Goal: Contribute content: Contribute content

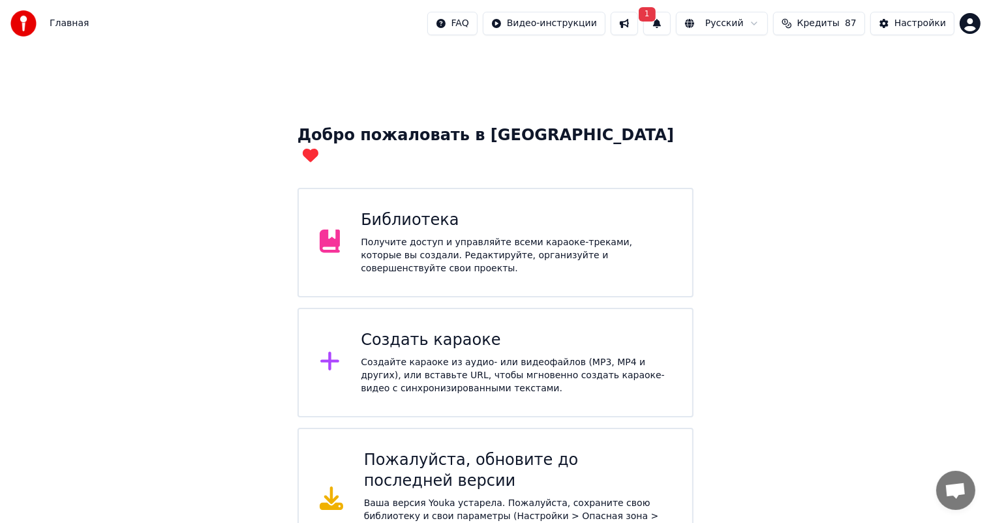
click at [423, 188] on div "Библиотека Получите доступ и управляйте всеми караоке-треками, которые вы созда…" at bounding box center [495, 243] width 397 height 110
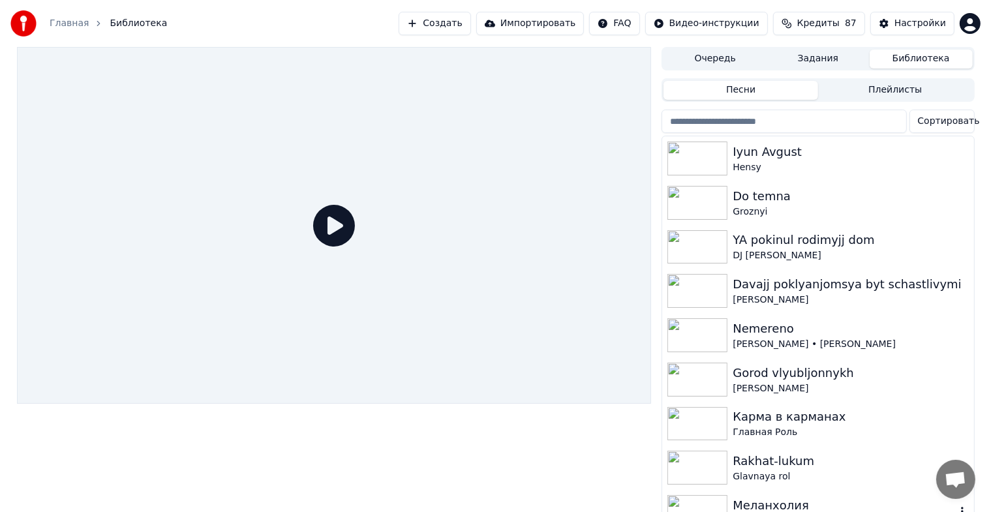
click at [784, 511] on div "Меланхолия" at bounding box center [844, 505] width 222 height 18
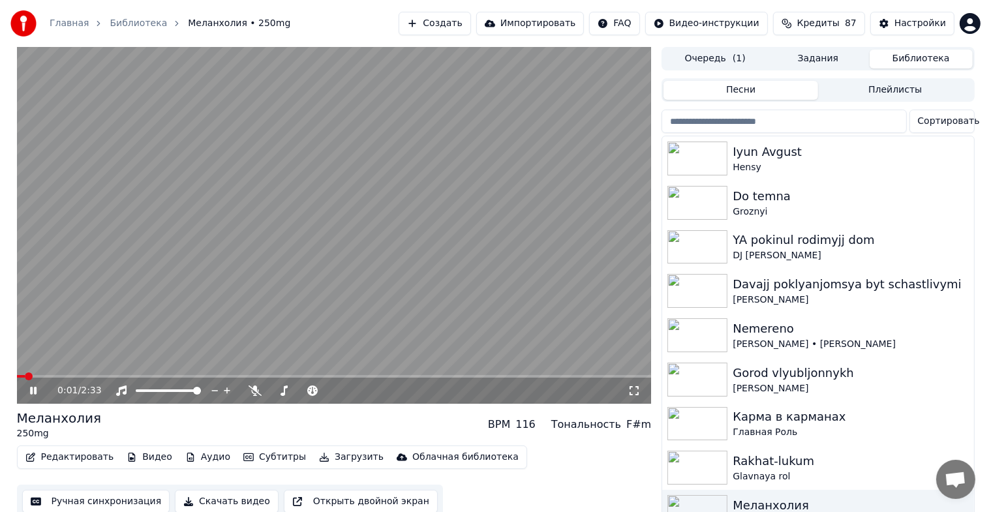
click at [535, 286] on video at bounding box center [334, 225] width 635 height 357
drag, startPoint x: 580, startPoint y: 318, endPoint x: 800, endPoint y: 423, distance: 243.3
click at [800, 423] on div "0:02 / 2:33 Меланхолия 250mg BPM 116 Тональность F#m Редактировать Видео Аудио …" at bounding box center [496, 283] width 978 height 473
click at [450, 325] on video at bounding box center [334, 225] width 635 height 357
click at [632, 390] on icon at bounding box center [633, 390] width 13 height 10
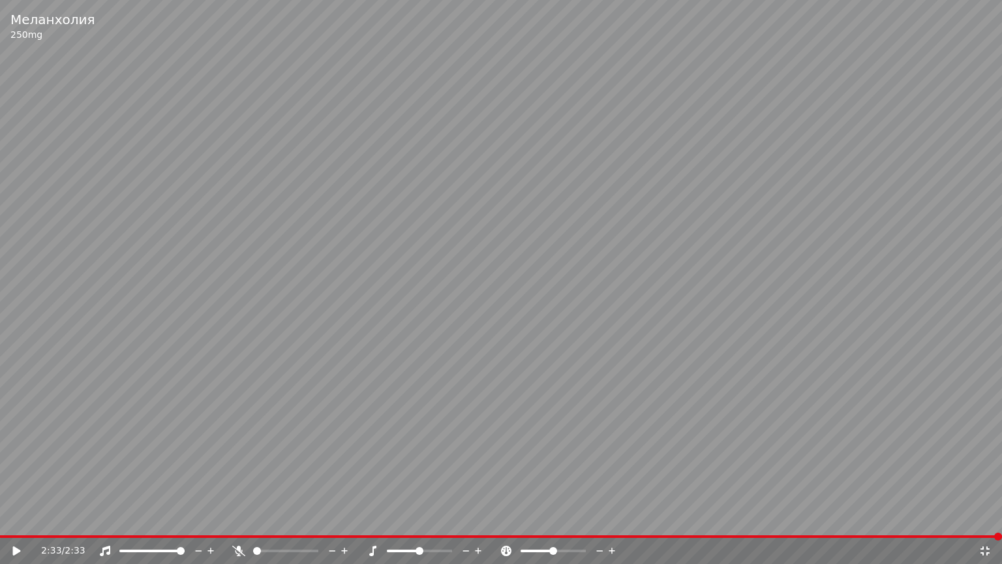
click at [646, 488] on video at bounding box center [501, 282] width 1002 height 564
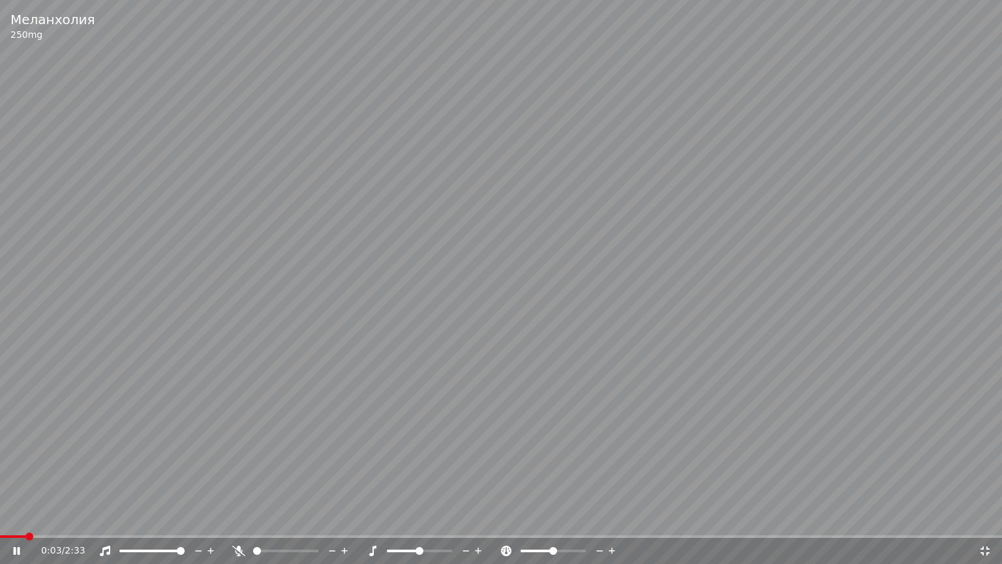
click at [108, 80] on video at bounding box center [501, 282] width 1002 height 564
click at [986, 522] on icon at bounding box center [984, 550] width 13 height 10
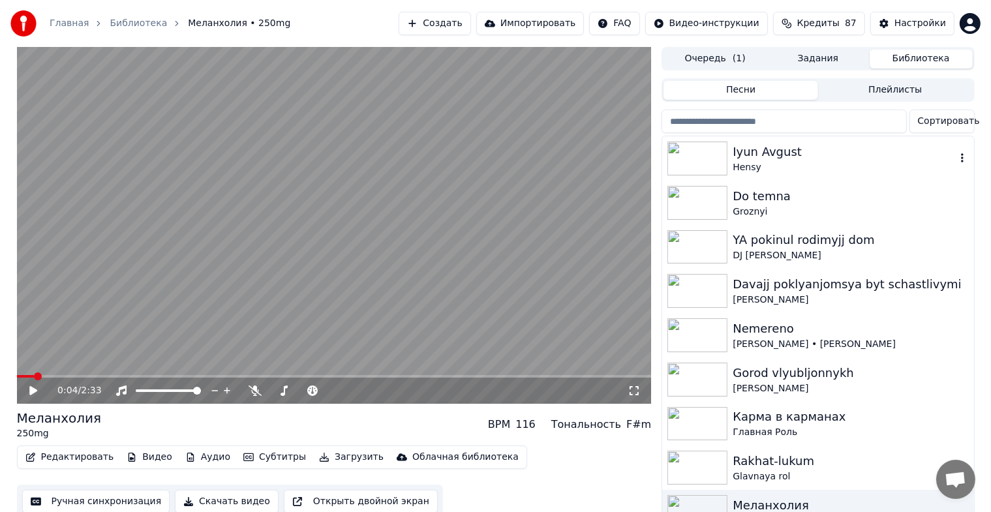
click at [705, 144] on img at bounding box center [697, 159] width 60 height 34
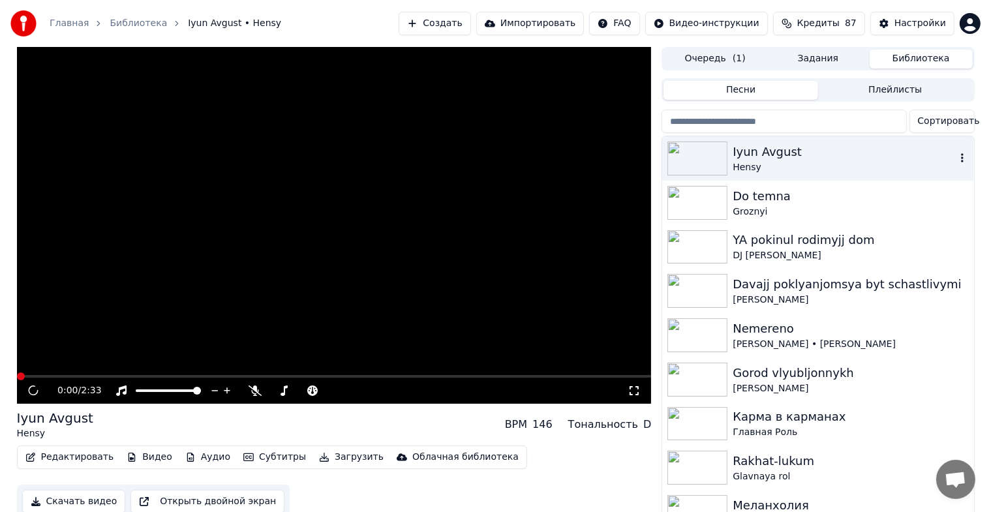
click at [705, 144] on img at bounding box center [697, 159] width 60 height 34
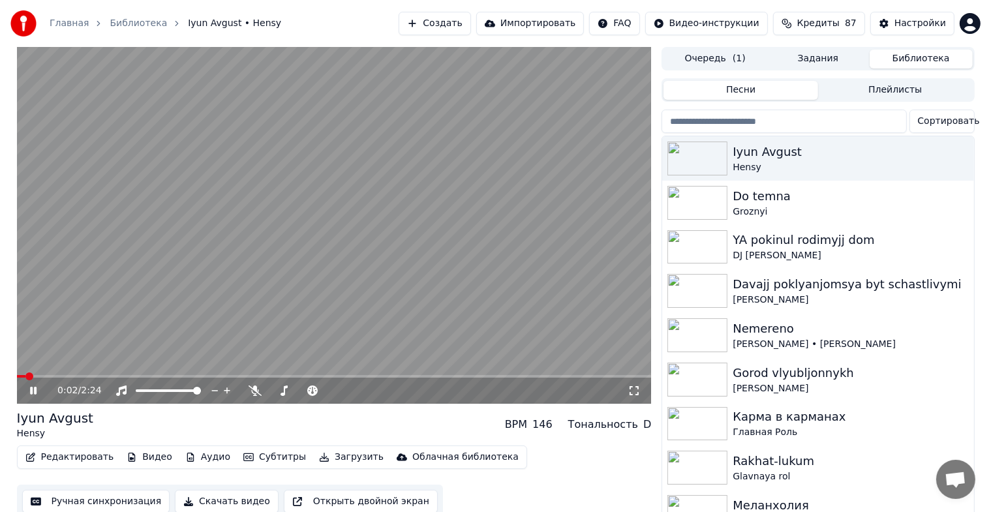
click at [639, 393] on icon at bounding box center [633, 390] width 13 height 10
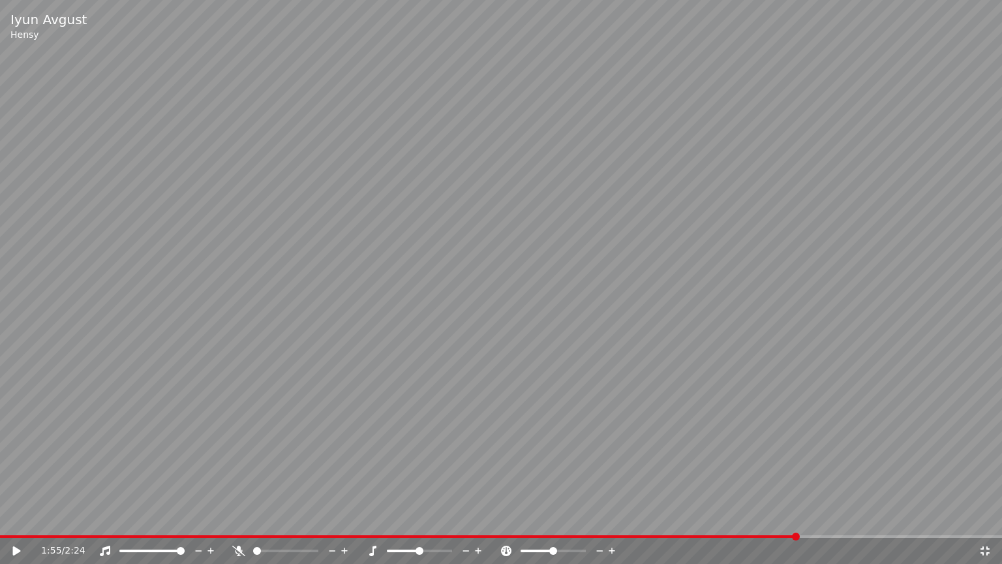
click at [986, 522] on icon at bounding box center [984, 550] width 13 height 10
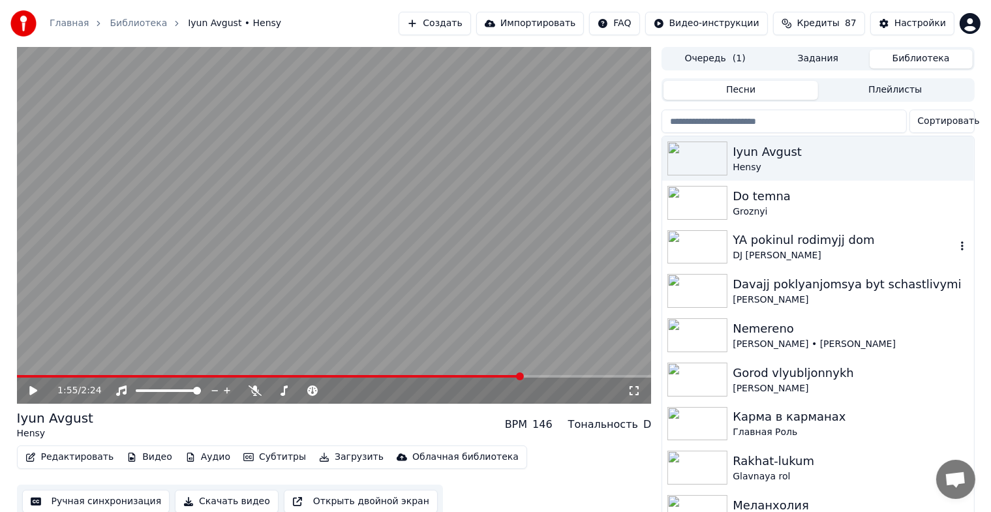
click at [749, 242] on div "YA pokinul rodimyjj dom" at bounding box center [844, 240] width 222 height 18
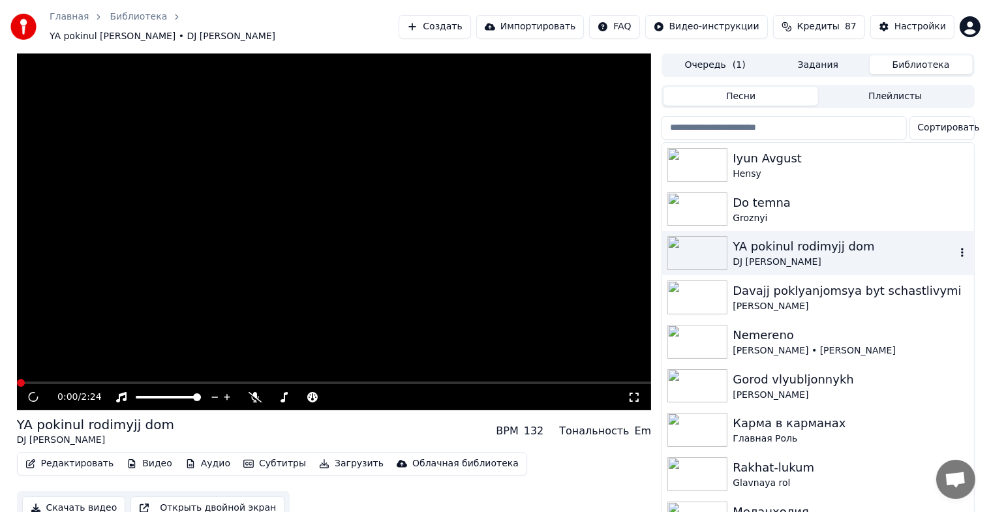
click at [749, 241] on div "YA pokinul rodimyjj dom" at bounding box center [844, 246] width 222 height 18
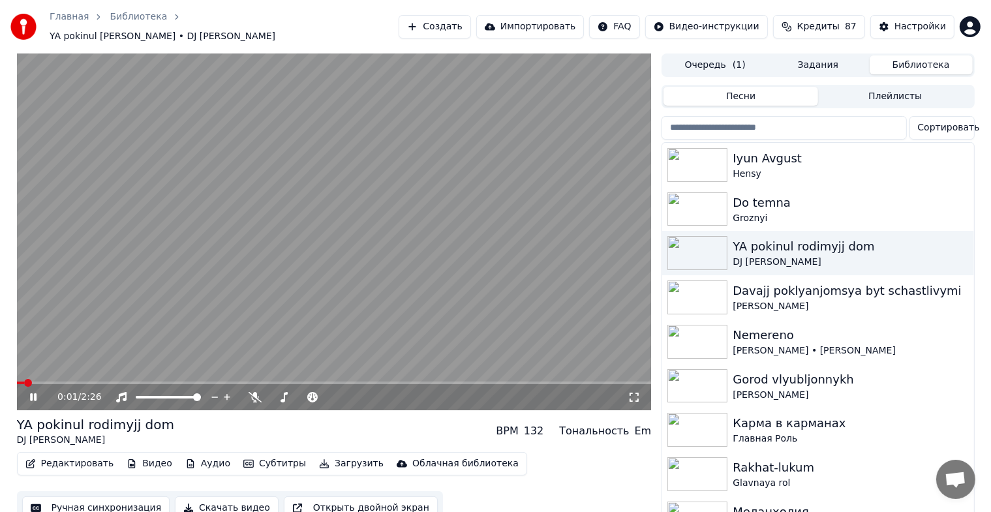
click at [637, 392] on icon at bounding box center [633, 397] width 13 height 10
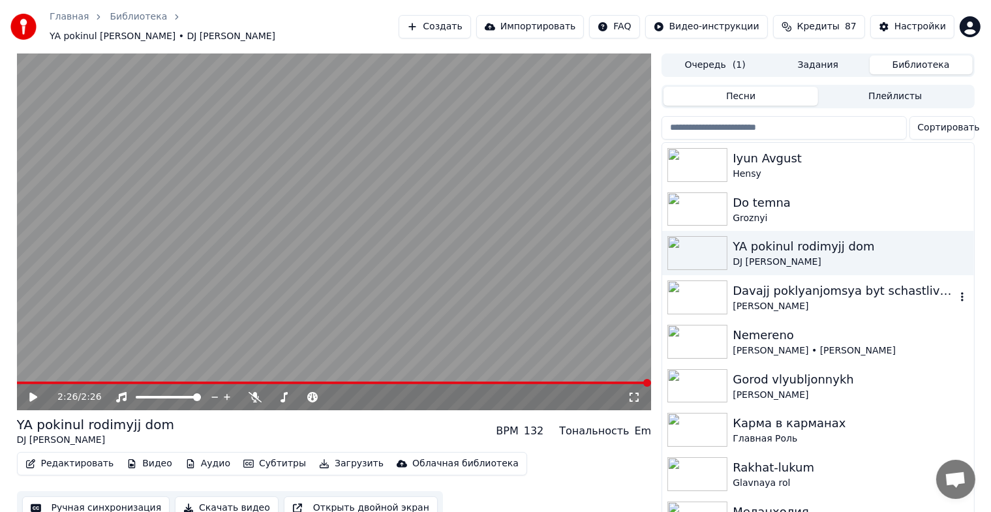
click at [704, 280] on img at bounding box center [697, 297] width 60 height 34
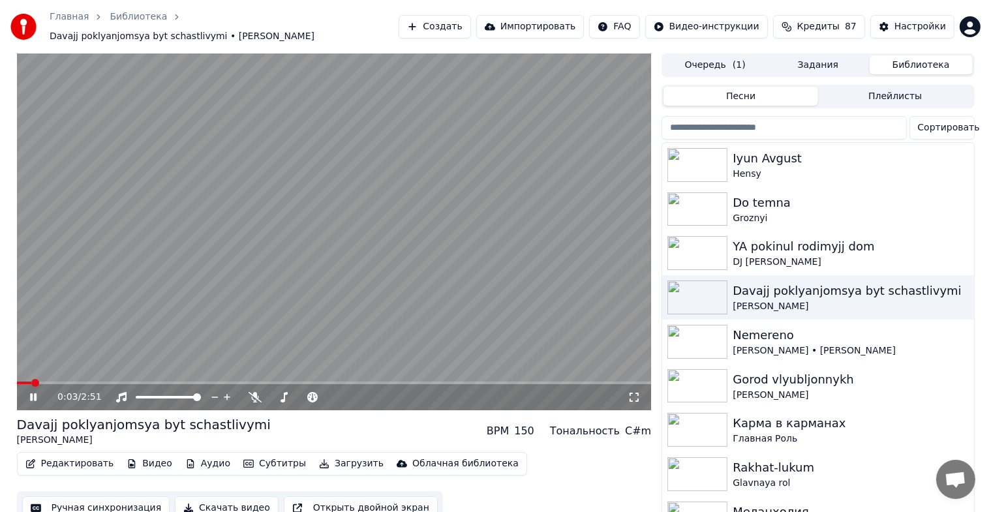
click at [634, 394] on icon at bounding box center [633, 397] width 13 height 10
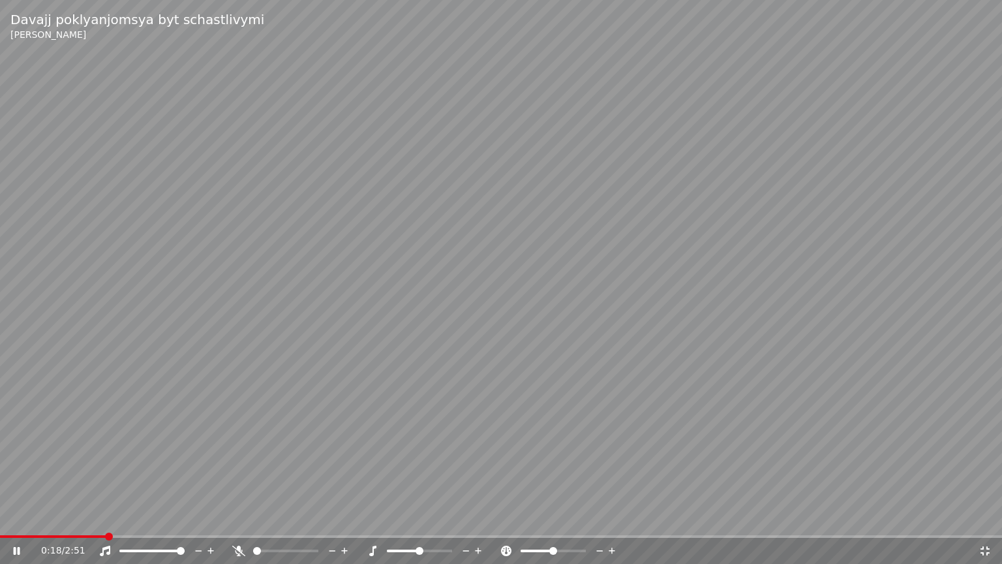
click at [175, 522] on div at bounding box center [164, 550] width 105 height 13
click at [172, 522] on span at bounding box center [151, 550] width 65 height 3
click at [170, 522] on span at bounding box center [170, 551] width 8 height 8
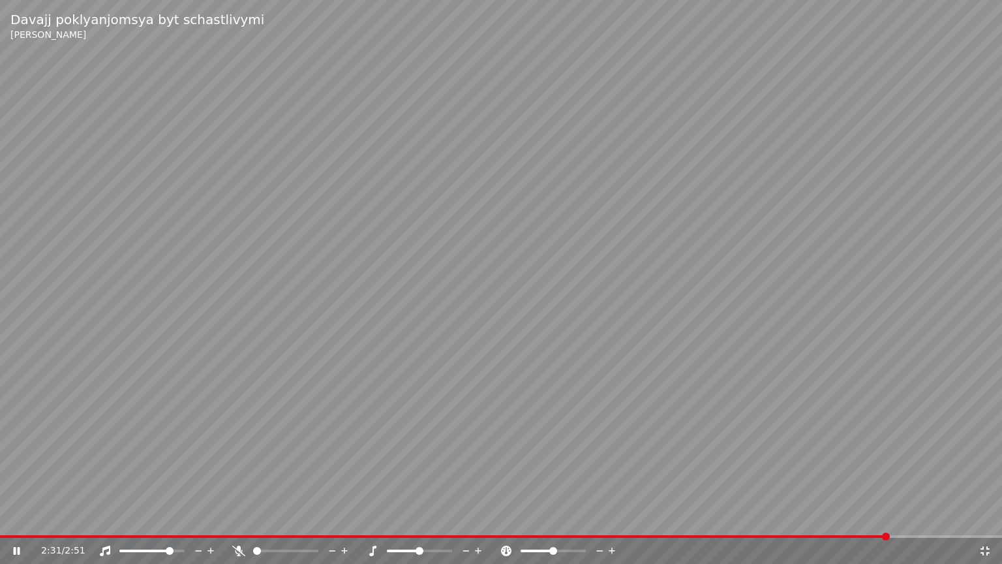
click at [987, 522] on icon at bounding box center [984, 550] width 9 height 9
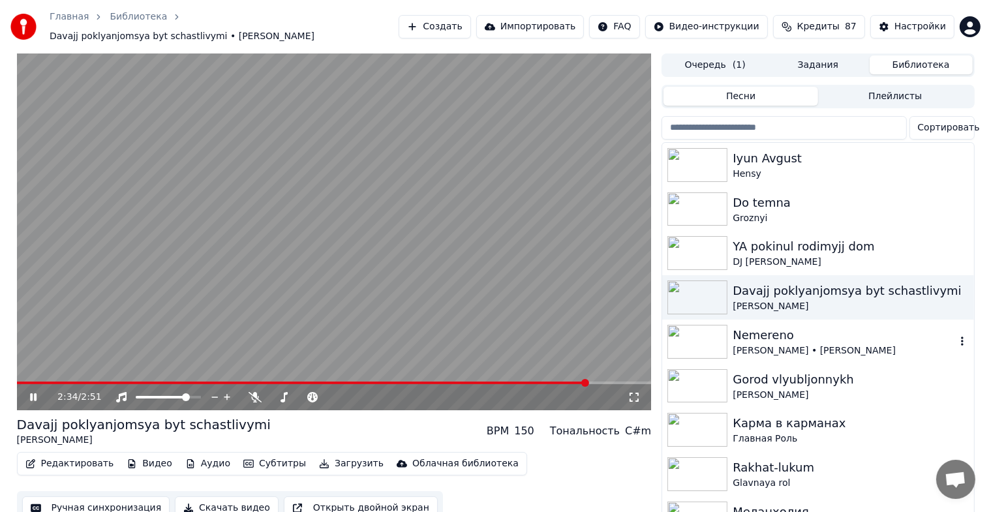
click at [704, 341] on img at bounding box center [697, 342] width 60 height 34
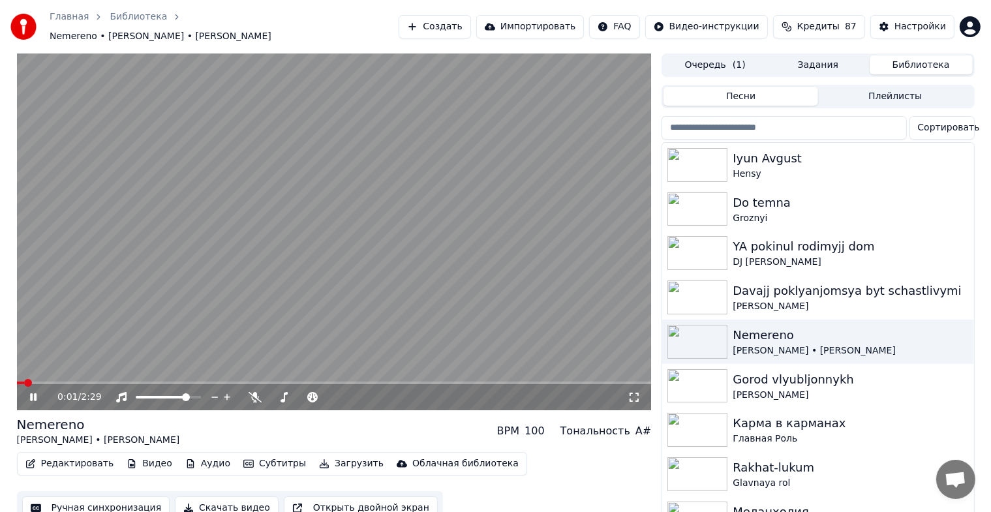
click at [633, 392] on icon at bounding box center [633, 397] width 13 height 10
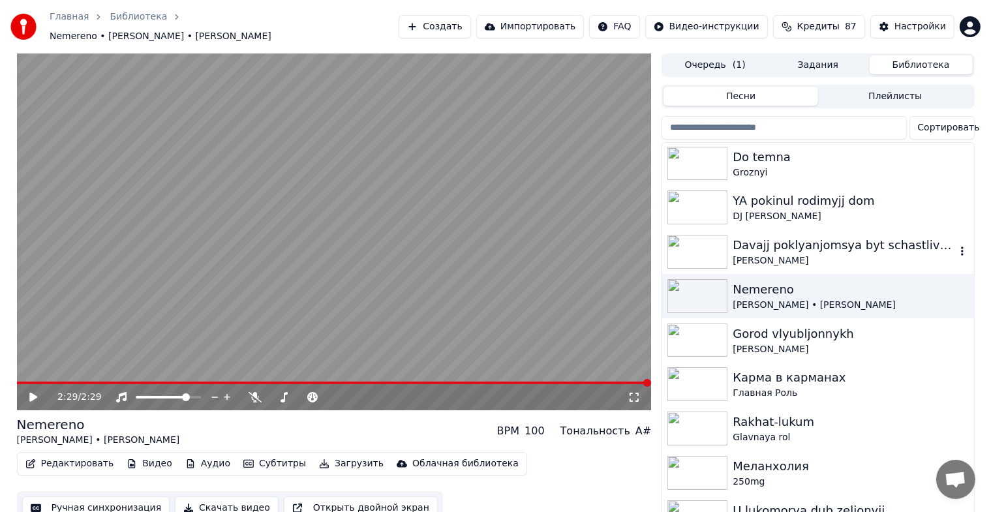
scroll to position [65, 0]
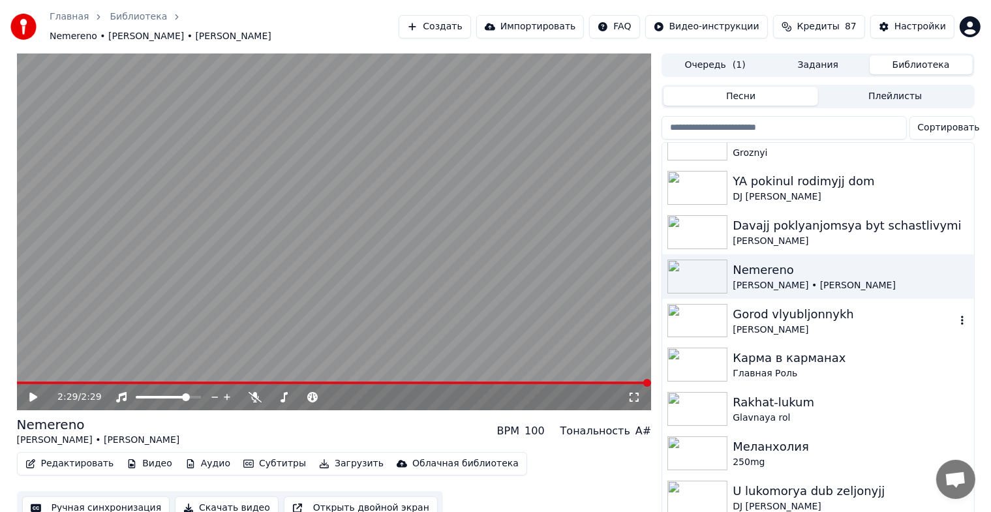
click at [703, 309] on img at bounding box center [697, 321] width 60 height 34
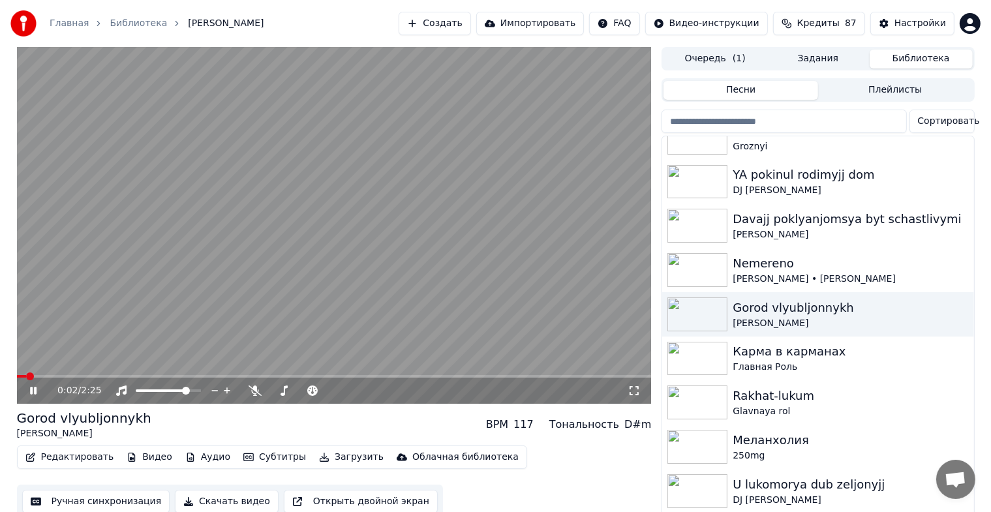
click at [634, 385] on div "0:02 / 2:25" at bounding box center [334, 390] width 624 height 13
click at [640, 391] on icon at bounding box center [633, 390] width 13 height 10
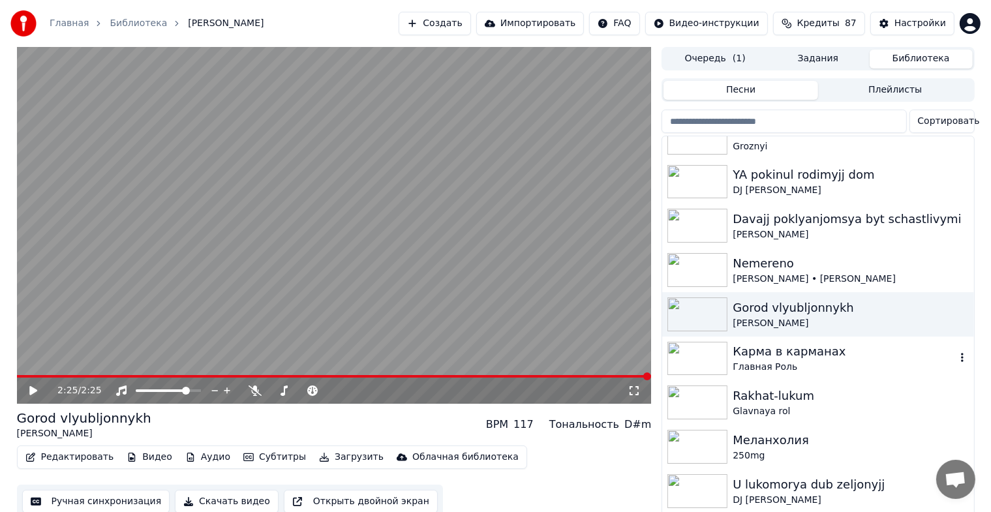
click at [686, 357] on img at bounding box center [697, 359] width 60 height 34
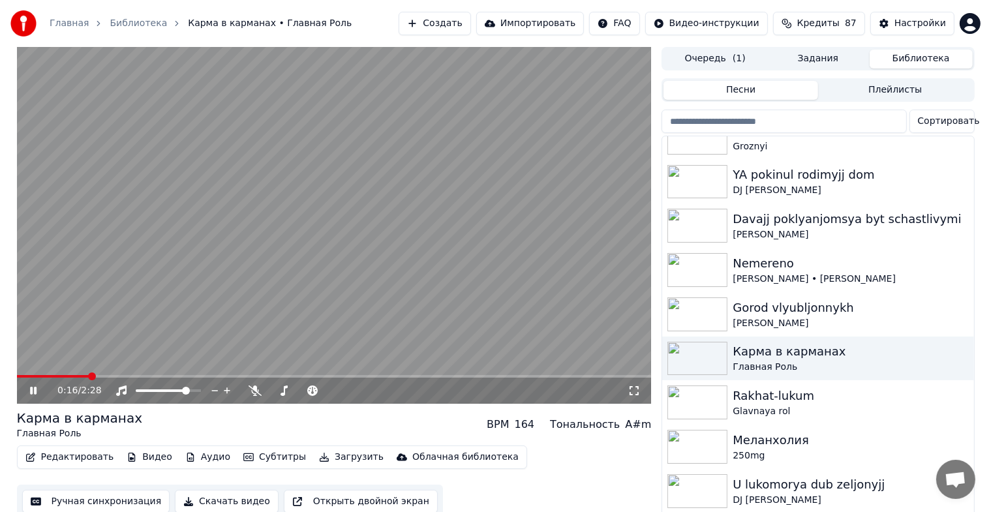
click at [632, 389] on icon at bounding box center [633, 390] width 13 height 10
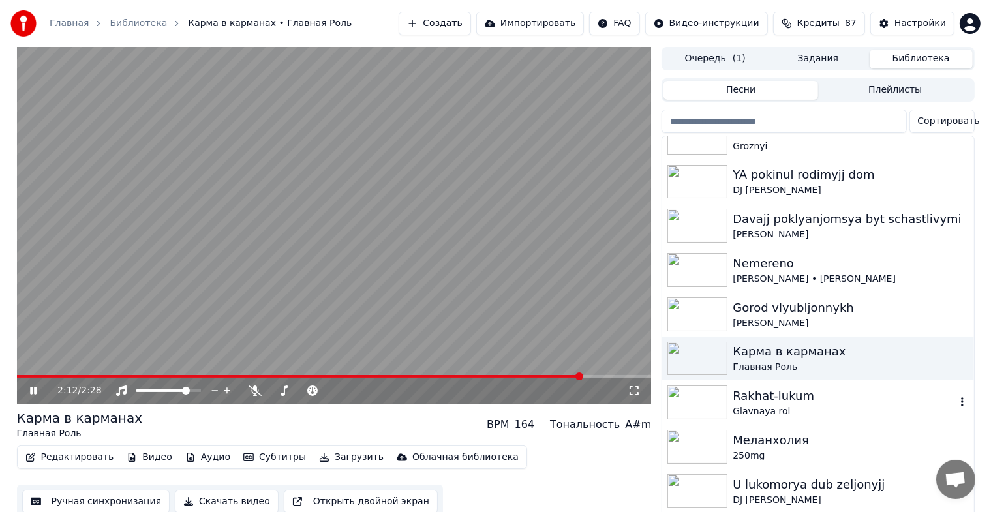
click at [680, 402] on img at bounding box center [697, 402] width 60 height 34
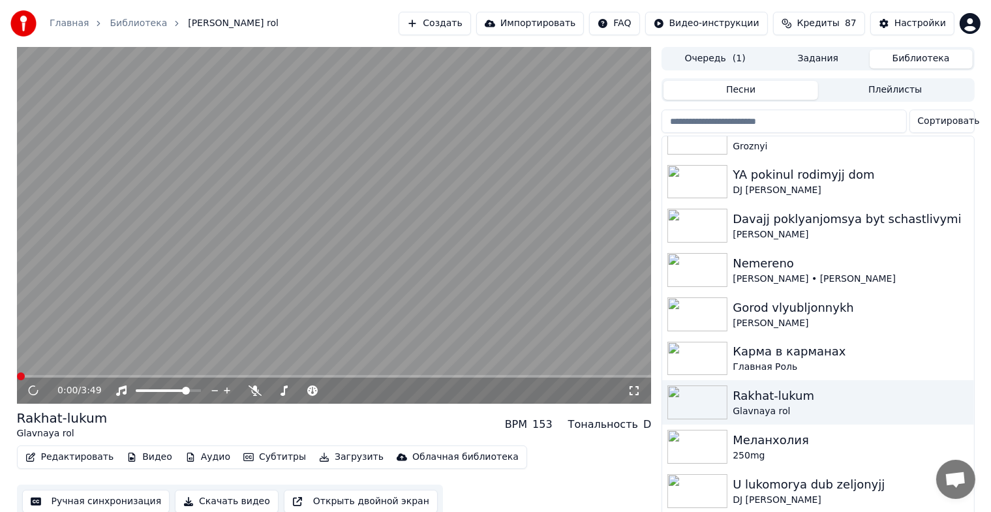
click at [634, 387] on icon at bounding box center [633, 390] width 13 height 10
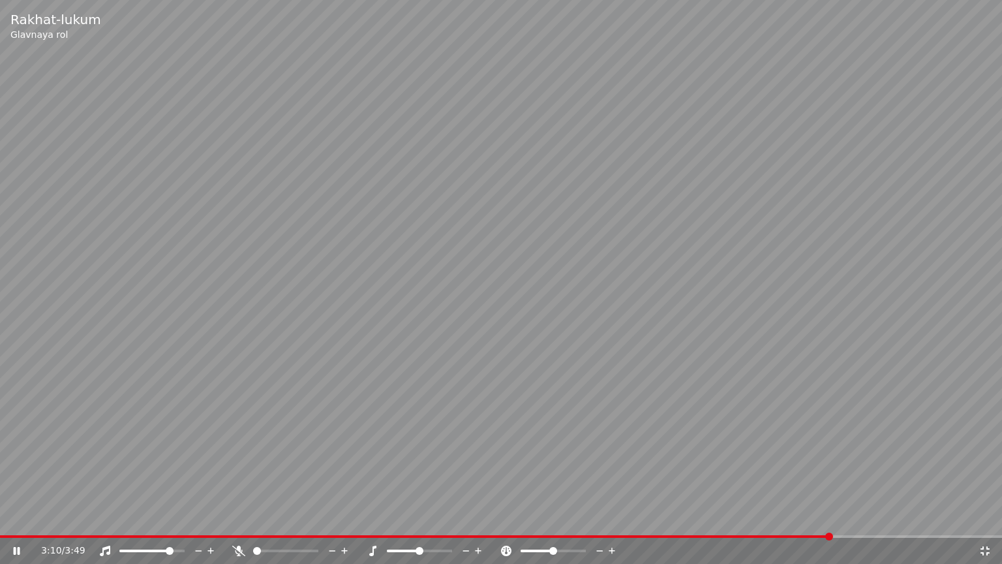
click at [986, 522] on icon at bounding box center [984, 550] width 13 height 10
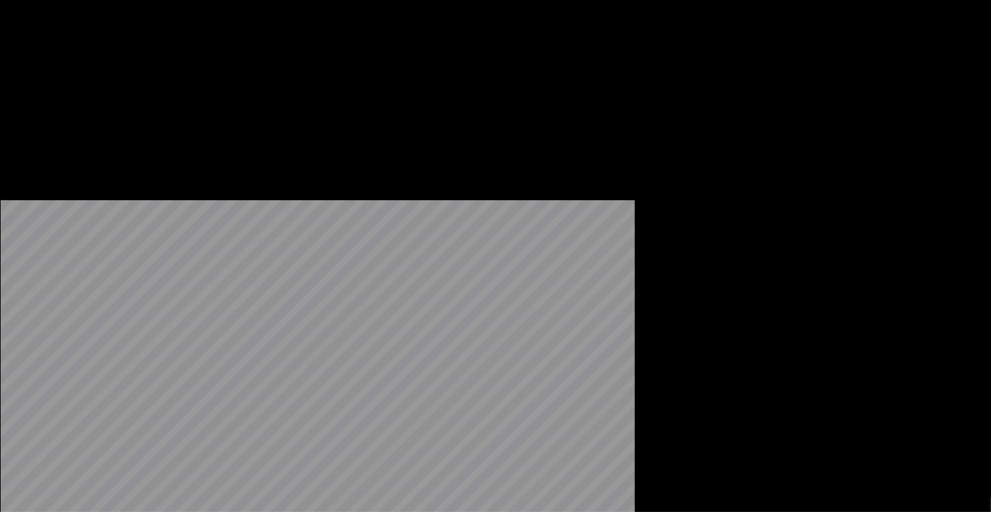
scroll to position [261, 0]
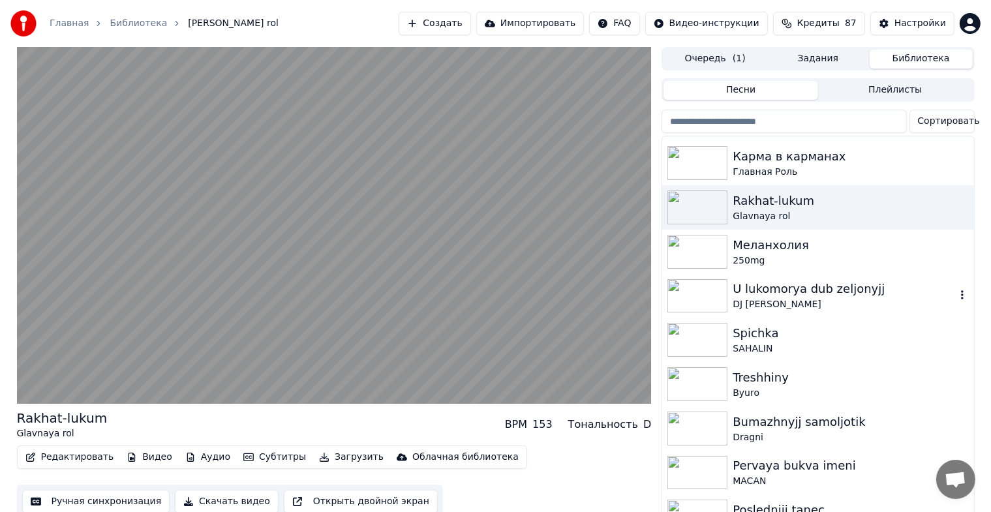
click at [785, 305] on div "DJ [PERSON_NAME]" at bounding box center [844, 304] width 222 height 13
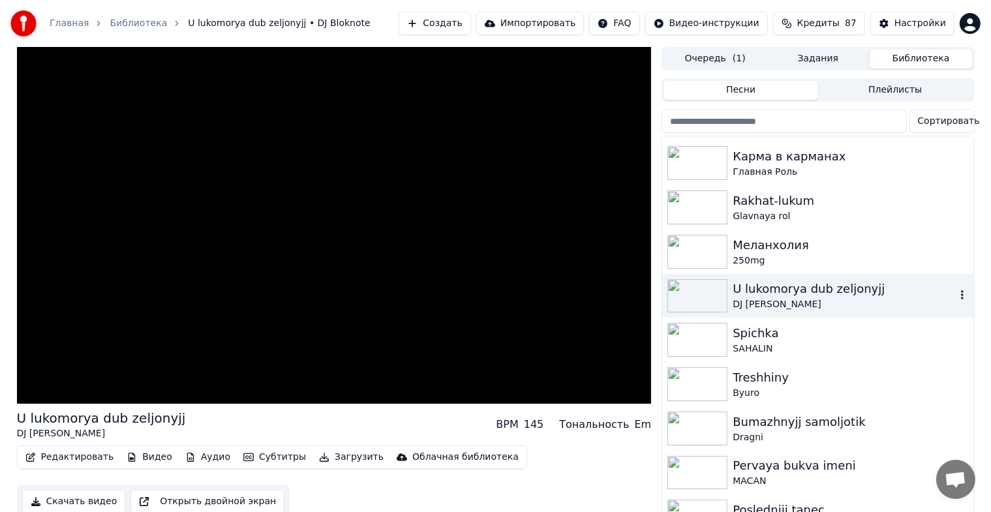
click at [785, 305] on div "DJ [PERSON_NAME]" at bounding box center [844, 304] width 222 height 13
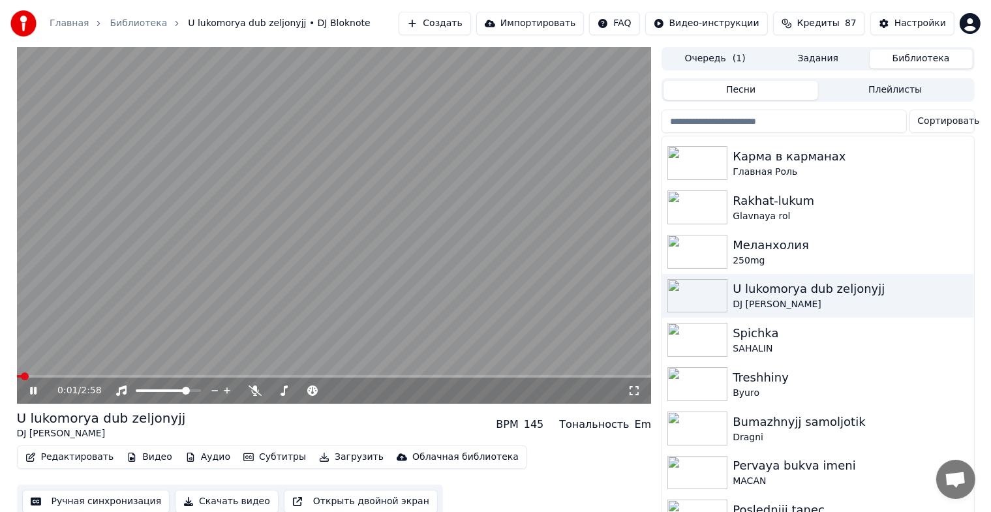
click at [634, 389] on icon at bounding box center [633, 390] width 13 height 10
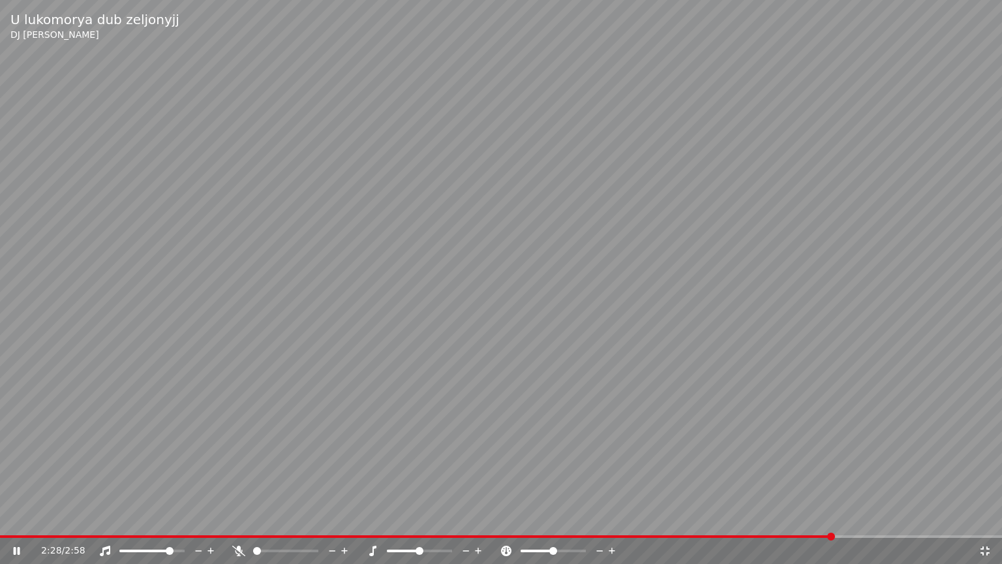
click at [598, 61] on video at bounding box center [501, 282] width 1002 height 564
click at [997, 522] on div "2:28 / 2:58" at bounding box center [501, 550] width 1002 height 26
click at [990, 522] on icon at bounding box center [984, 550] width 13 height 10
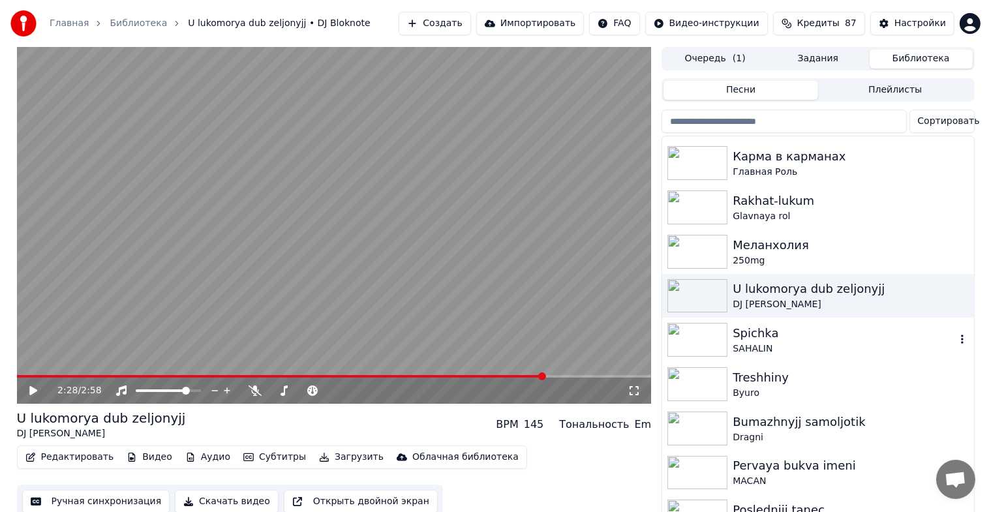
click at [804, 352] on div "SAHALIN" at bounding box center [844, 348] width 222 height 13
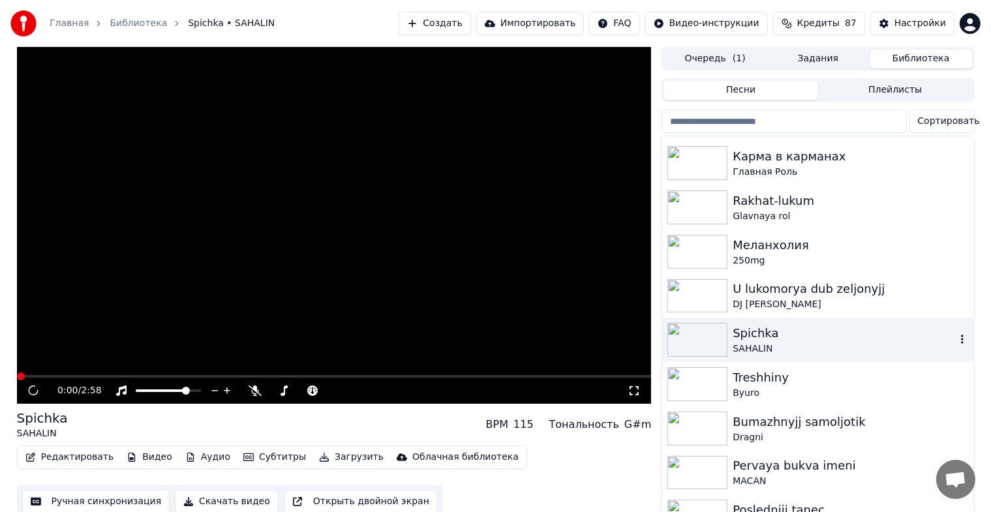
click at [804, 352] on div "SAHALIN" at bounding box center [844, 348] width 222 height 13
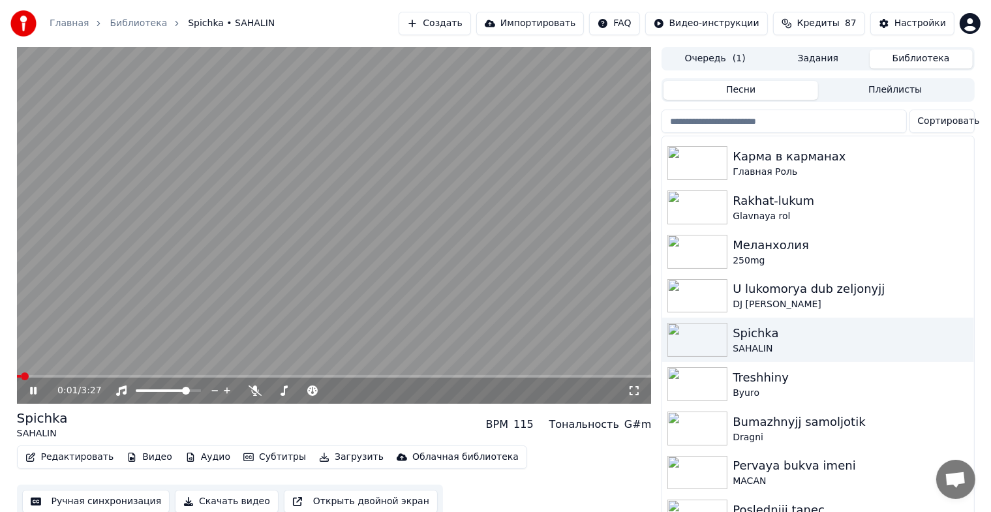
click at [637, 393] on icon at bounding box center [633, 390] width 9 height 9
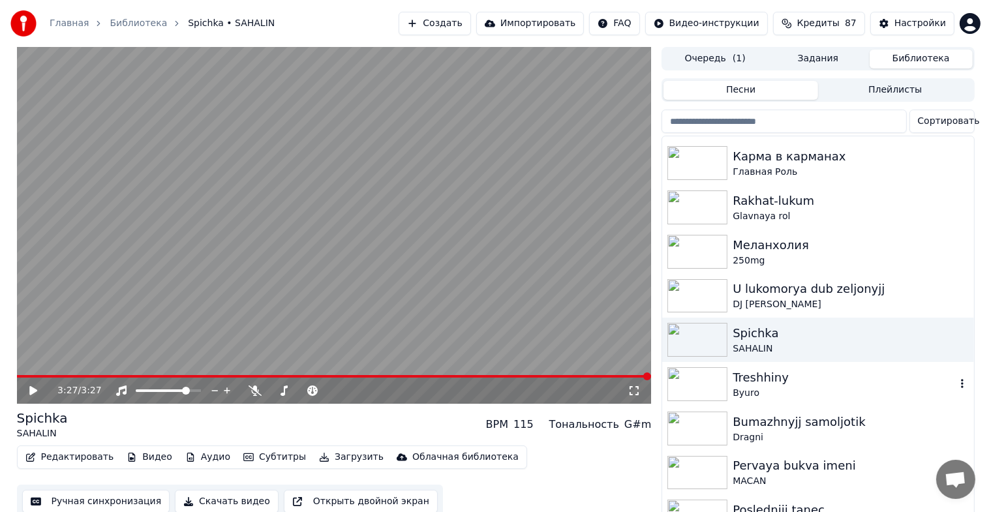
click at [680, 373] on img at bounding box center [697, 384] width 60 height 34
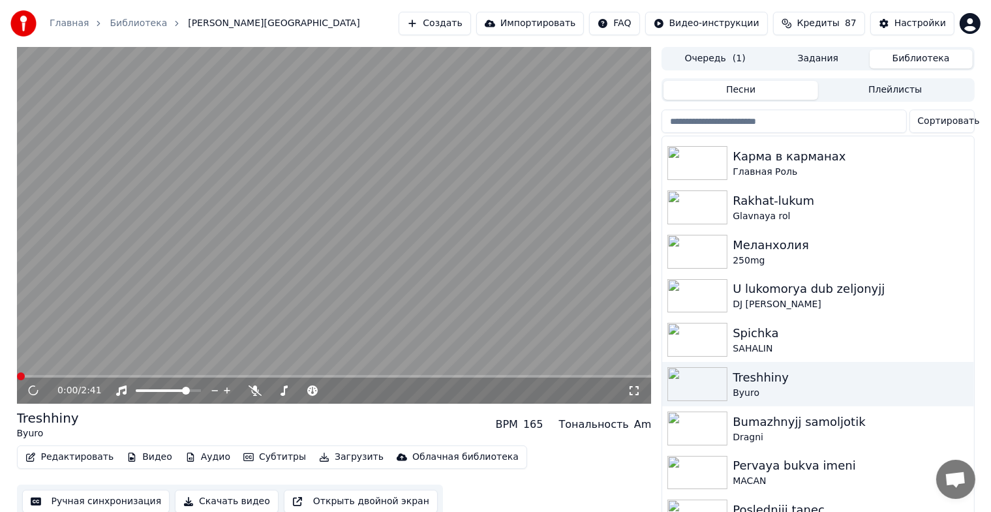
click at [637, 391] on icon at bounding box center [633, 390] width 13 height 10
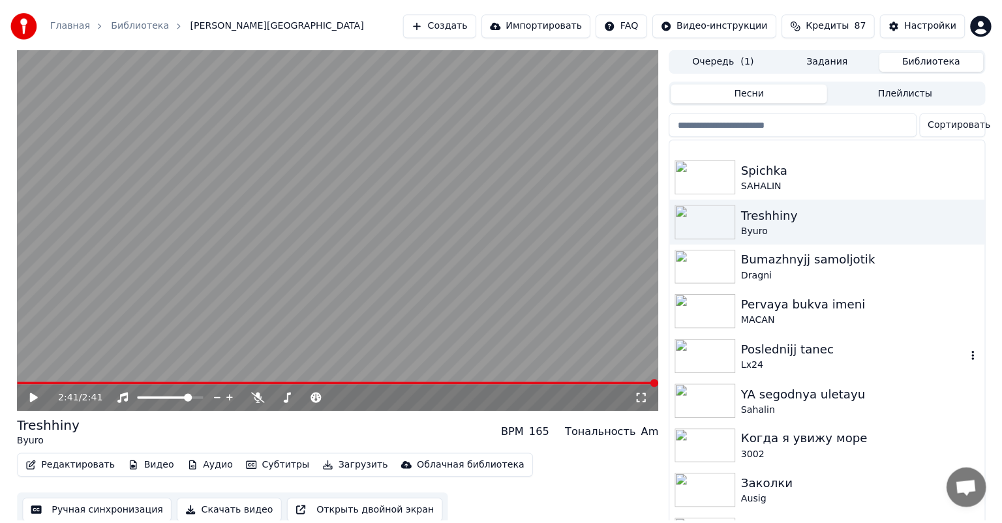
scroll to position [457, 0]
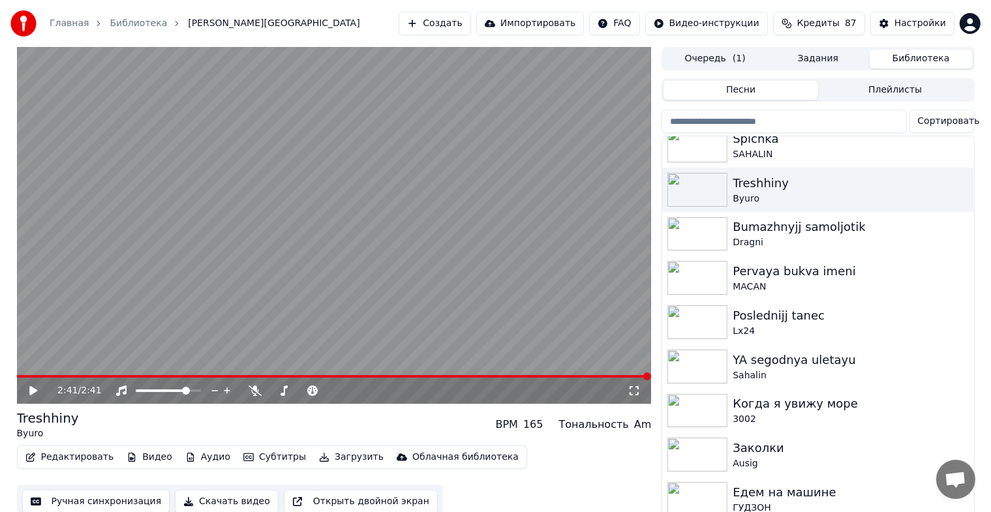
click at [442, 16] on button "Создать" at bounding box center [435, 23] width 72 height 23
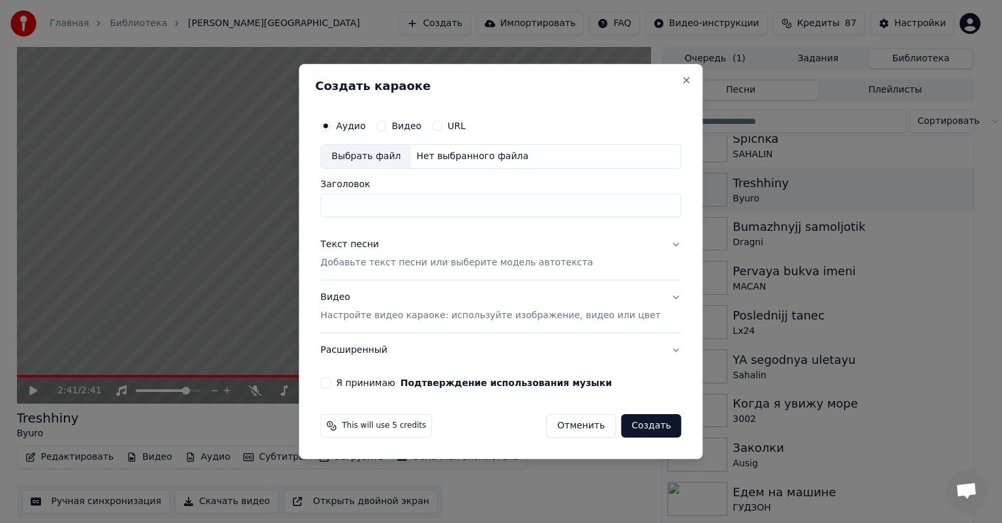
click at [372, 149] on div "Выбрать файл" at bounding box center [366, 156] width 90 height 23
type input "**********"
click at [459, 237] on button "Текст песни Добавьте текст песни или выберите модель автотекста" at bounding box center [500, 254] width 361 height 52
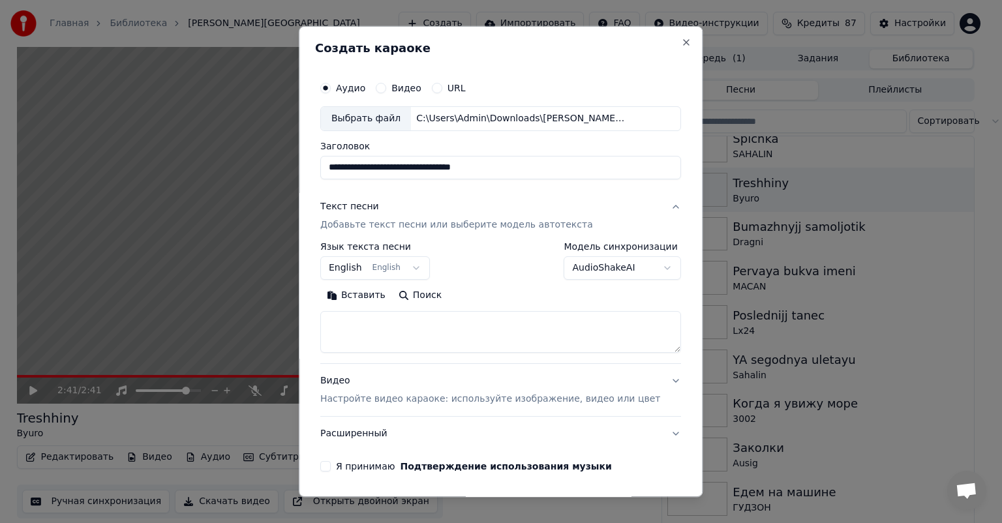
click at [424, 261] on button "English English" at bounding box center [375, 267] width 110 height 23
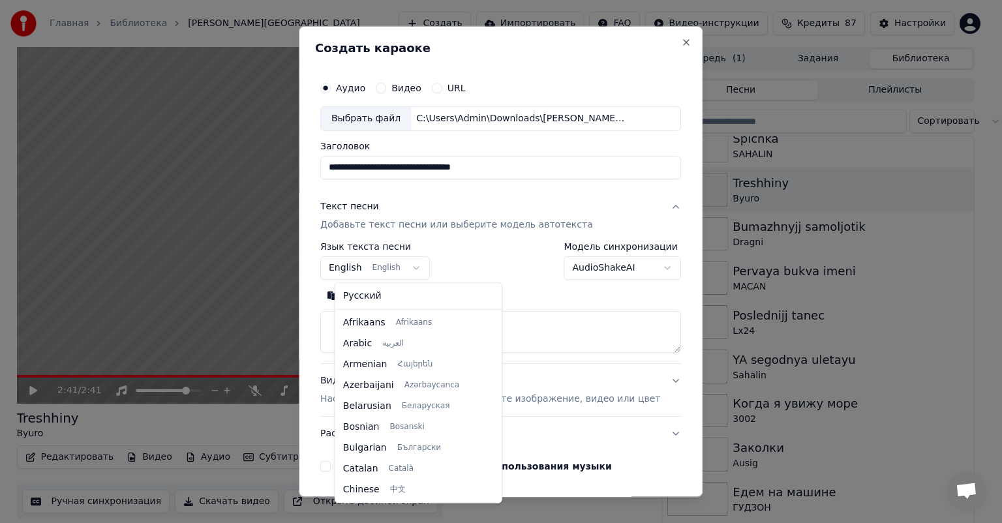
scroll to position [104, 0]
select select "**"
drag, startPoint x: 370, startPoint y: 304, endPoint x: 478, endPoint y: 266, distance: 114.7
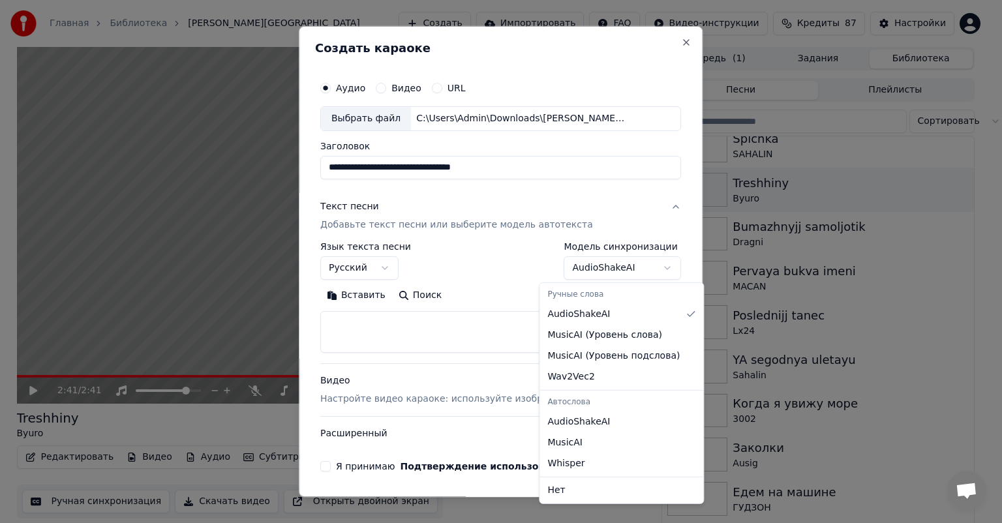
click at [592, 260] on body "Главная Библиотека Treshhiny • Byuro Создать Импортировать FAQ Видео-инструкции…" at bounding box center [495, 261] width 991 height 523
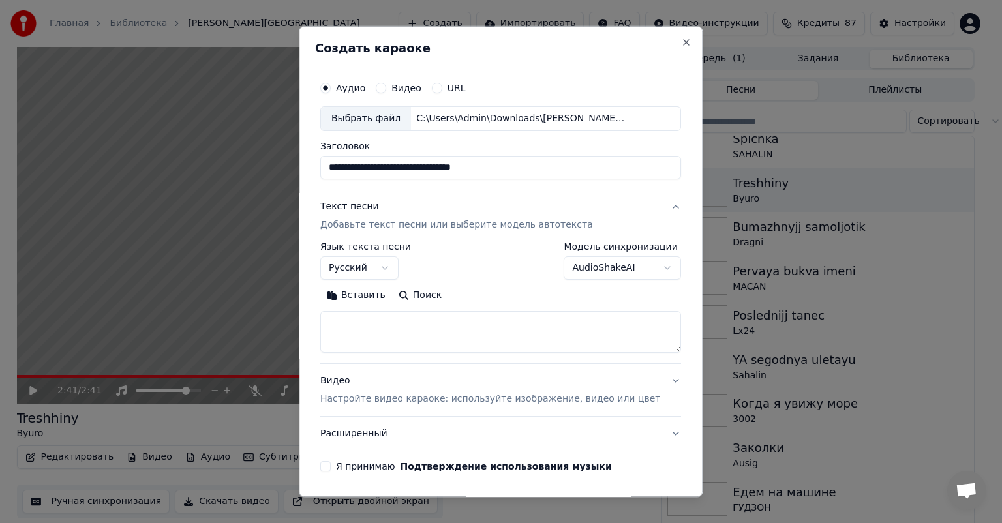
click at [592, 260] on body "Главная Библиотека Treshhiny • Byuro Создать Импортировать FAQ Видео-инструкции…" at bounding box center [495, 261] width 991 height 523
click at [404, 331] on textarea at bounding box center [500, 332] width 361 height 42
click at [373, 323] on textarea at bounding box center [500, 332] width 361 height 42
paste textarea "**********"
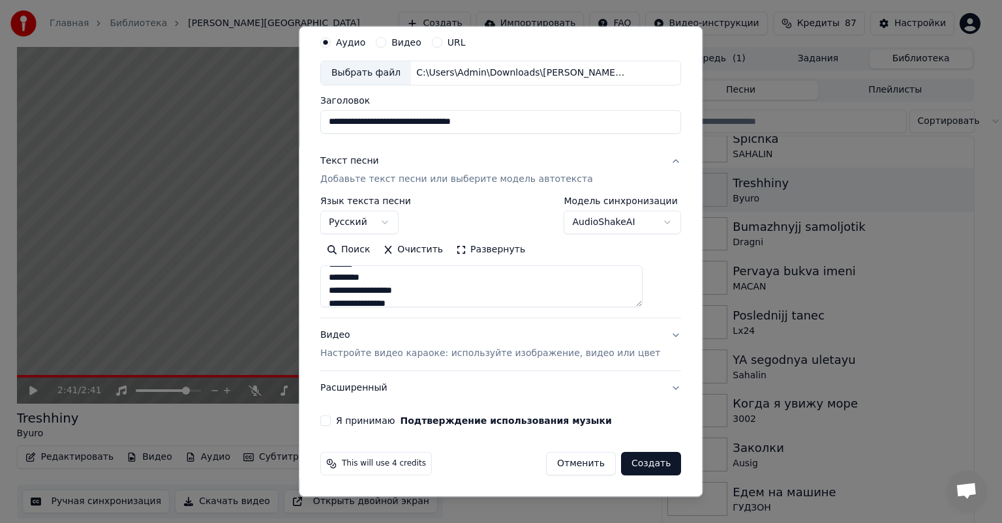
type textarea "**********"
click at [331, 423] on button "Я принимаю Подтверждение использования музыки" at bounding box center [325, 421] width 10 height 10
click at [621, 459] on button "Создать" at bounding box center [651, 463] width 60 height 23
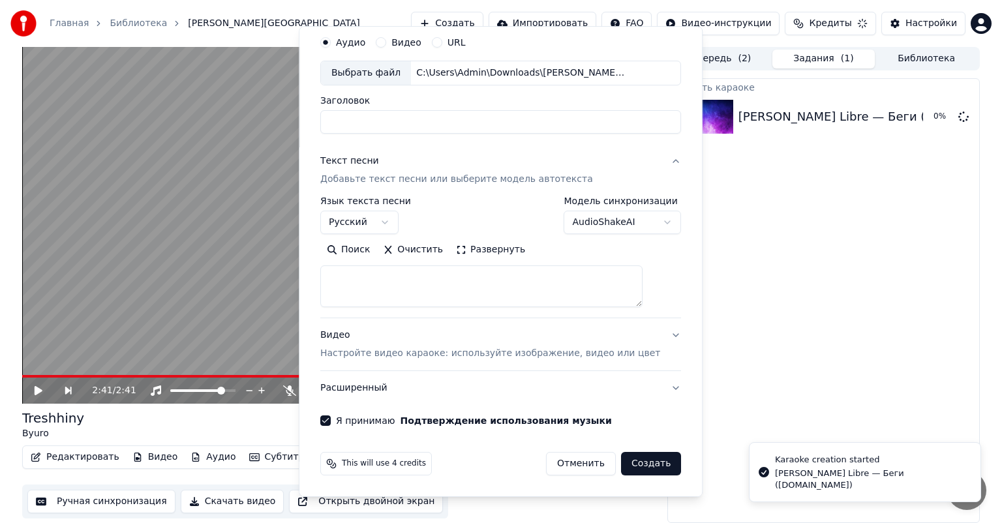
select select
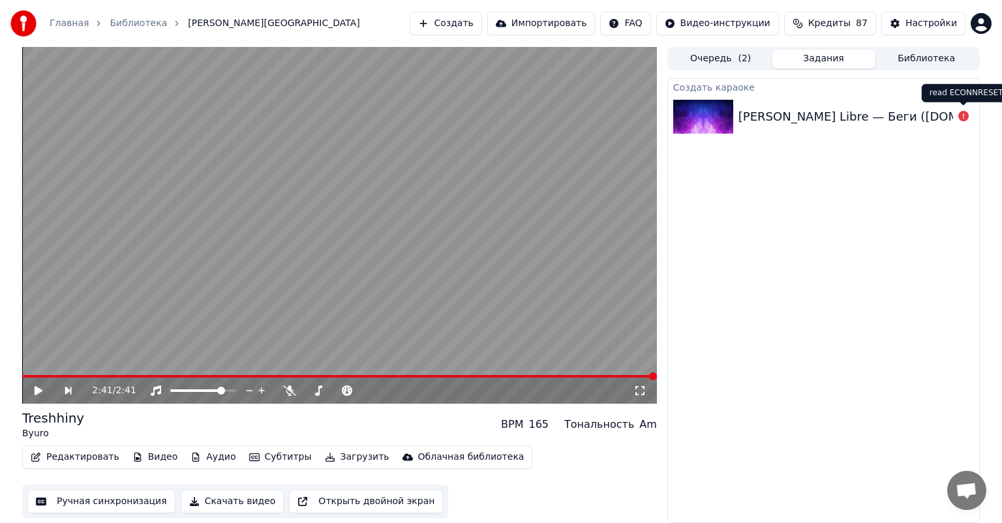
click at [965, 113] on icon at bounding box center [963, 116] width 10 height 10
click at [966, 117] on icon at bounding box center [963, 116] width 10 height 10
click at [952, 112] on div "[PERSON_NAME] Libre — Беги ([DOMAIN_NAME])" at bounding box center [823, 117] width 311 height 44
click at [918, 121] on div "[PERSON_NAME] Libre — Беги ([DOMAIN_NAME])" at bounding box center [883, 117] width 290 height 18
click at [744, 126] on div "[PERSON_NAME] Libre — Беги ([DOMAIN_NAME])" at bounding box center [823, 117] width 311 height 44
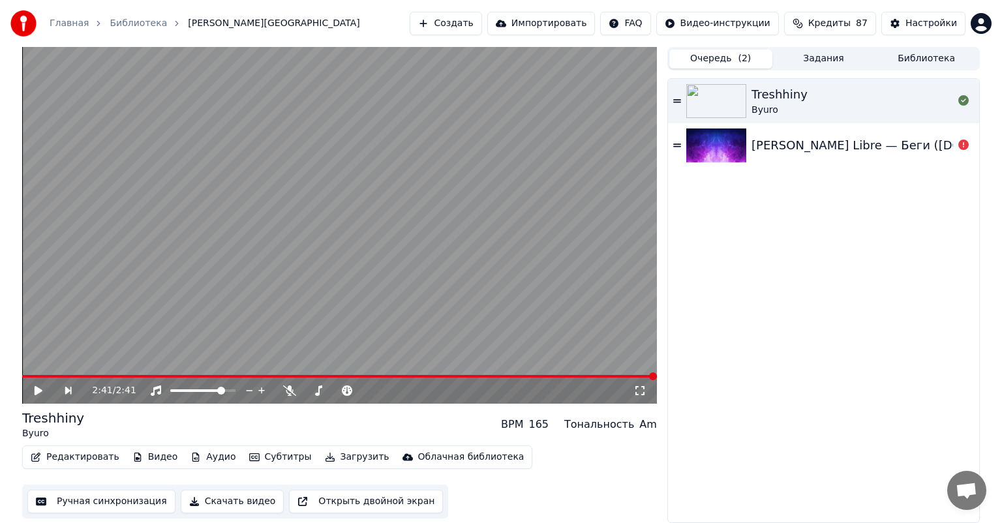
click at [733, 63] on button "Очередь ( 2 )" at bounding box center [720, 59] width 103 height 19
click at [882, 148] on div "[PERSON_NAME] Libre — Беги ([DOMAIN_NAME])" at bounding box center [896, 145] width 290 height 18
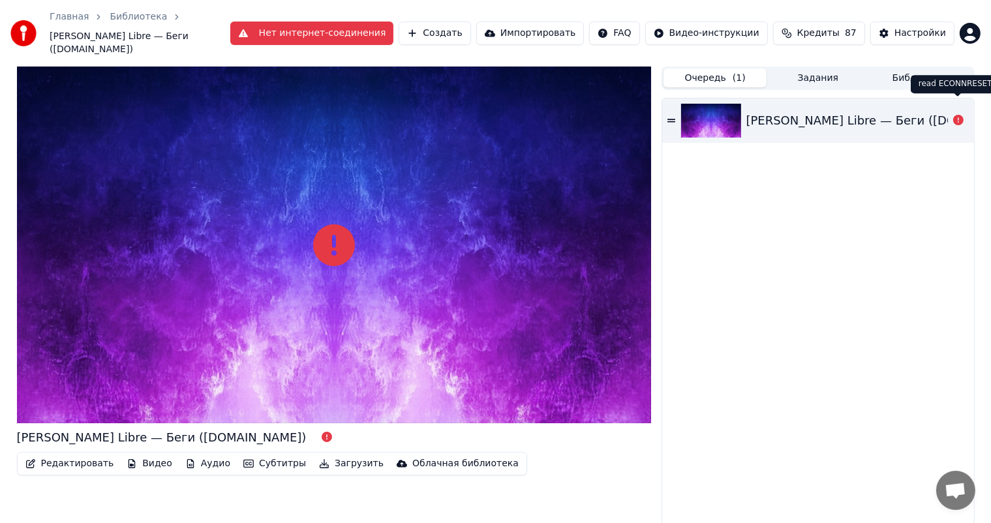
click at [954, 115] on icon at bounding box center [958, 120] width 10 height 10
click at [955, 115] on icon at bounding box center [958, 120] width 10 height 10
click at [671, 119] on icon at bounding box center [671, 120] width 8 height 3
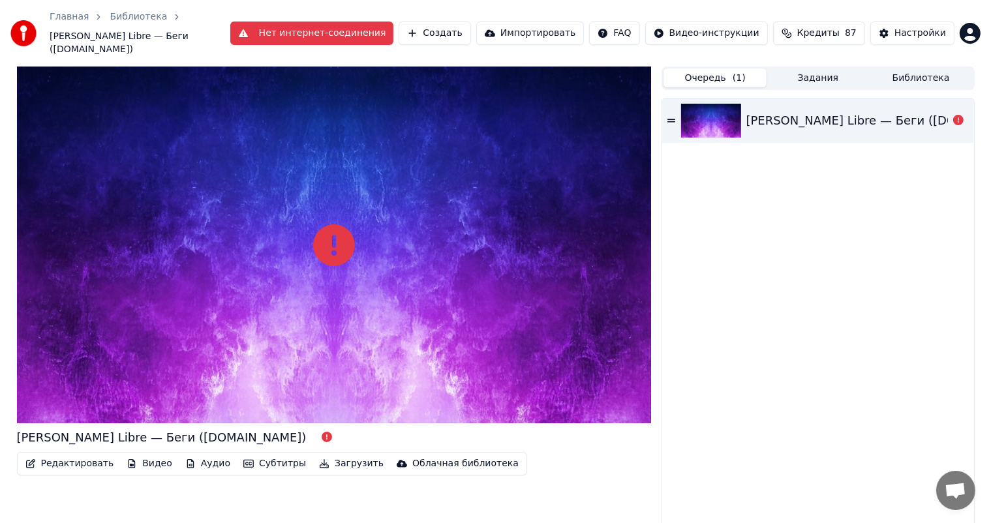
click at [326, 27] on button "Нет интернет-соединения" at bounding box center [312, 33] width 164 height 23
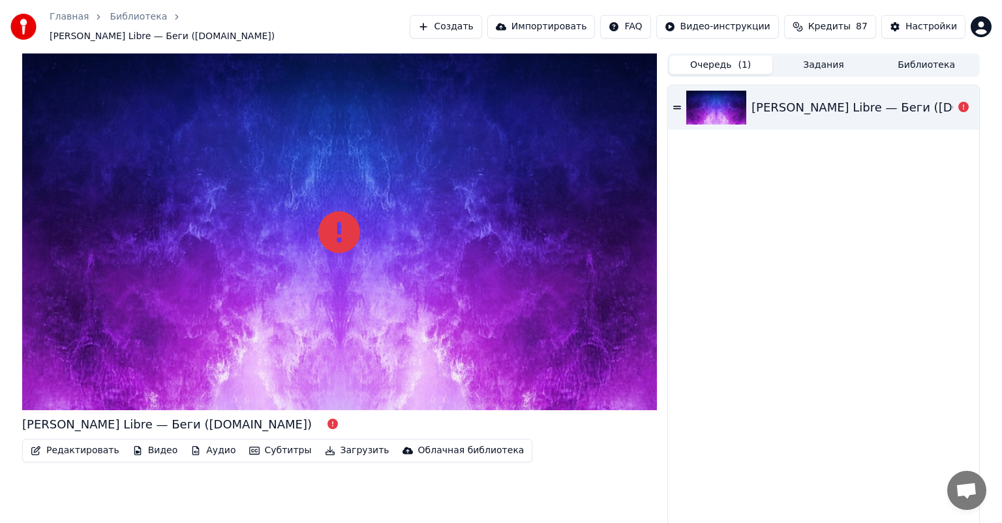
click at [913, 90] on div "[PERSON_NAME] Libre — Беги ([DOMAIN_NAME])" at bounding box center [823, 107] width 311 height 44
click at [919, 104] on div "[PERSON_NAME] Libre — Беги ([DOMAIN_NAME])" at bounding box center [896, 107] width 290 height 18
click at [920, 104] on div "[PERSON_NAME] Libre — Беги ([DOMAIN_NAME])" at bounding box center [896, 107] width 290 height 18
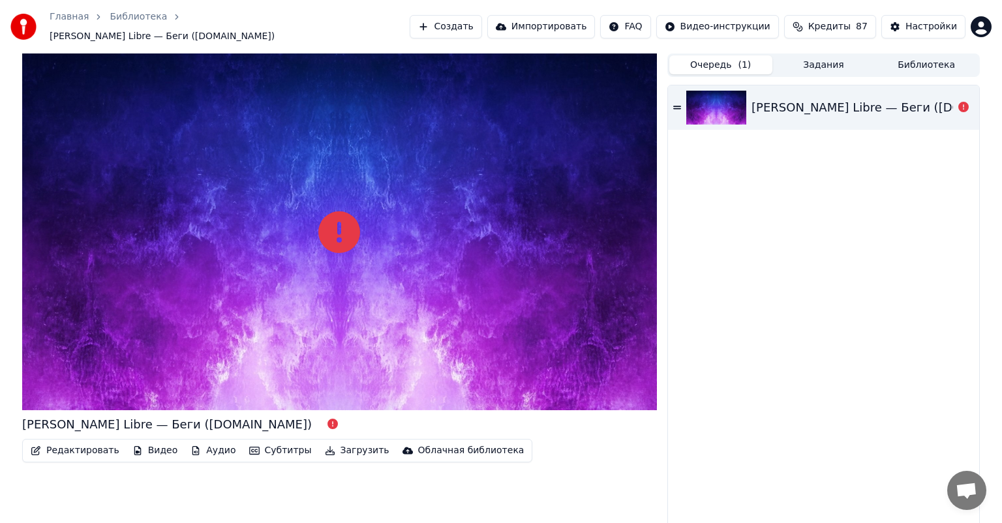
click at [676, 106] on div "[PERSON_NAME] Libre — Беги ([DOMAIN_NAME])" at bounding box center [823, 107] width 311 height 44
click at [796, 108] on div "[PERSON_NAME] Libre — Беги ([DOMAIN_NAME])" at bounding box center [896, 107] width 290 height 18
drag, startPoint x: 852, startPoint y: 336, endPoint x: 811, endPoint y: 443, distance: 114.4
click at [851, 336] on div "[PERSON_NAME] Libre — Беги ([DOMAIN_NAME])" at bounding box center [823, 307] width 311 height 444
click at [791, 107] on div "[PERSON_NAME] Libre — Беги ([DOMAIN_NAME])" at bounding box center [896, 107] width 290 height 18
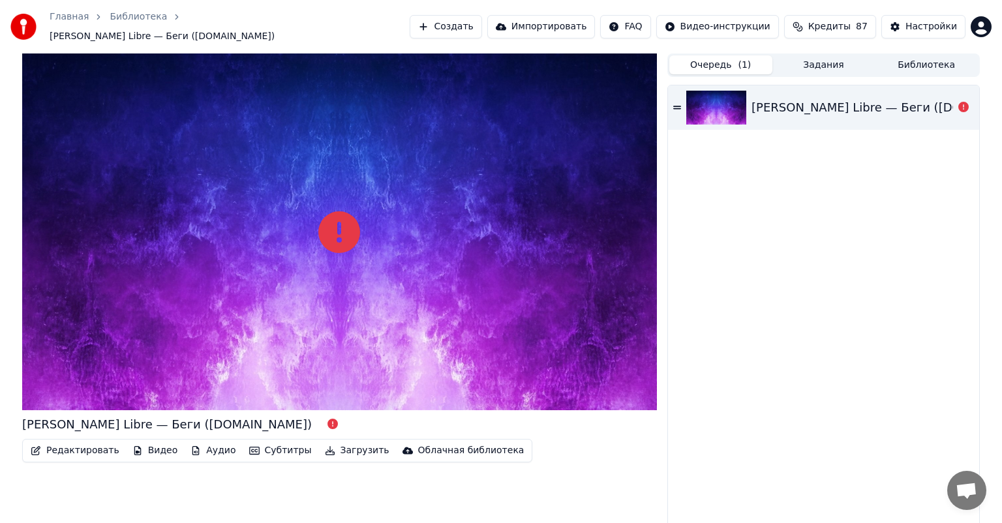
click at [791, 107] on div "[PERSON_NAME] Libre — Беги ([DOMAIN_NAME])" at bounding box center [896, 107] width 290 height 18
click at [960, 103] on icon at bounding box center [963, 107] width 10 height 10
click at [960, 102] on icon at bounding box center [963, 107] width 10 height 10
click at [958, 103] on icon at bounding box center [963, 107] width 10 height 10
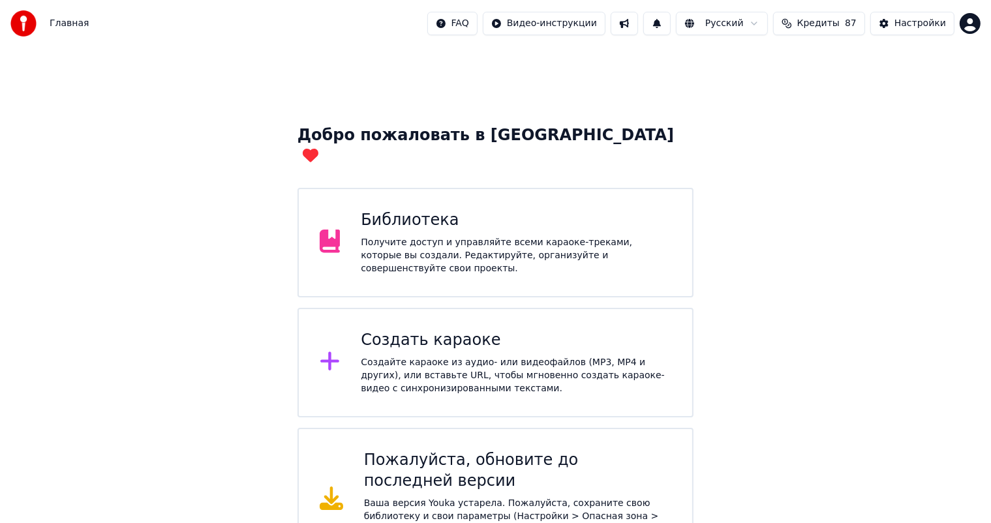
click at [464, 249] on div "Библиотека Получите доступ и управляйте всеми караоке-треками, которые вы созда…" at bounding box center [495, 243] width 397 height 110
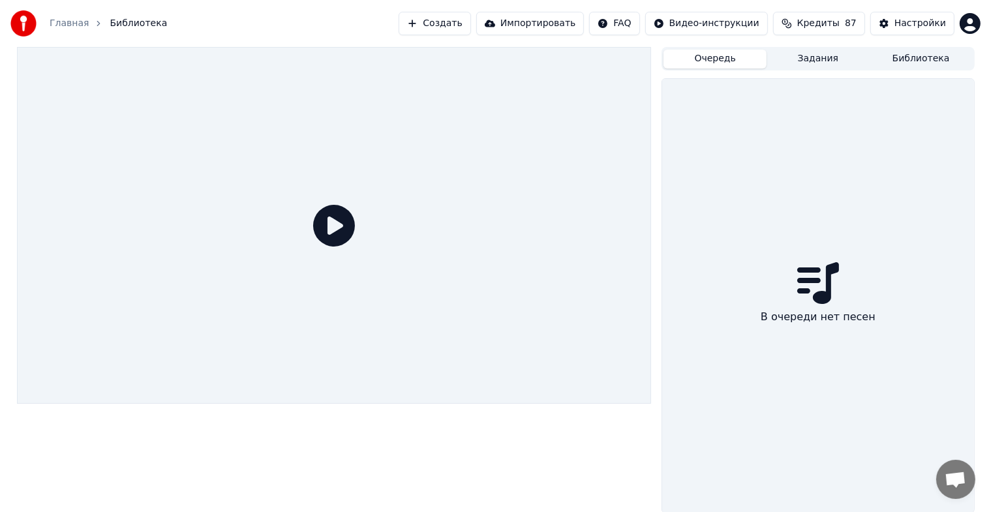
click at [743, 63] on button "Очередь" at bounding box center [714, 59] width 103 height 19
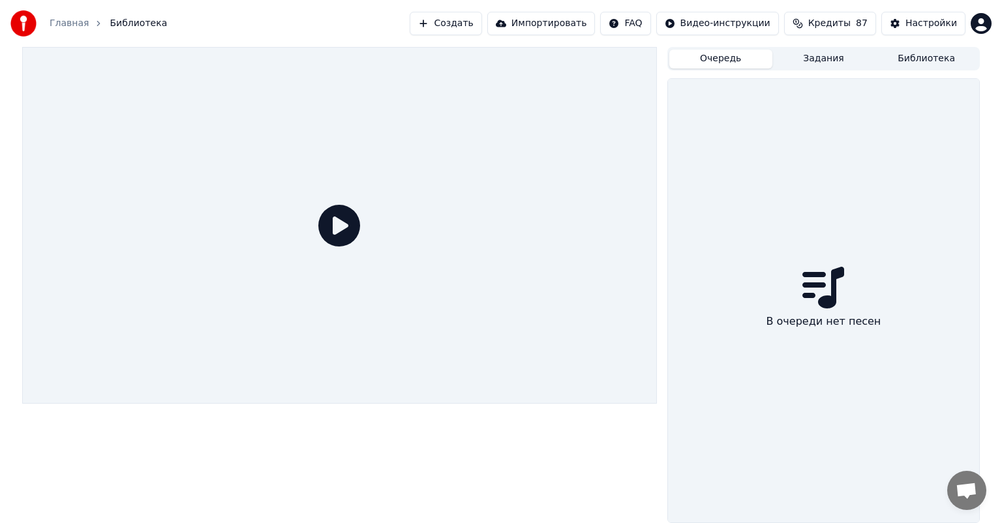
click at [829, 64] on button "Задания" at bounding box center [823, 59] width 103 height 19
click at [738, 48] on div "Очередь Задания Библиотека" at bounding box center [823, 58] width 312 height 23
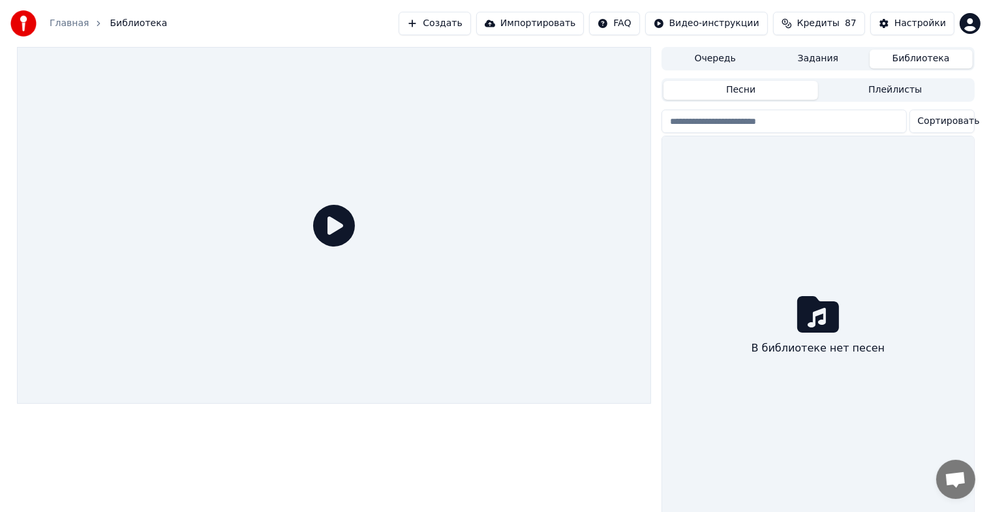
click at [955, 50] on button "Библиотека" at bounding box center [920, 59] width 103 height 19
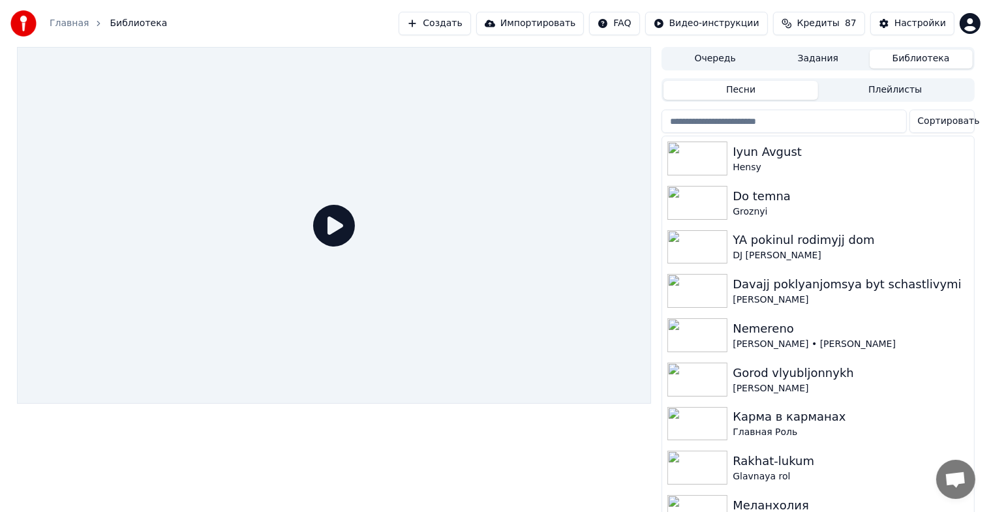
click at [420, 20] on button "Создать" at bounding box center [435, 23] width 72 height 23
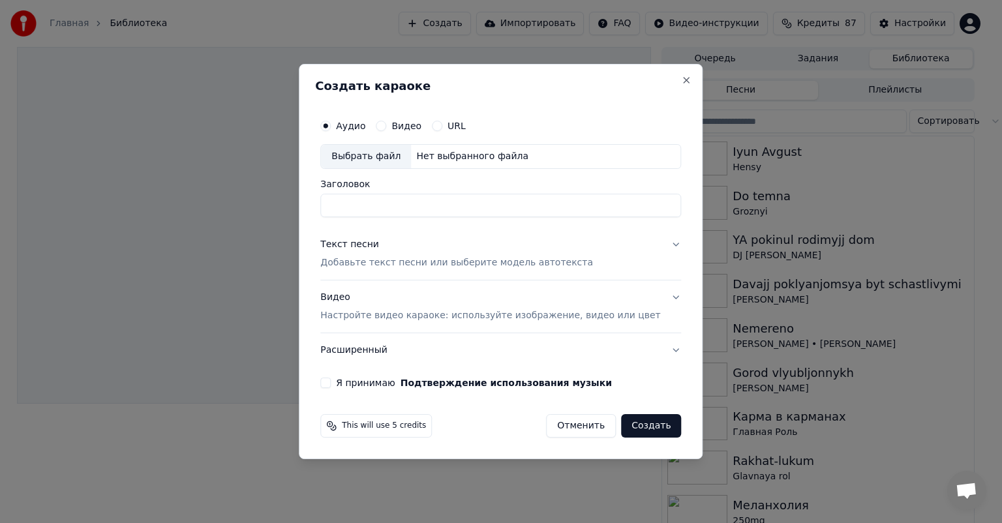
click at [352, 158] on div "Выбрать файл" at bounding box center [366, 156] width 90 height 23
type input "**********"
click at [368, 243] on div "Текст песни" at bounding box center [349, 244] width 59 height 13
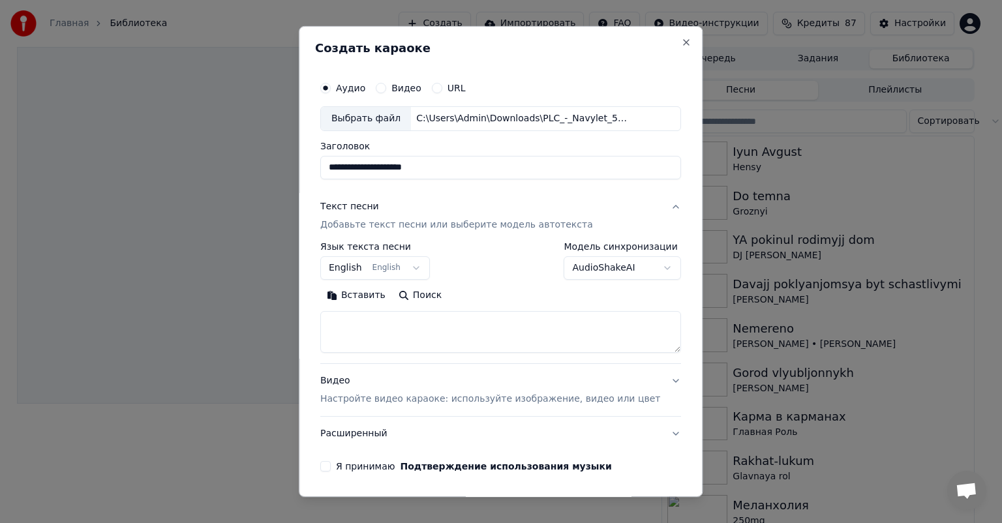
click at [384, 275] on button "English English" at bounding box center [375, 267] width 110 height 23
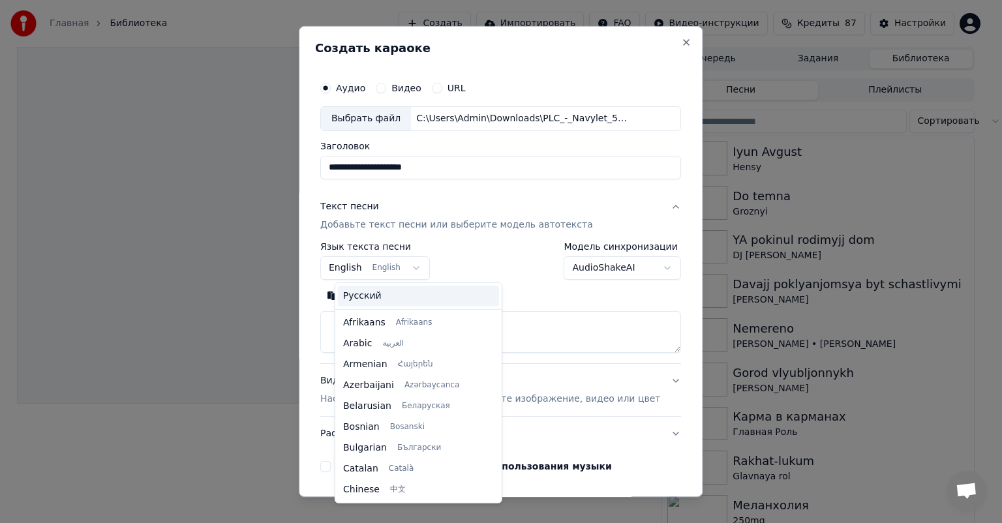
scroll to position [104, 0]
select select "**"
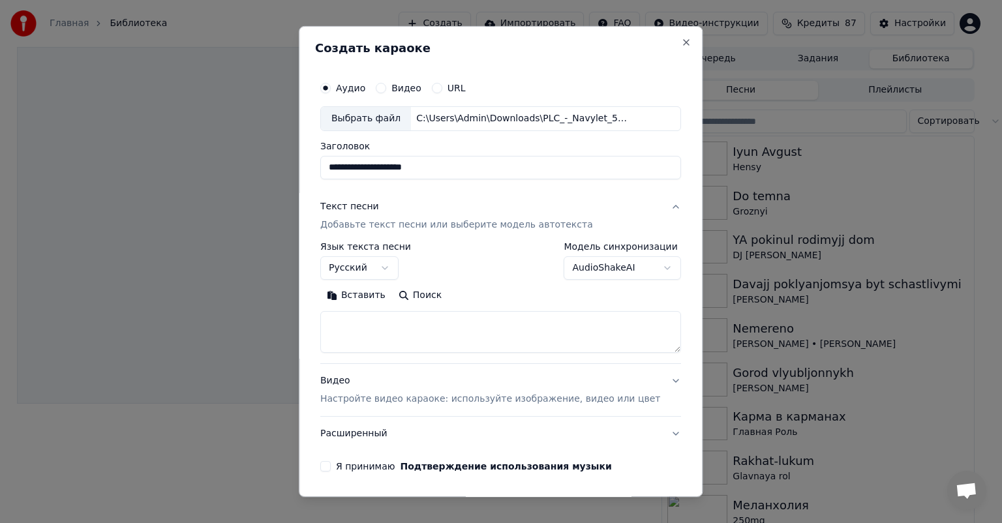
click at [401, 327] on textarea at bounding box center [500, 332] width 361 height 42
paste textarea "**********"
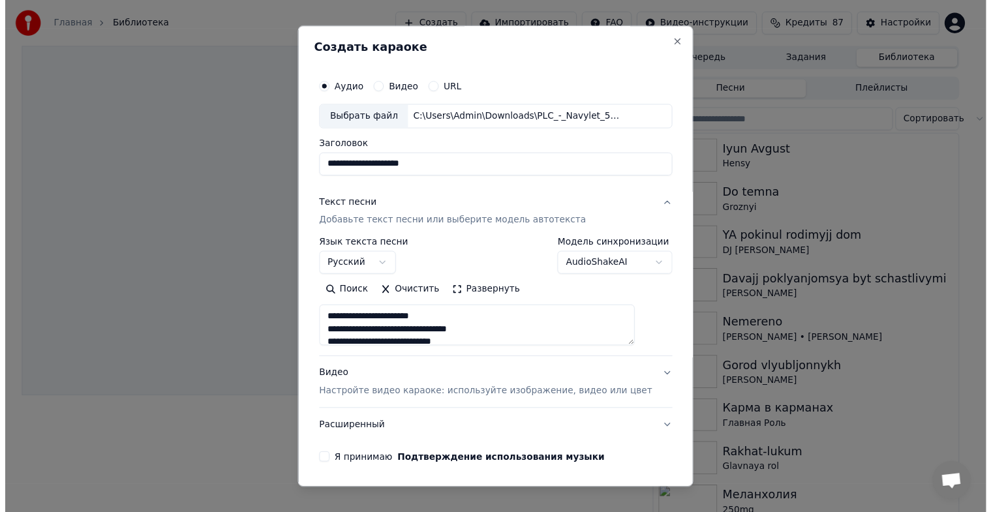
scroll to position [120, 0]
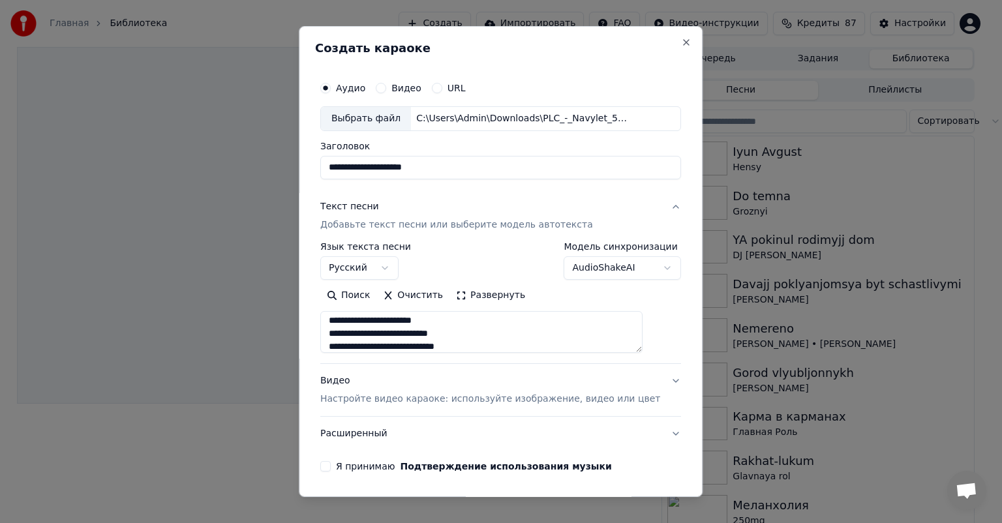
type textarea "**********"
select select
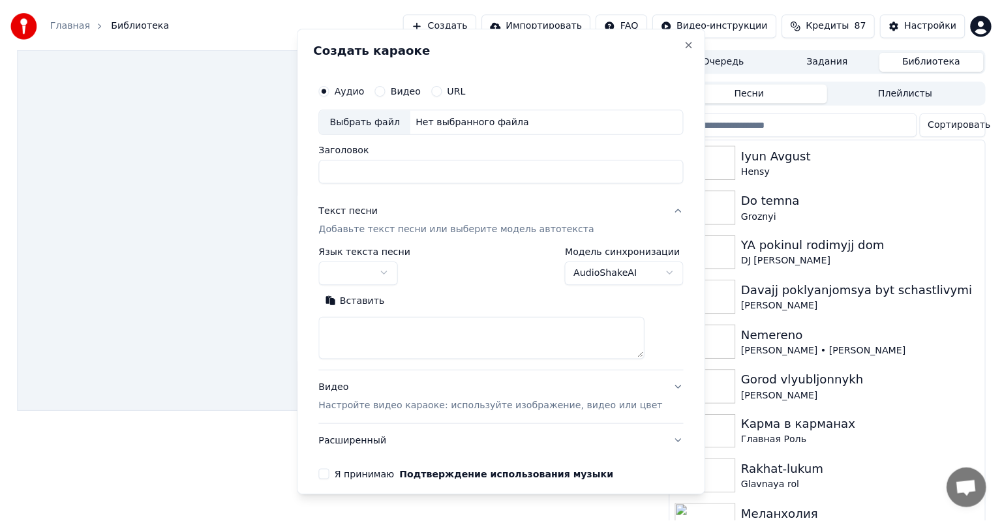
scroll to position [0, 0]
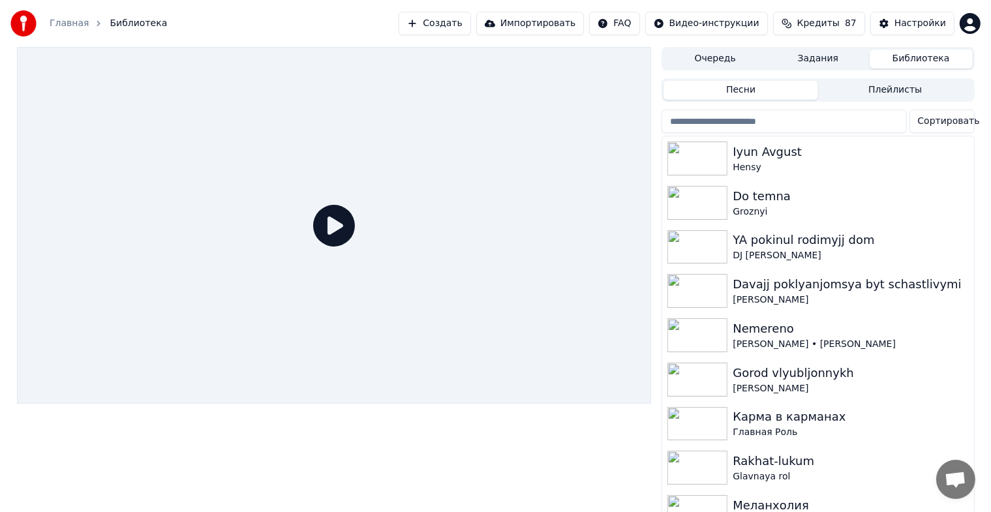
click at [811, 70] on div "Очередь Задания Библиотека Песни Плейлисты Сортировать Iyun [PERSON_NAME] Do [P…" at bounding box center [817, 283] width 312 height 473
click at [813, 63] on button "Задания" at bounding box center [817, 59] width 103 height 19
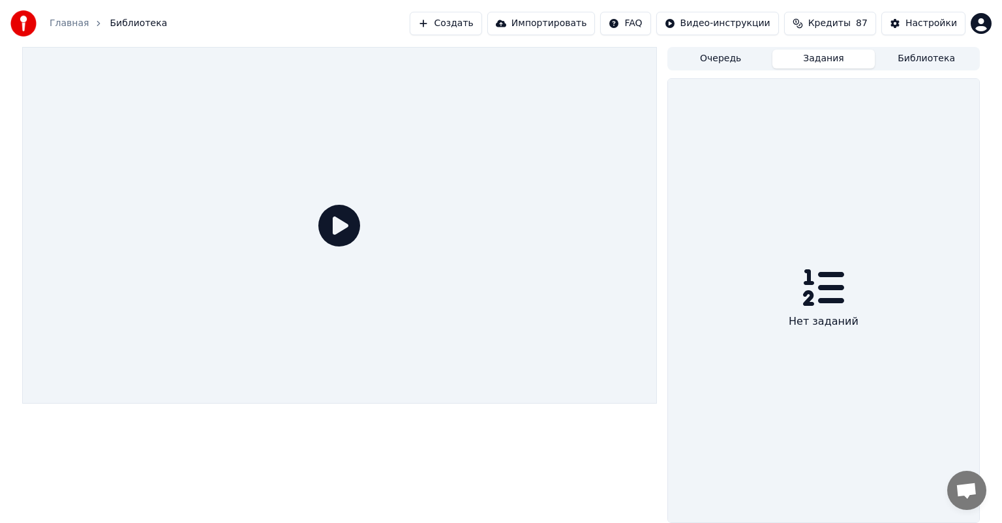
click at [449, 22] on button "Создать" at bounding box center [446, 23] width 72 height 23
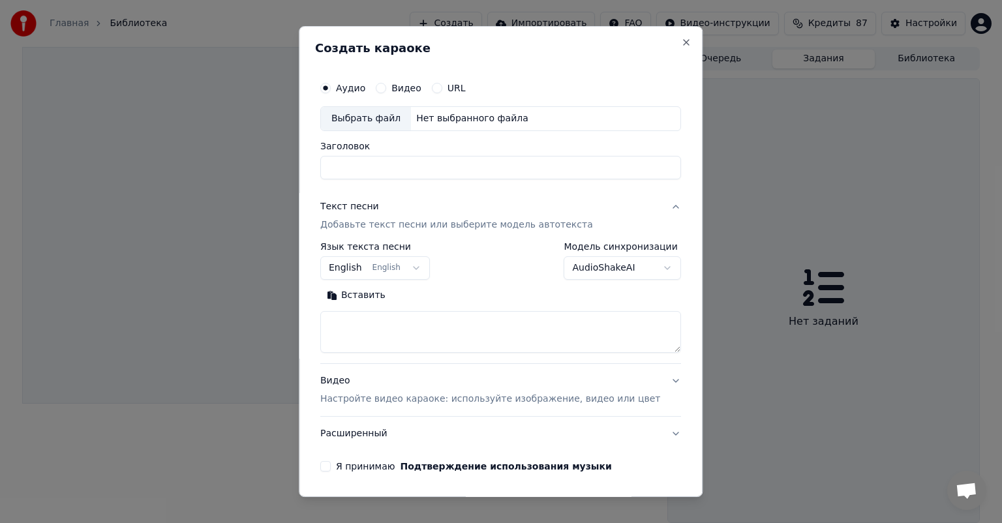
click at [384, 125] on div "Выбрать файл" at bounding box center [366, 118] width 90 height 23
type input "**********"
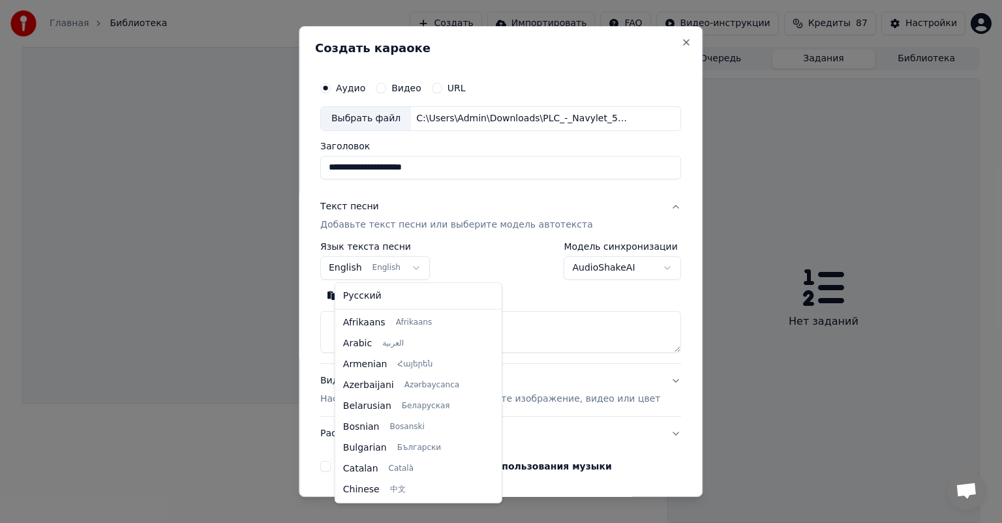
click at [368, 272] on body "**********" at bounding box center [501, 261] width 1002 height 523
select select "**"
drag, startPoint x: 378, startPoint y: 296, endPoint x: 444, endPoint y: 271, distance: 70.4
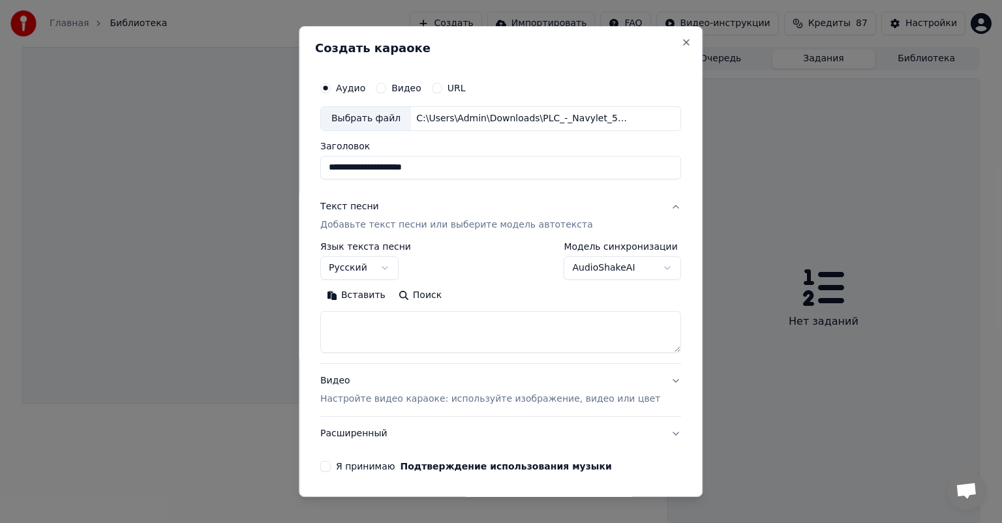
click at [438, 329] on textarea at bounding box center [500, 332] width 361 height 42
paste textarea "**********"
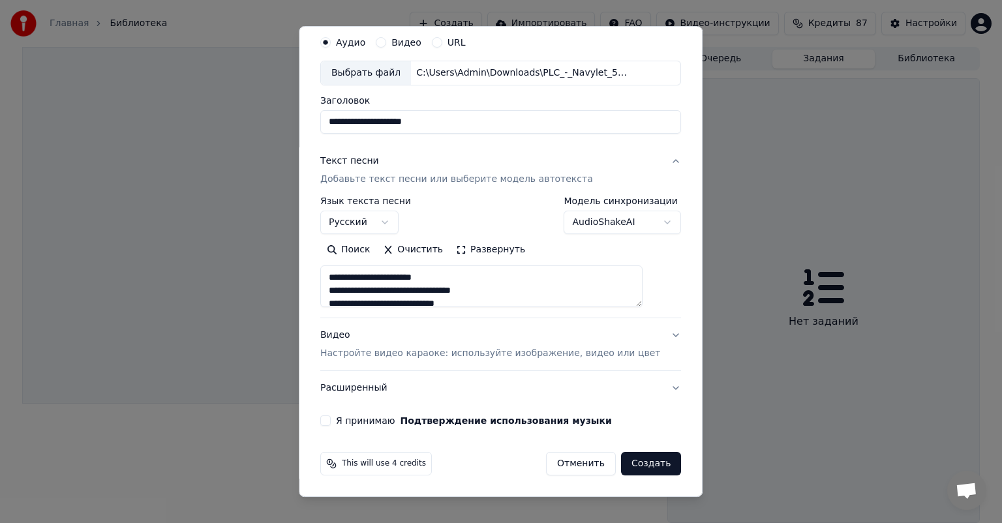
scroll to position [65, 0]
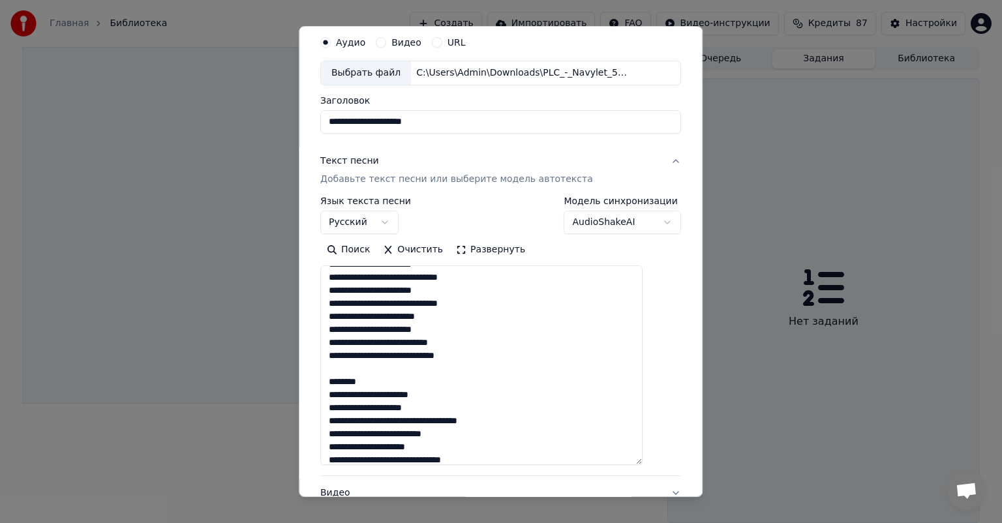
drag, startPoint x: 654, startPoint y: 305, endPoint x: 634, endPoint y: 423, distance: 119.8
click at [642, 451] on textarea at bounding box center [481, 365] width 322 height 200
drag, startPoint x: 395, startPoint y: 382, endPoint x: 316, endPoint y: 376, distance: 79.7
click at [316, 376] on div "**********" at bounding box center [501, 261] width 404 height 471
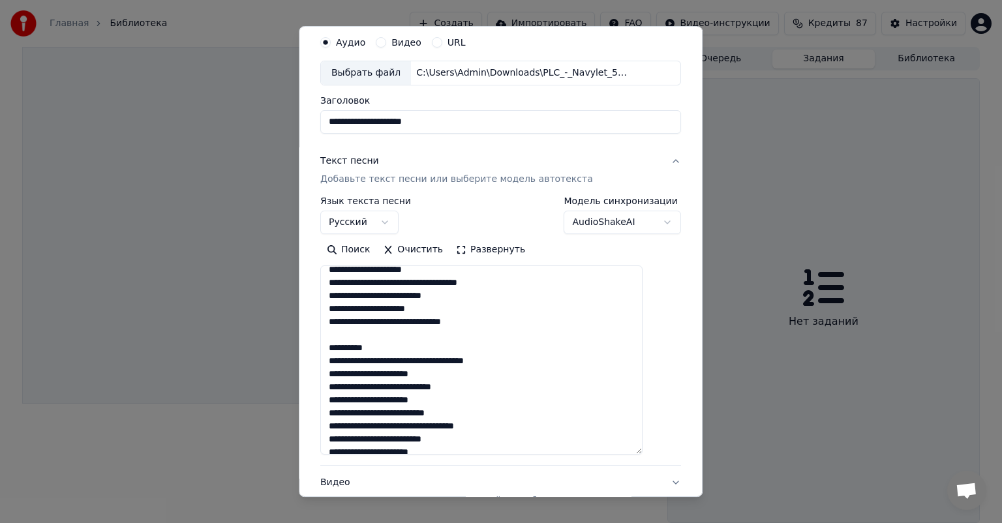
scroll to position [196, 0]
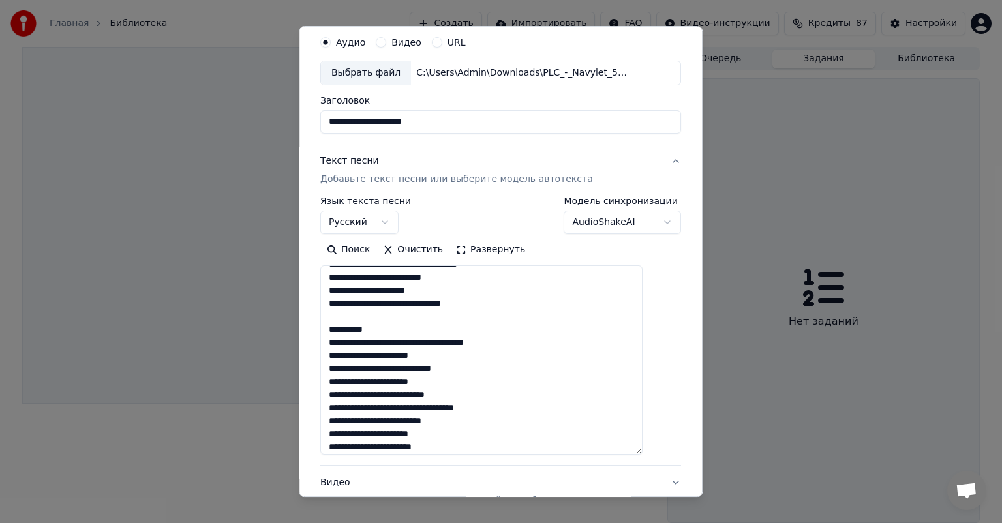
drag, startPoint x: 402, startPoint y: 333, endPoint x: 334, endPoint y: 329, distance: 68.0
click at [334, 329] on textarea at bounding box center [481, 359] width 322 height 189
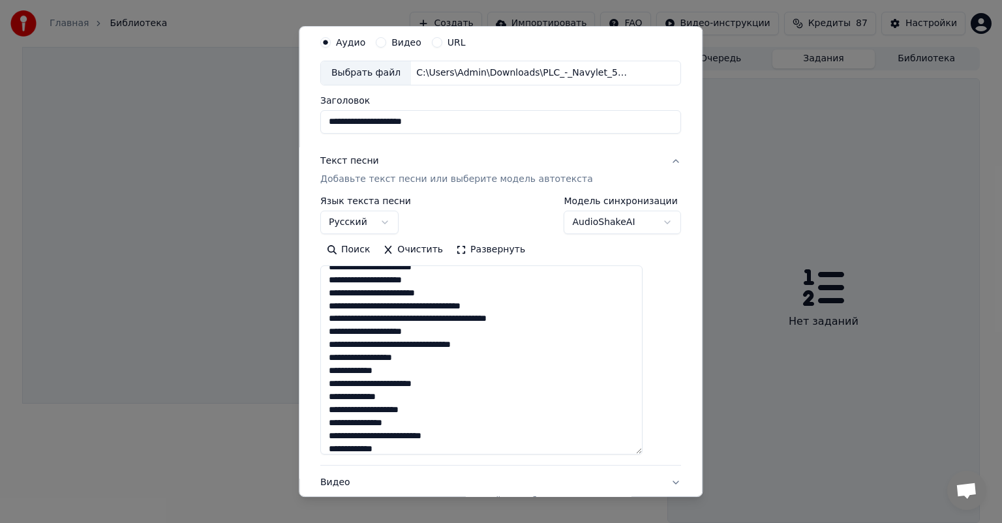
scroll to position [390, 0]
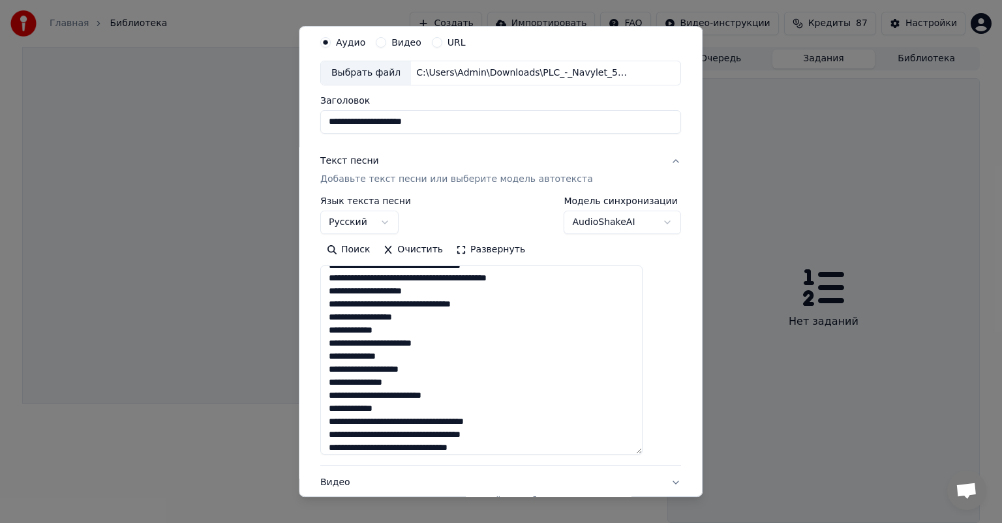
drag, startPoint x: 342, startPoint y: 357, endPoint x: 447, endPoint y: 407, distance: 116.4
click at [447, 407] on textarea at bounding box center [481, 359] width 322 height 189
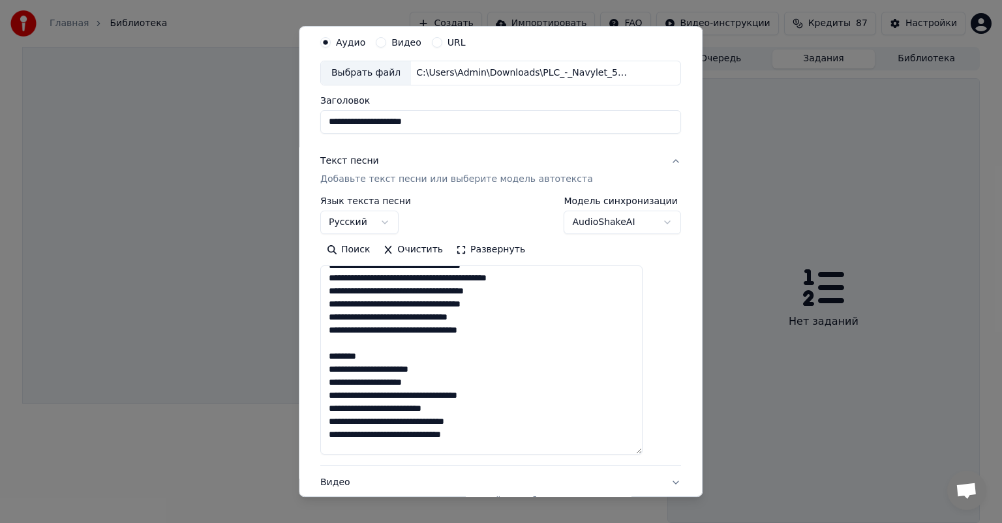
drag, startPoint x: 391, startPoint y: 359, endPoint x: 331, endPoint y: 345, distance: 61.6
click at [331, 345] on div "**********" at bounding box center [500, 301] width 371 height 554
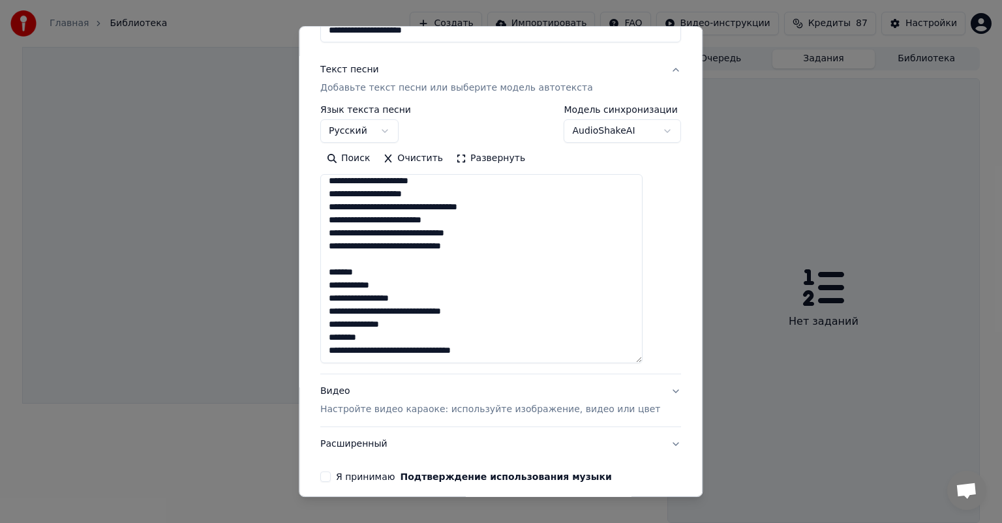
scroll to position [176, 0]
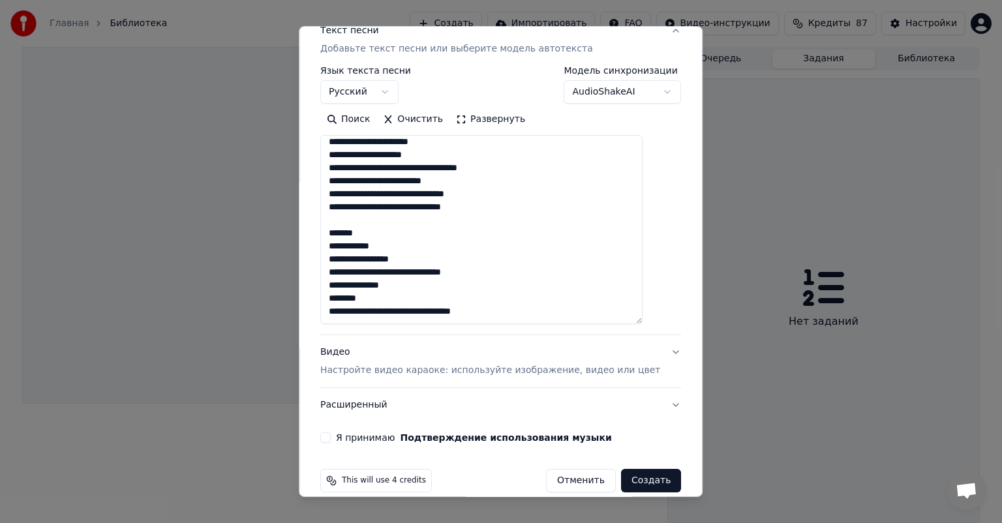
drag, startPoint x: 397, startPoint y: 235, endPoint x: 327, endPoint y: 221, distance: 70.6
click at [327, 221] on div "**********" at bounding box center [501, 261] width 404 height 471
click at [498, 313] on textarea at bounding box center [481, 229] width 322 height 189
type textarea "**********"
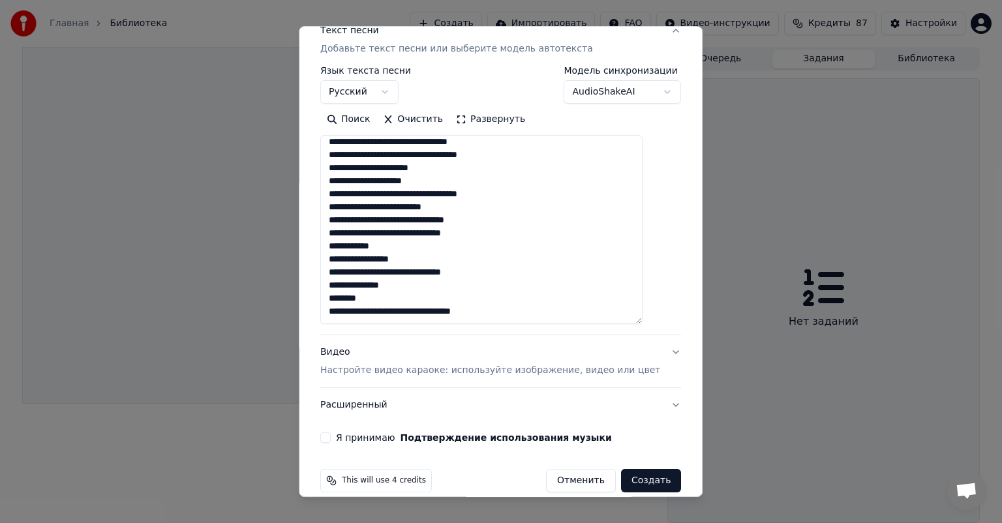
click at [350, 438] on label "Я принимаю Подтверждение использования музыки" at bounding box center [474, 437] width 276 height 9
click at [331, 438] on button "Я принимаю Подтверждение использования музыки" at bounding box center [325, 437] width 10 height 10
click at [626, 484] on button "Создать" at bounding box center [651, 480] width 60 height 23
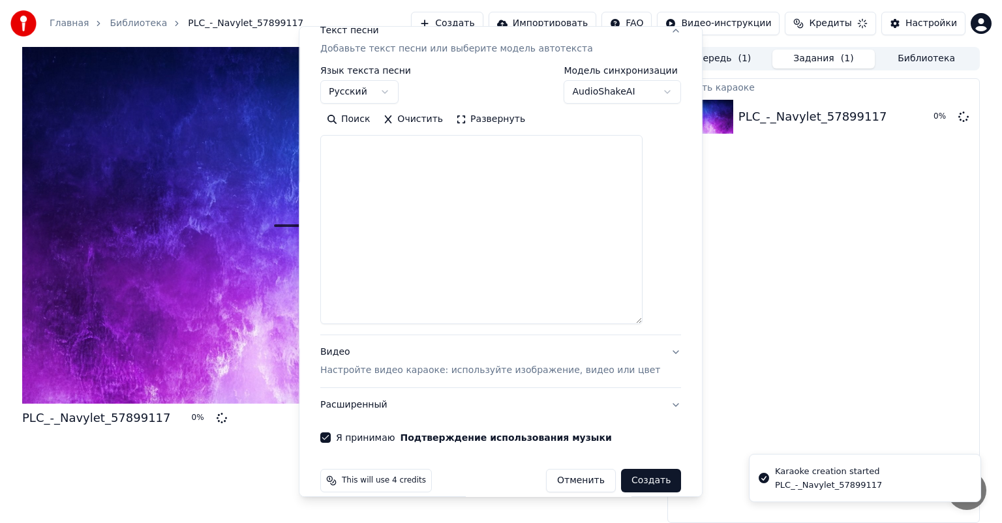
select select
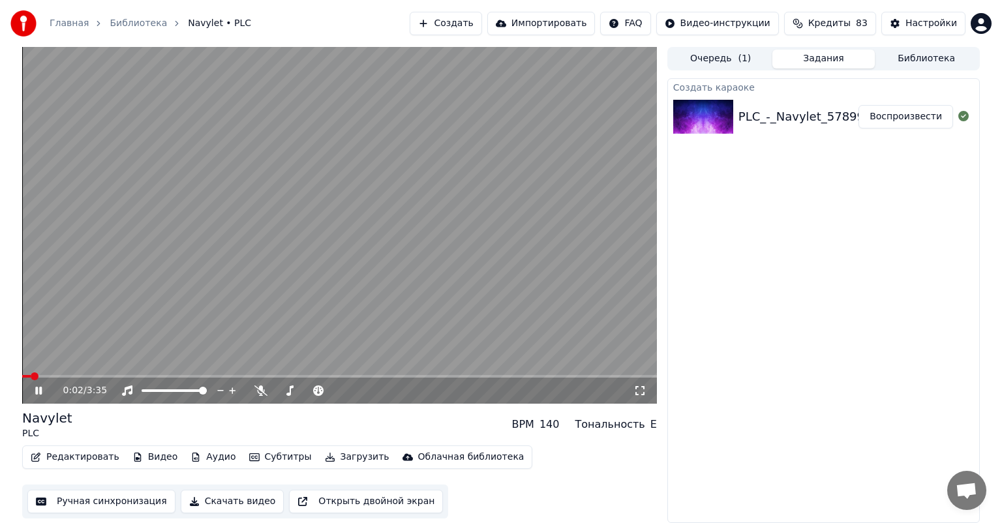
click at [39, 389] on icon at bounding box center [38, 391] width 7 height 8
click at [457, 36] on div "Главная Библиотека Navylet • PLC Создать Импортировать FAQ Видео-инструкции Кре…" at bounding box center [501, 23] width 1002 height 47
click at [462, 29] on button "Создать" at bounding box center [446, 23] width 72 height 23
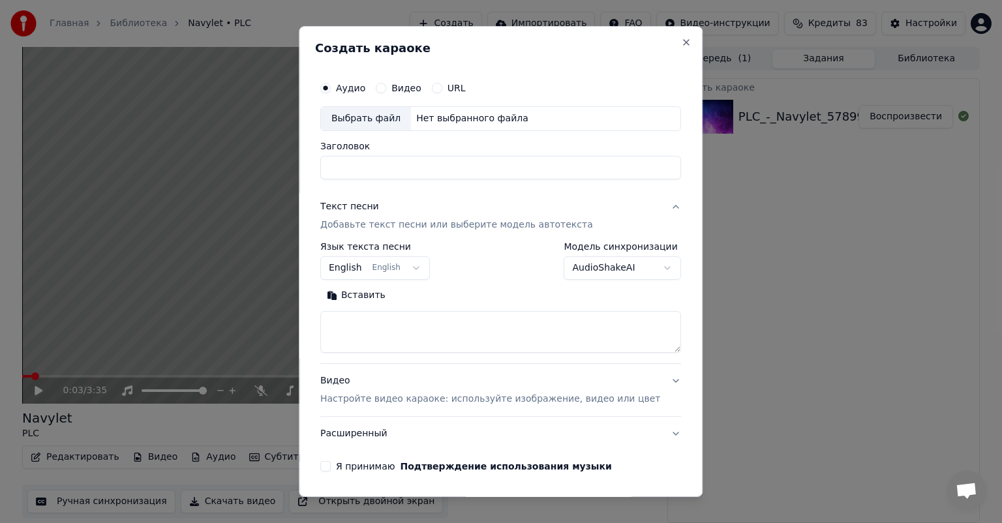
click at [395, 125] on div "Выбрать файл" at bounding box center [366, 118] width 90 height 23
type input "**********"
click at [346, 264] on body "**********" at bounding box center [501, 261] width 1002 height 523
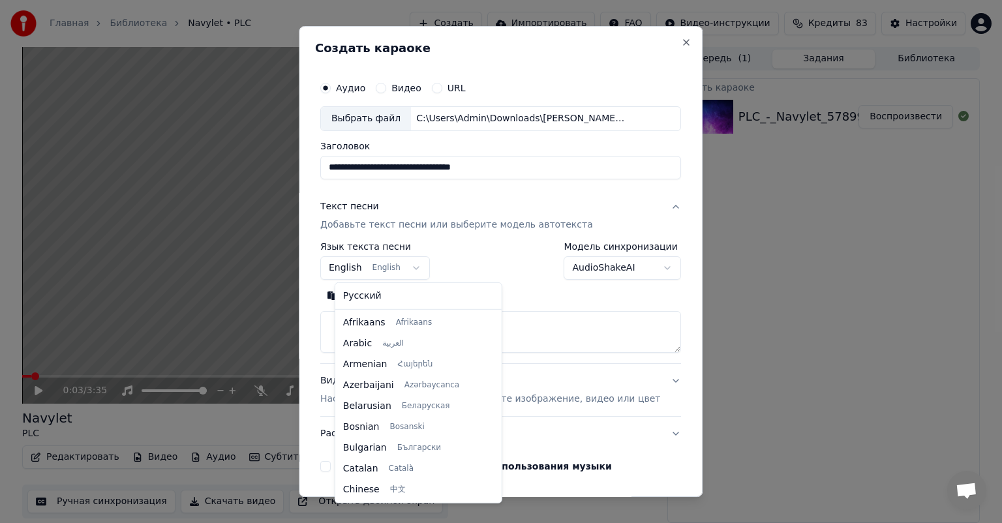
scroll to position [104, 0]
select select "**"
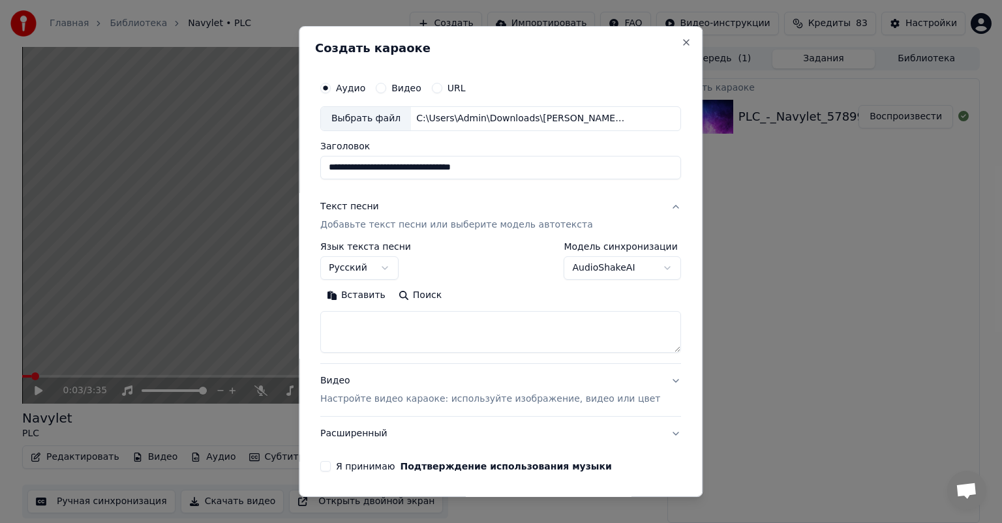
click at [468, 331] on textarea at bounding box center [500, 332] width 361 height 42
paste textarea "**********"
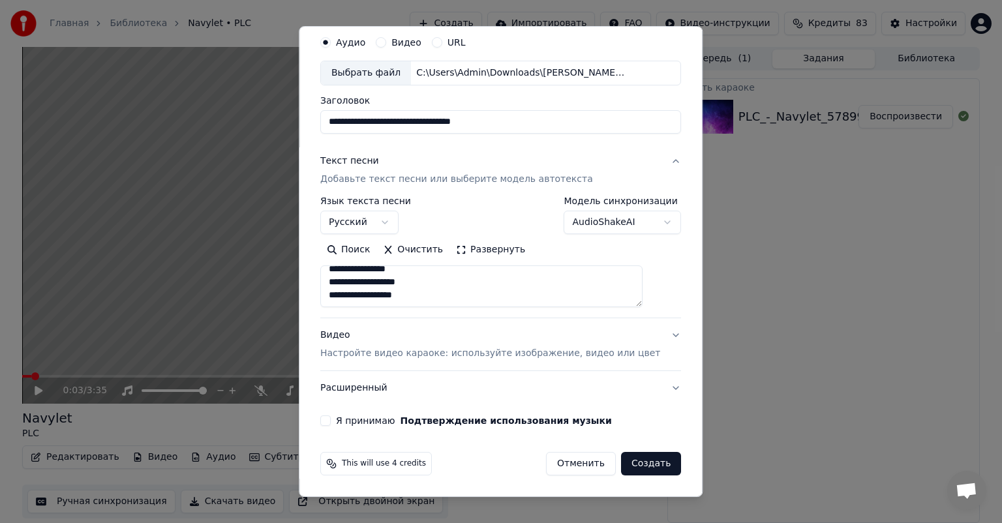
type textarea "**********"
click at [344, 416] on div "Я принимаю Подтверждение использования музыки" at bounding box center [500, 421] width 361 height 10
click at [331, 418] on button "Я принимаю Подтверждение использования музыки" at bounding box center [325, 421] width 10 height 10
click at [621, 464] on button "Создать" at bounding box center [651, 463] width 60 height 23
select select "**"
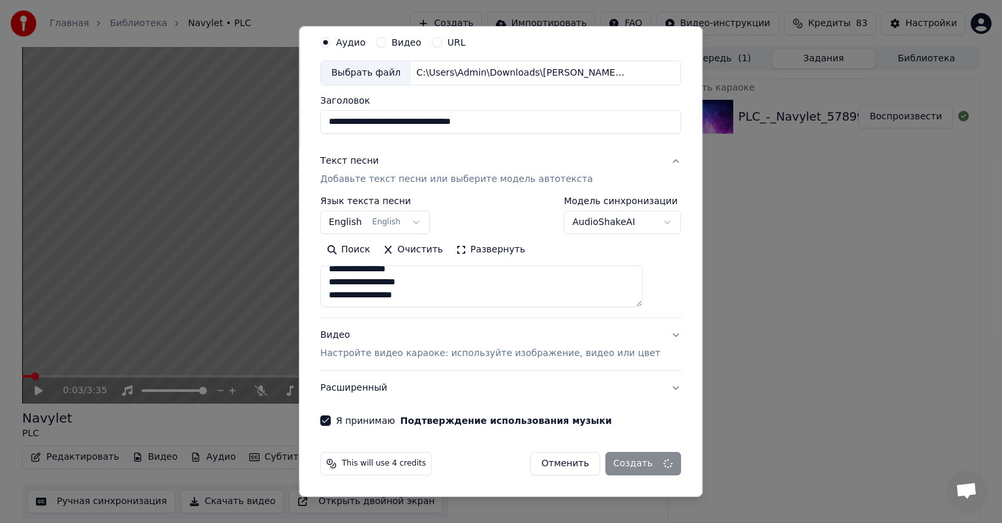
select select
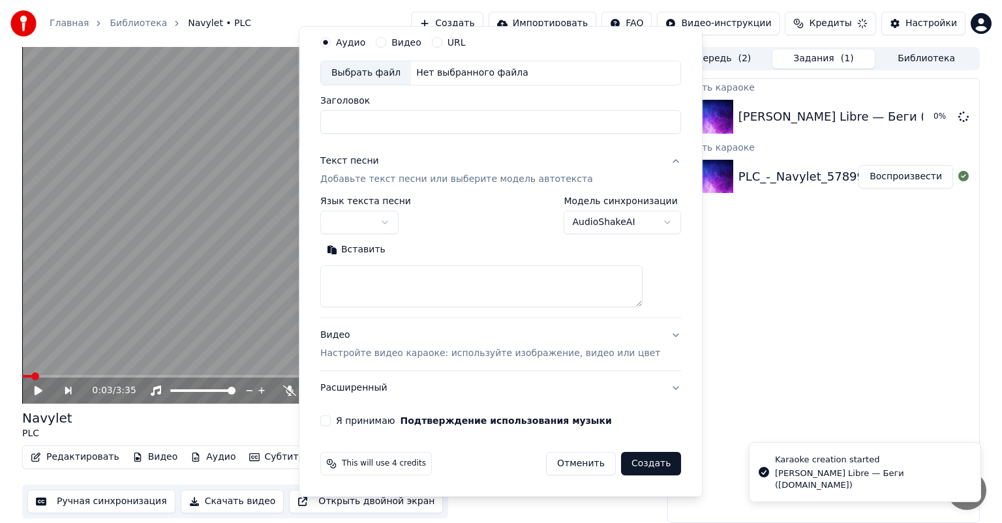
scroll to position [0, 0]
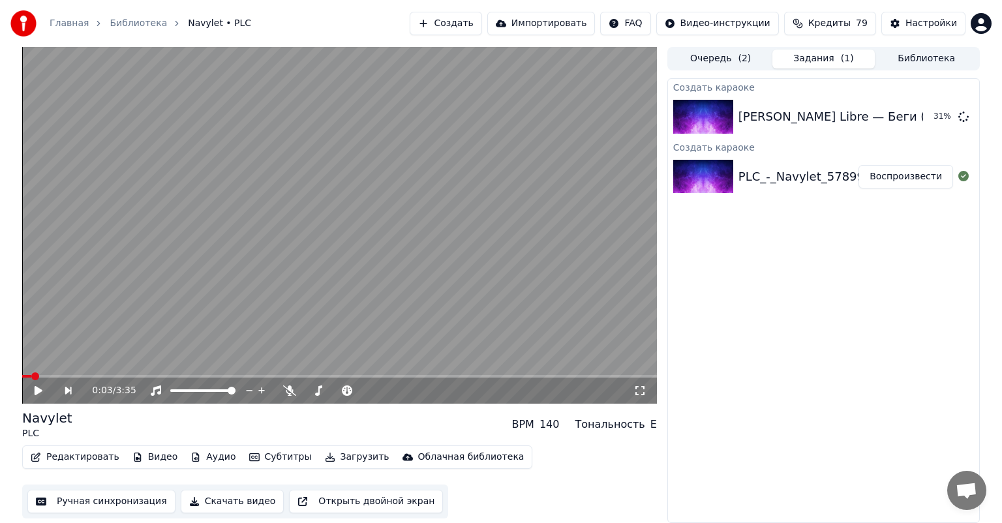
click at [442, 27] on button "Создать" at bounding box center [446, 23] width 72 height 23
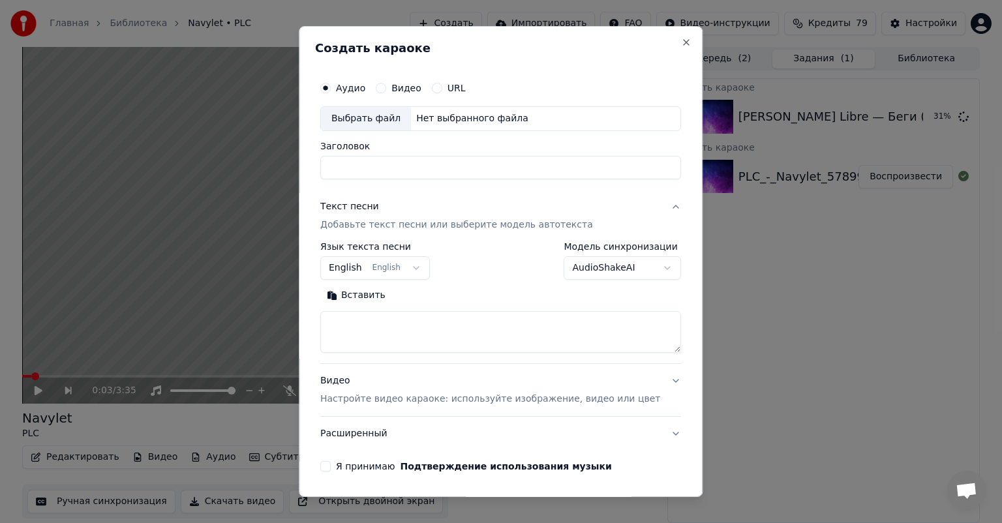
click at [369, 269] on button "English English" at bounding box center [375, 267] width 110 height 23
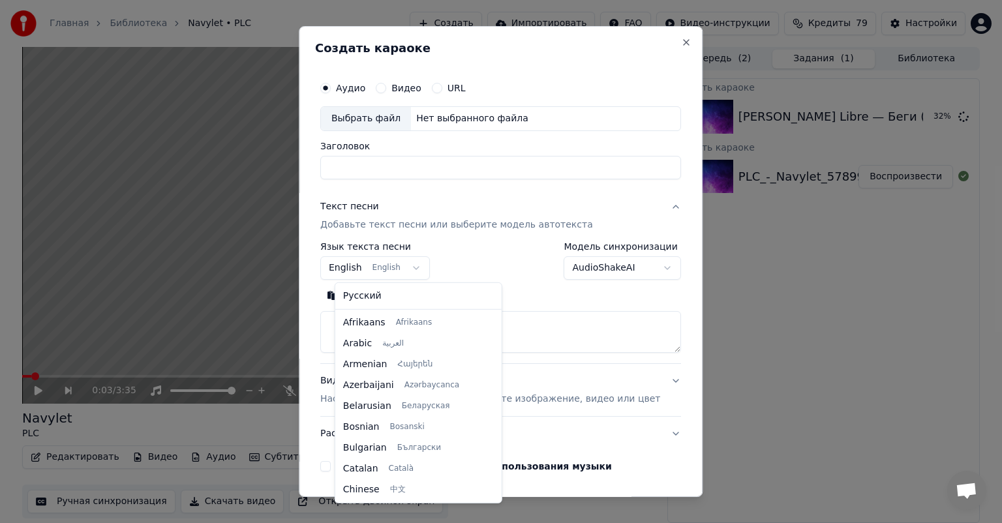
scroll to position [104, 0]
select select "**"
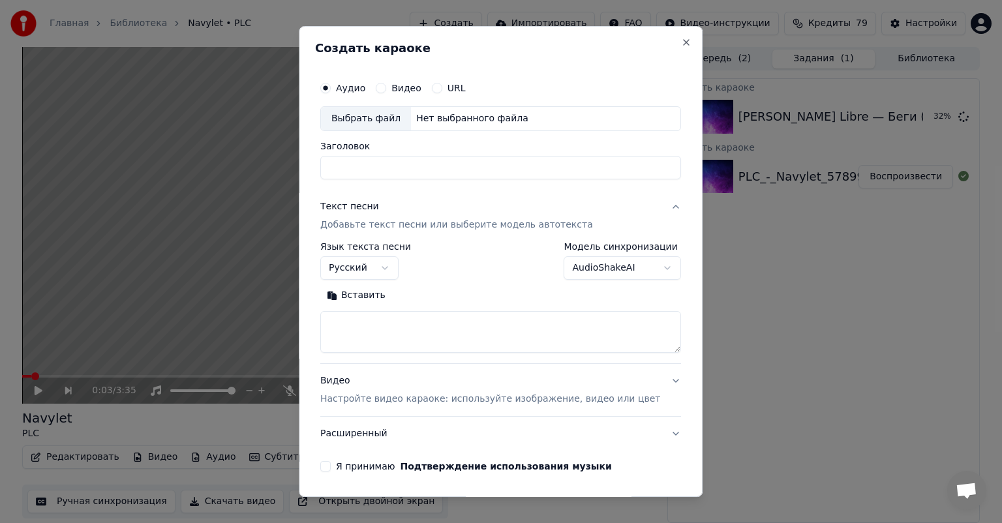
click at [369, 297] on button "Вставить" at bounding box center [356, 295] width 72 height 21
click at [374, 115] on div "Выбрать файл" at bounding box center [366, 118] width 90 height 23
type textarea "**********"
type input "**********"
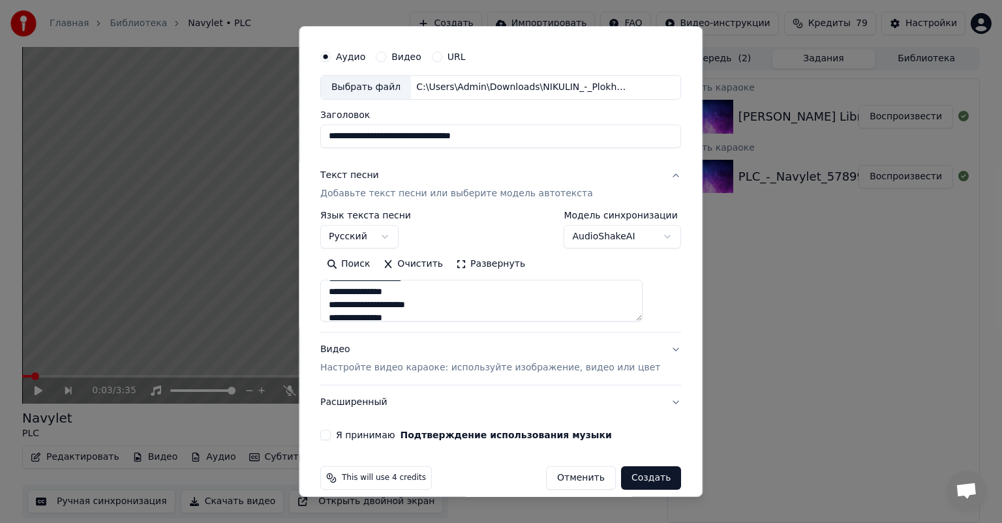
scroll to position [46, 0]
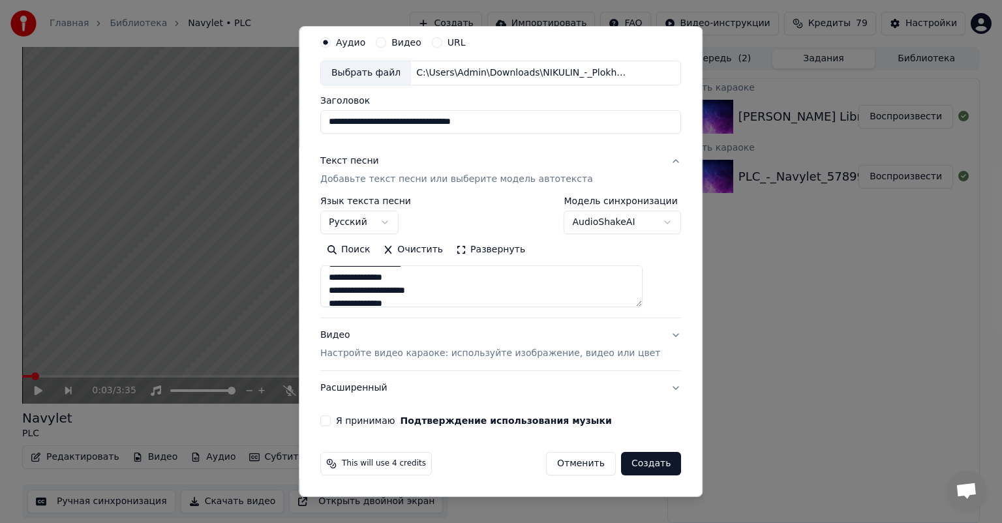
click at [331, 421] on button "Я принимаю Подтверждение использования музыки" at bounding box center [325, 421] width 10 height 10
click at [637, 462] on button "Создать" at bounding box center [651, 463] width 60 height 23
type textarea "**********"
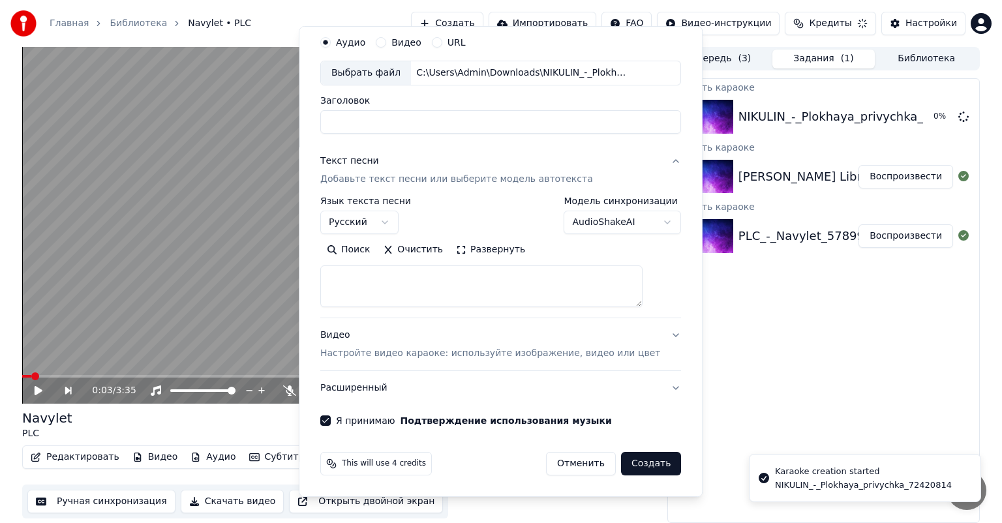
select select
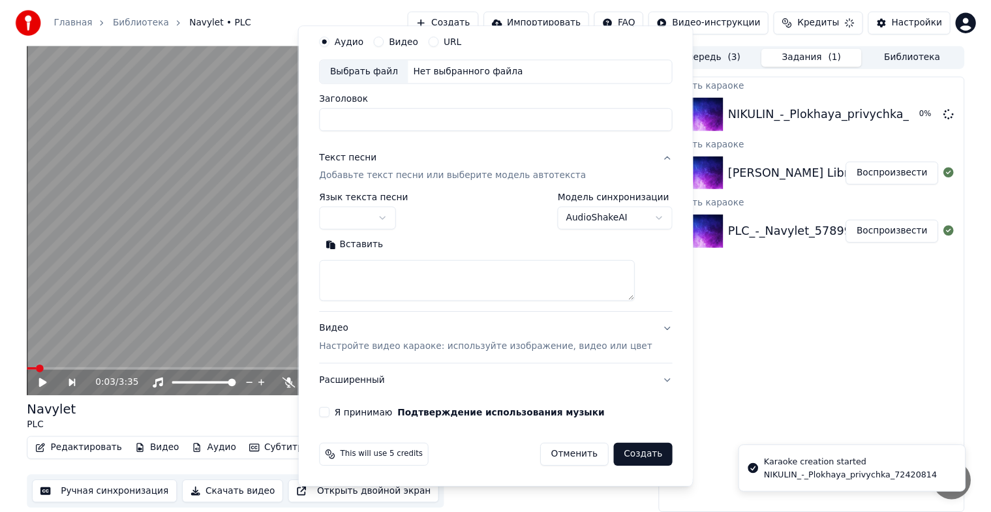
scroll to position [0, 0]
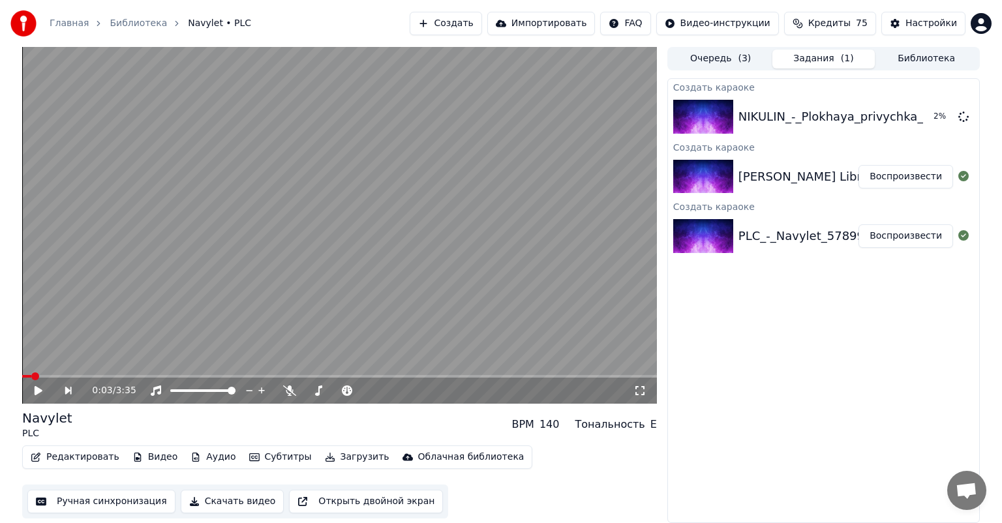
click at [780, 175] on div "[PERSON_NAME] Libre — Беги ([DOMAIN_NAME])" at bounding box center [883, 177] width 290 height 18
click at [639, 390] on icon at bounding box center [639, 390] width 13 height 10
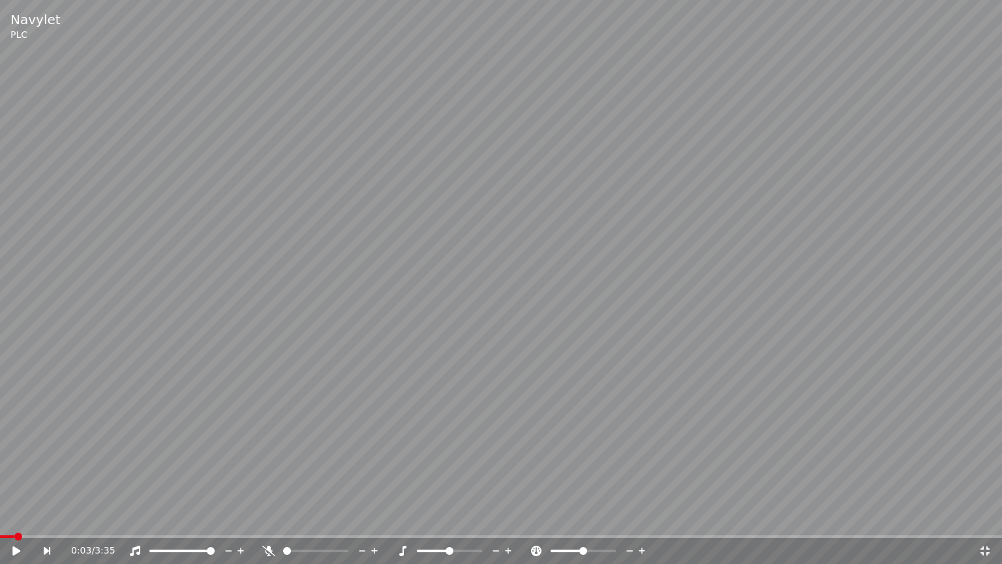
drag, startPoint x: 83, startPoint y: 469, endPoint x: 42, endPoint y: 563, distance: 102.5
click at [83, 470] on video at bounding box center [501, 282] width 1002 height 564
click at [332, 378] on video at bounding box center [501, 282] width 1002 height 564
click at [990, 522] on icon at bounding box center [984, 550] width 13 height 10
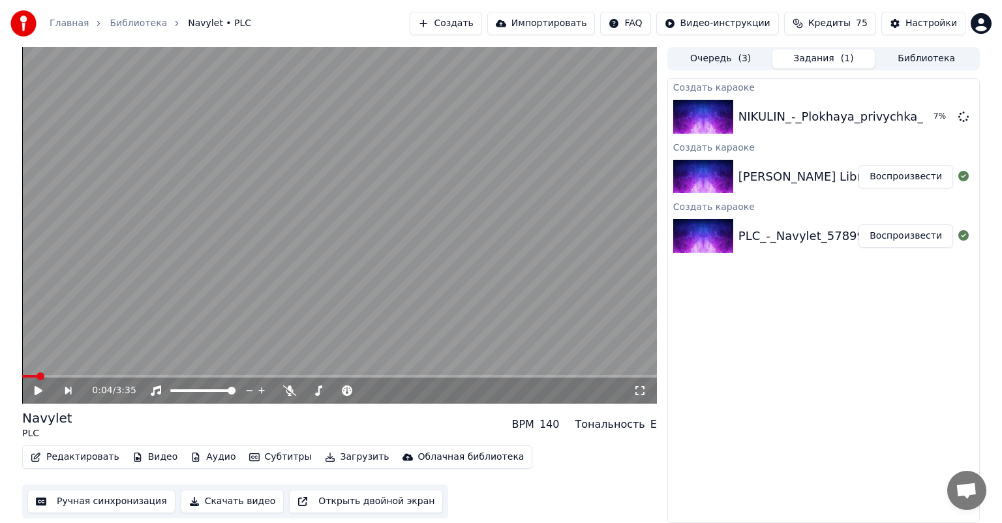
click at [896, 182] on button "Воспроизвести" at bounding box center [905, 176] width 95 height 23
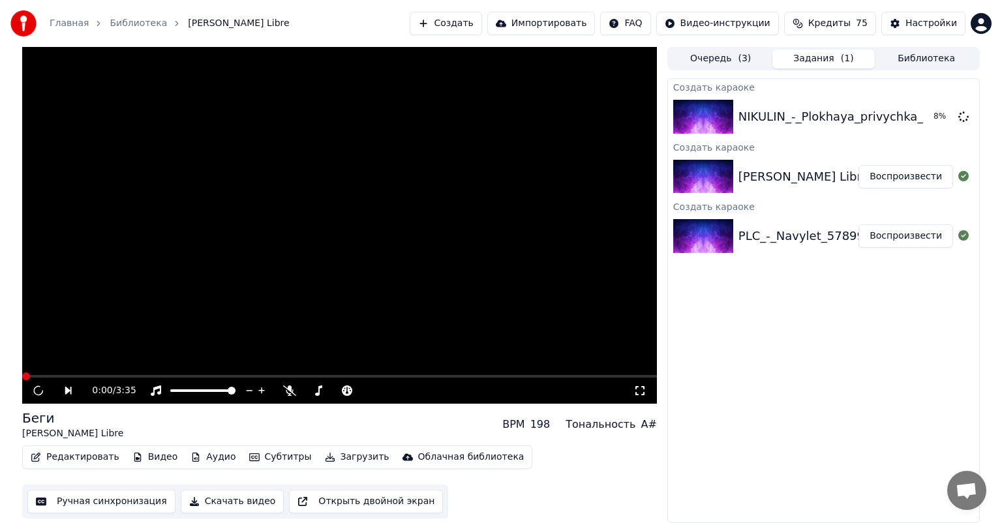
click at [414, 157] on video at bounding box center [339, 225] width 635 height 357
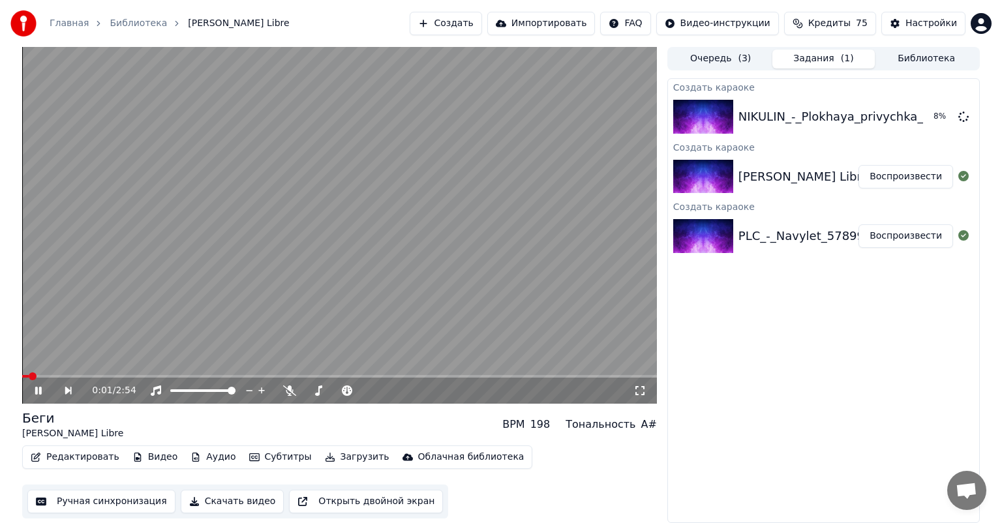
click at [234, 326] on video at bounding box center [339, 225] width 635 height 357
click at [637, 394] on icon at bounding box center [639, 390] width 13 height 10
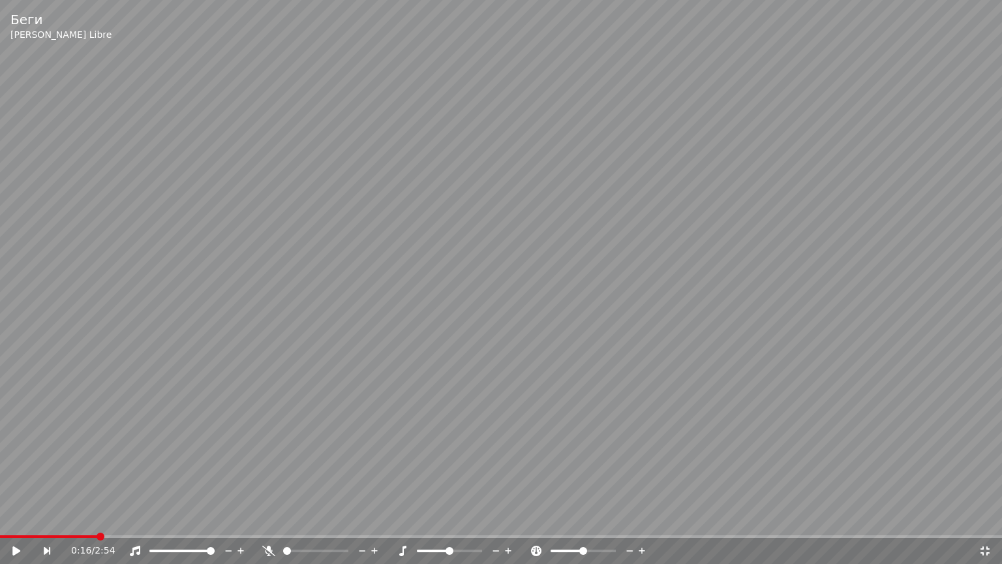
drag, startPoint x: 637, startPoint y: 409, endPoint x: 712, endPoint y: 500, distance: 118.2
click at [635, 409] on video at bounding box center [501, 282] width 1002 height 564
drag, startPoint x: 892, startPoint y: 359, endPoint x: 929, endPoint y: 521, distance: 165.8
click at [892, 361] on video at bounding box center [501, 282] width 1002 height 564
click at [986, 522] on icon at bounding box center [984, 550] width 13 height 10
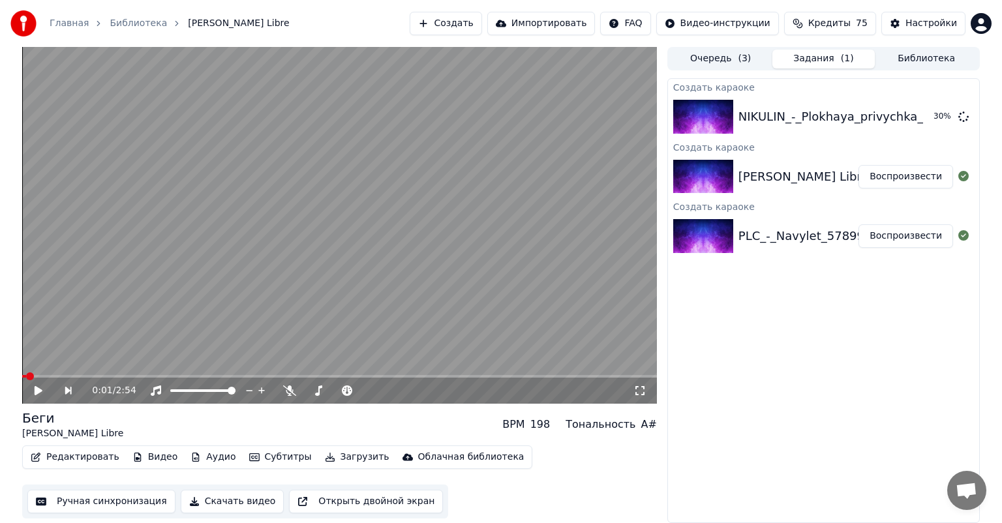
click at [25, 375] on span at bounding box center [24, 376] width 4 height 3
click at [637, 387] on icon at bounding box center [639, 390] width 9 height 9
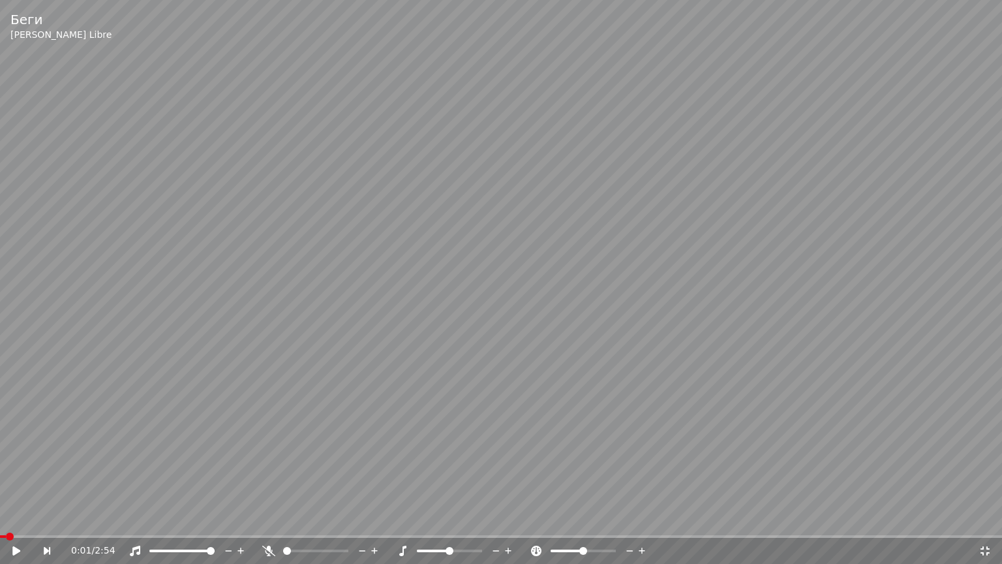
click at [627, 394] on video at bounding box center [501, 282] width 1002 height 564
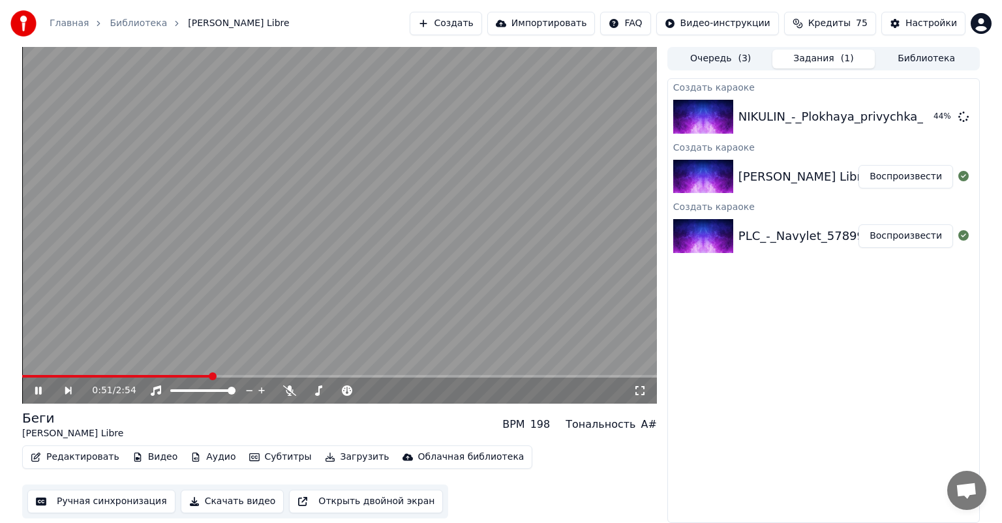
click at [37, 386] on icon at bounding box center [48, 390] width 30 height 10
click at [26, 373] on video at bounding box center [339, 225] width 635 height 357
click at [29, 379] on div "0:53 / 2:54" at bounding box center [339, 391] width 635 height 26
click at [41, 386] on icon at bounding box center [48, 390] width 30 height 10
click at [31, 381] on div "0:54 / 2:54" at bounding box center [339, 391] width 635 height 26
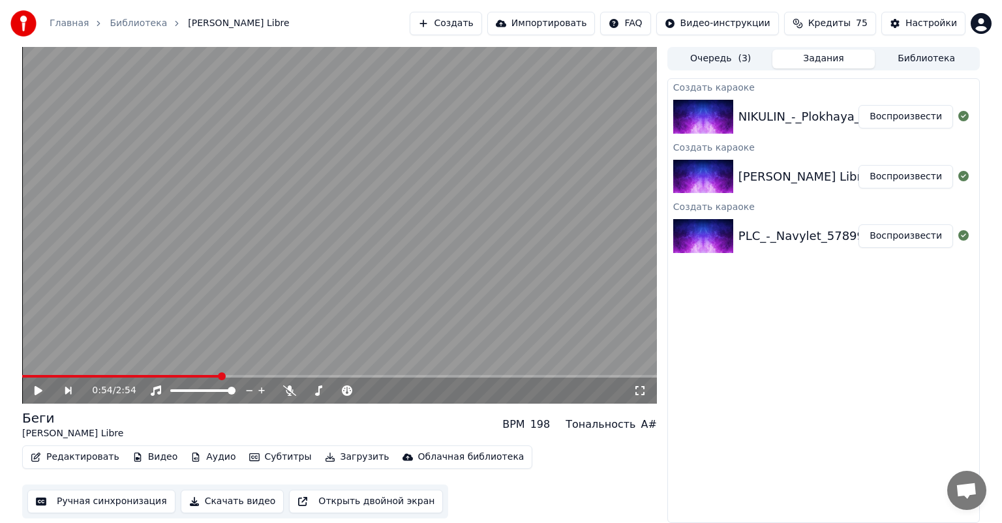
click at [33, 378] on div "0:54 / 2:54" at bounding box center [339, 391] width 635 height 26
click at [31, 374] on video at bounding box center [339, 225] width 635 height 357
click at [33, 377] on span at bounding box center [27, 376] width 11 height 3
click at [640, 389] on icon at bounding box center [639, 390] width 13 height 10
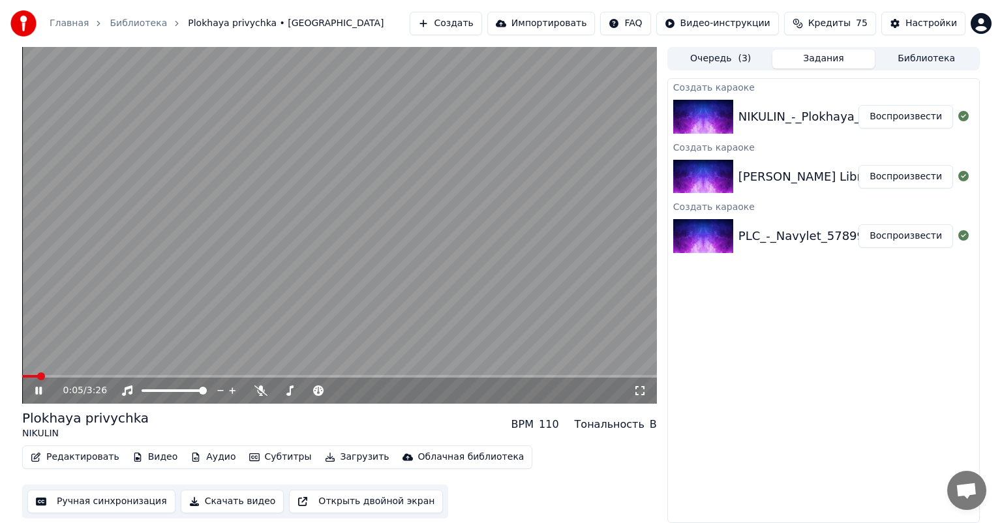
click at [642, 386] on icon at bounding box center [639, 390] width 9 height 9
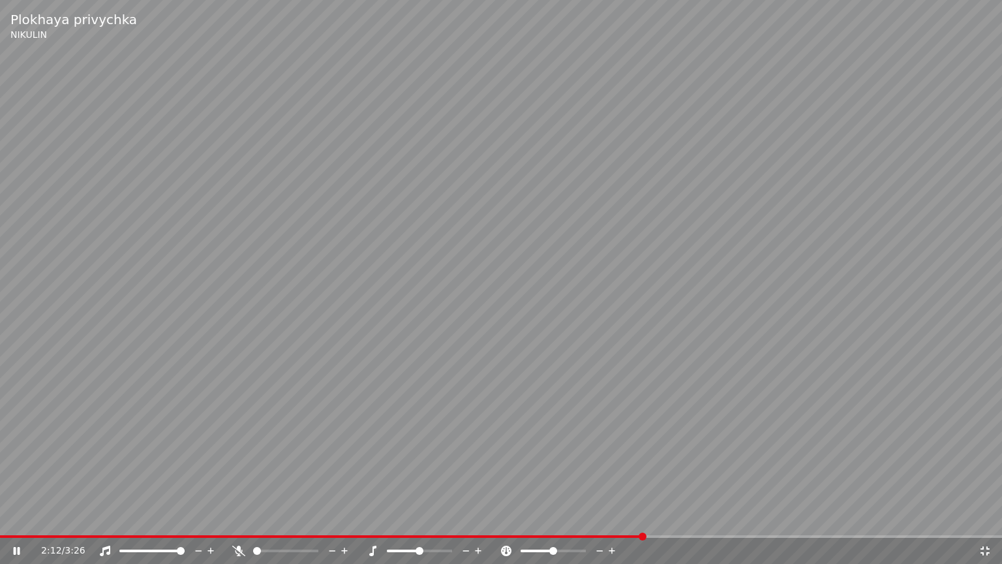
click at [169, 522] on div at bounding box center [164, 550] width 105 height 13
click at [171, 522] on span at bounding box center [145, 550] width 52 height 3
drag, startPoint x: 988, startPoint y: 549, endPoint x: 872, endPoint y: 376, distance: 208.8
click at [988, 522] on icon at bounding box center [984, 550] width 13 height 10
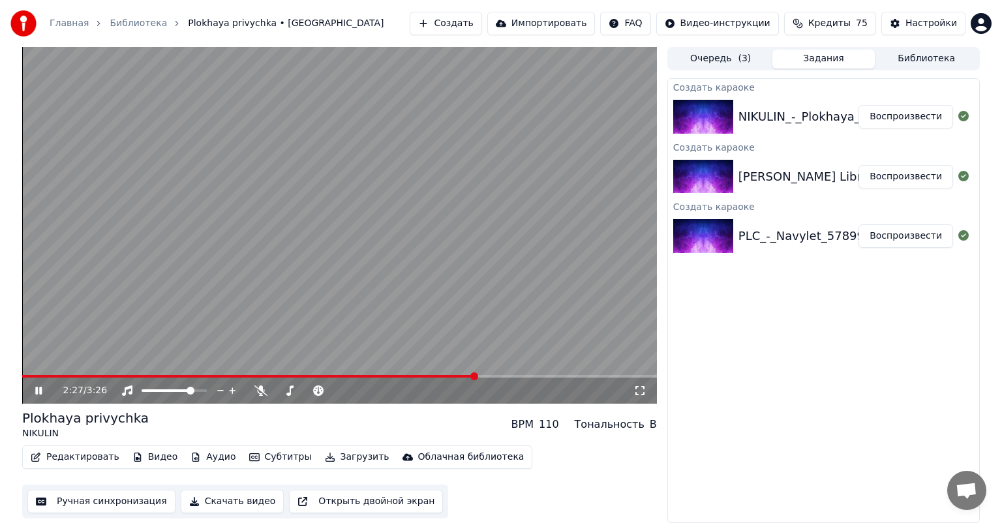
click at [41, 387] on icon at bounding box center [38, 391] width 7 height 8
click at [736, 237] on div at bounding box center [705, 236] width 65 height 34
click at [644, 389] on icon at bounding box center [639, 390] width 9 height 9
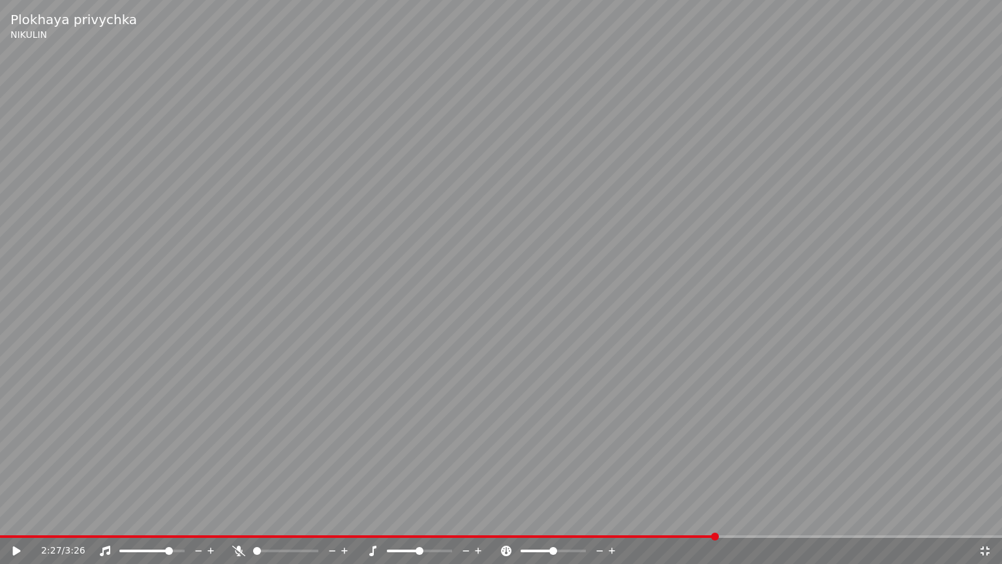
click at [989, 522] on icon at bounding box center [984, 550] width 13 height 10
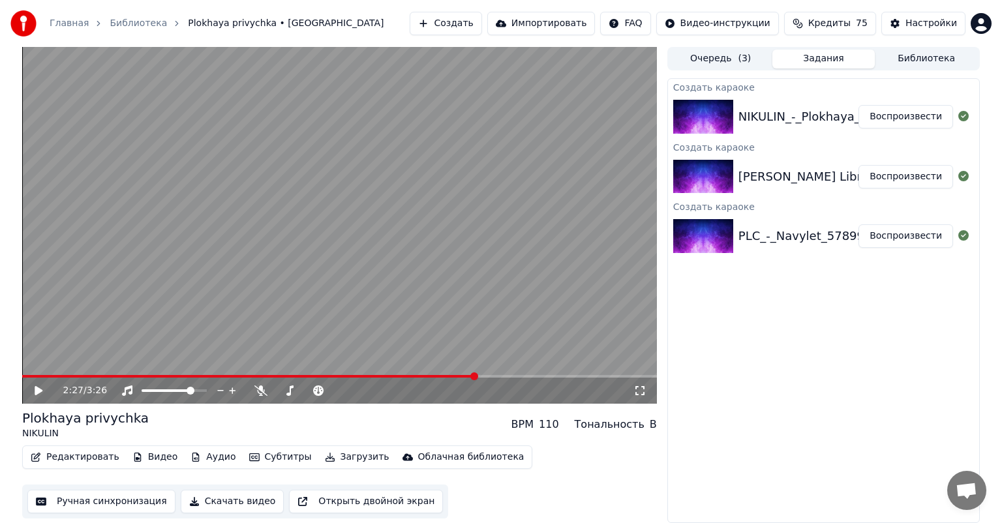
click at [785, 242] on div "PLC_-_Navylet_57899117" at bounding box center [812, 236] width 149 height 18
click at [894, 235] on button "Воспроизвести" at bounding box center [905, 235] width 95 height 23
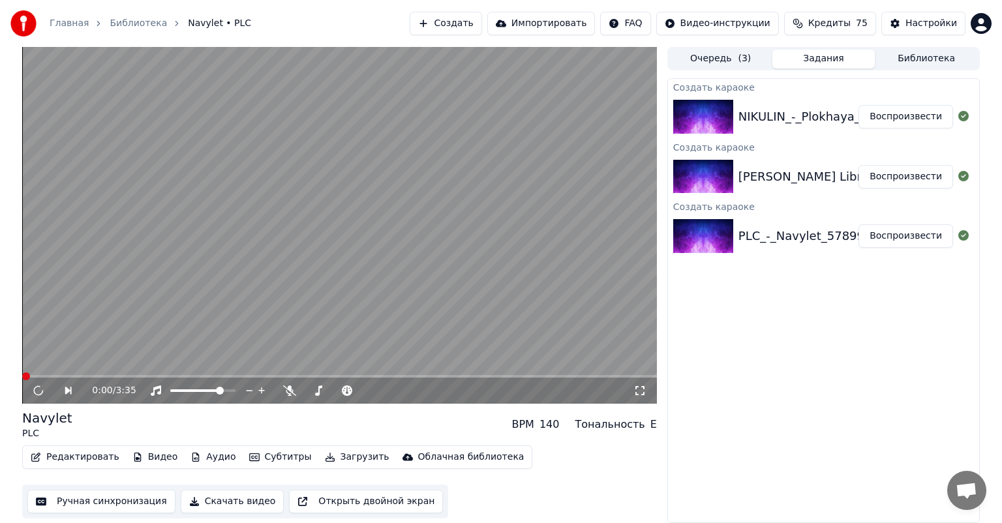
click at [640, 395] on icon at bounding box center [639, 390] width 13 height 10
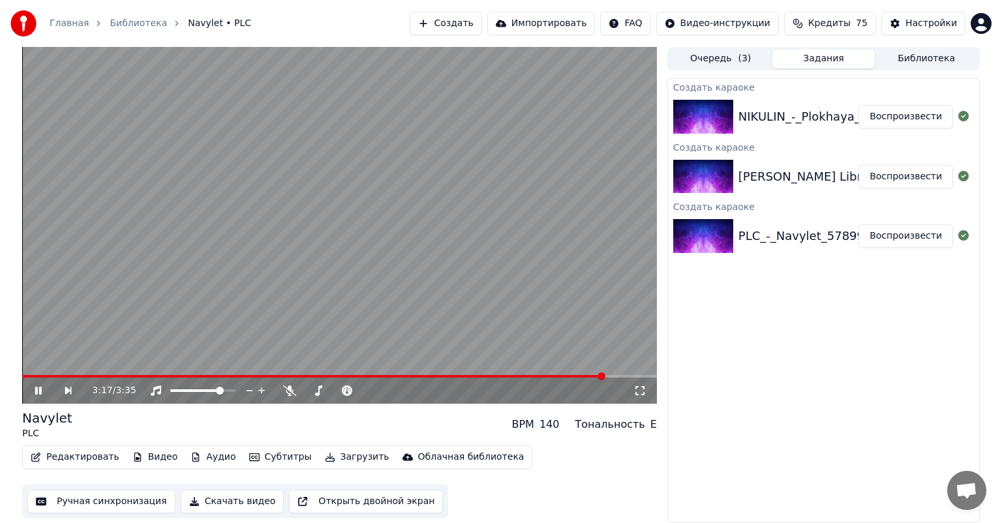
click at [642, 384] on div "3:17 / 3:35" at bounding box center [339, 391] width 635 height 26
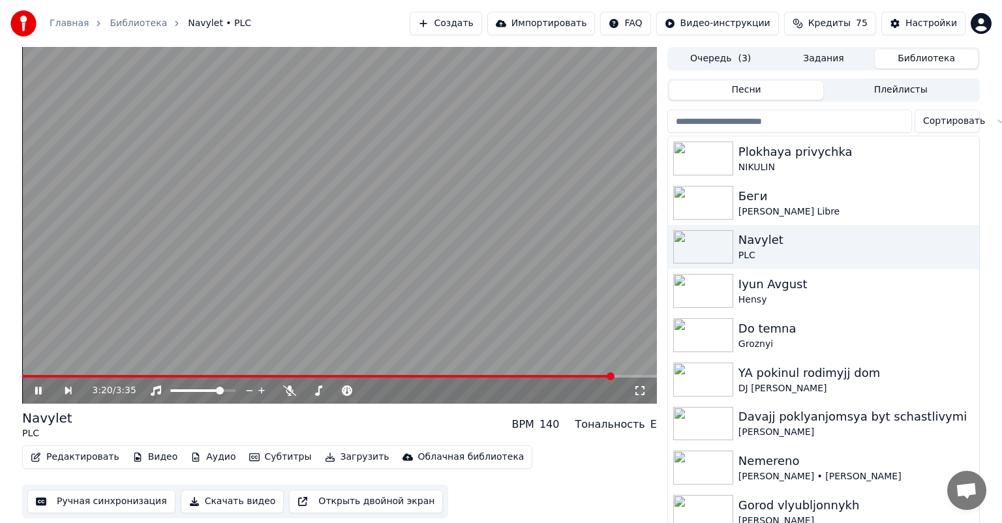
click at [936, 58] on button "Библиотека" at bounding box center [926, 59] width 103 height 19
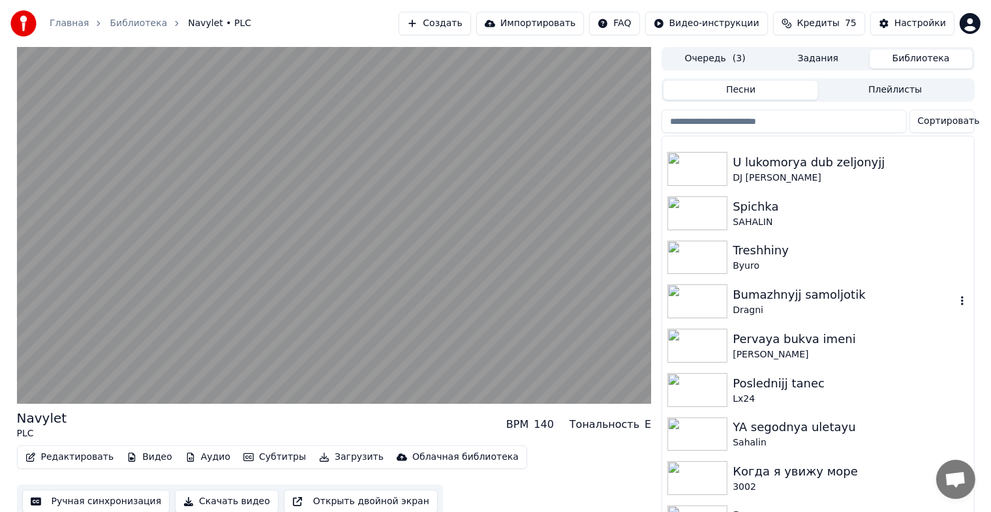
scroll to position [587, 0]
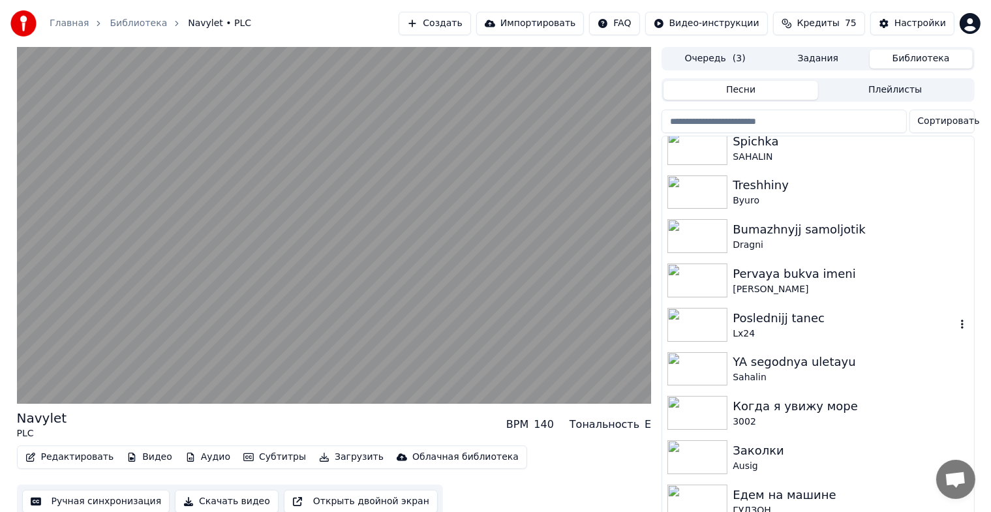
click at [688, 316] on img at bounding box center [697, 325] width 60 height 34
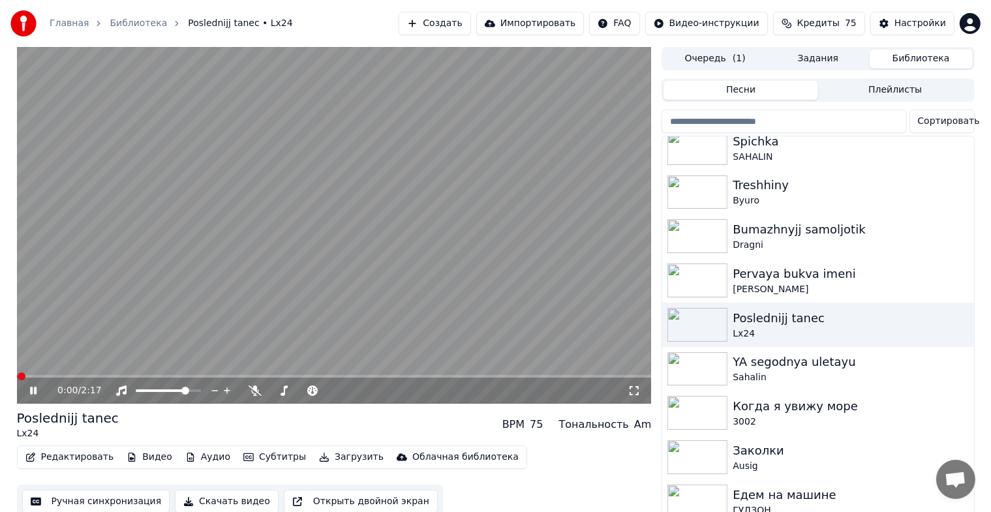
click at [633, 393] on icon at bounding box center [633, 390] width 13 height 10
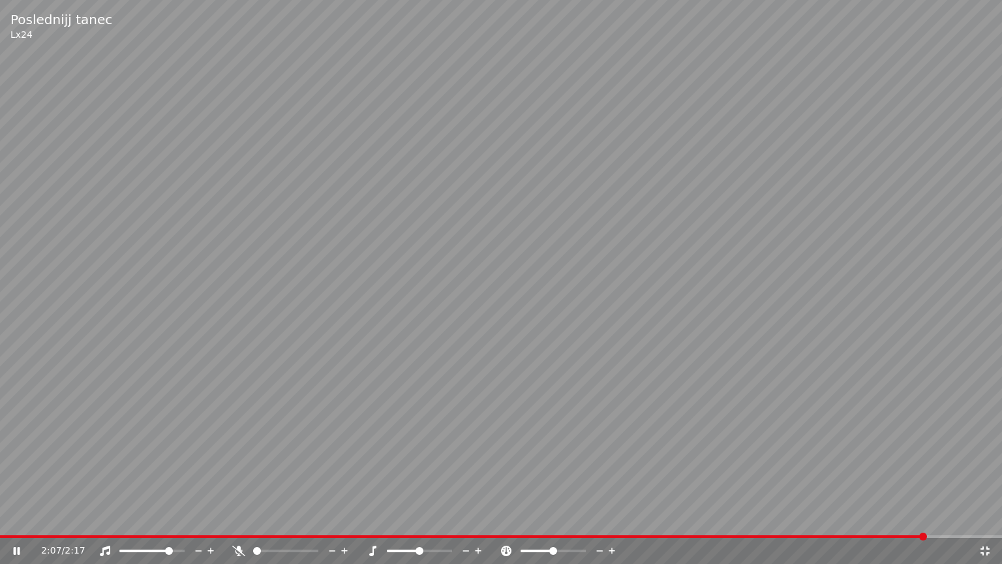
click at [982, 522] on icon at bounding box center [984, 550] width 13 height 10
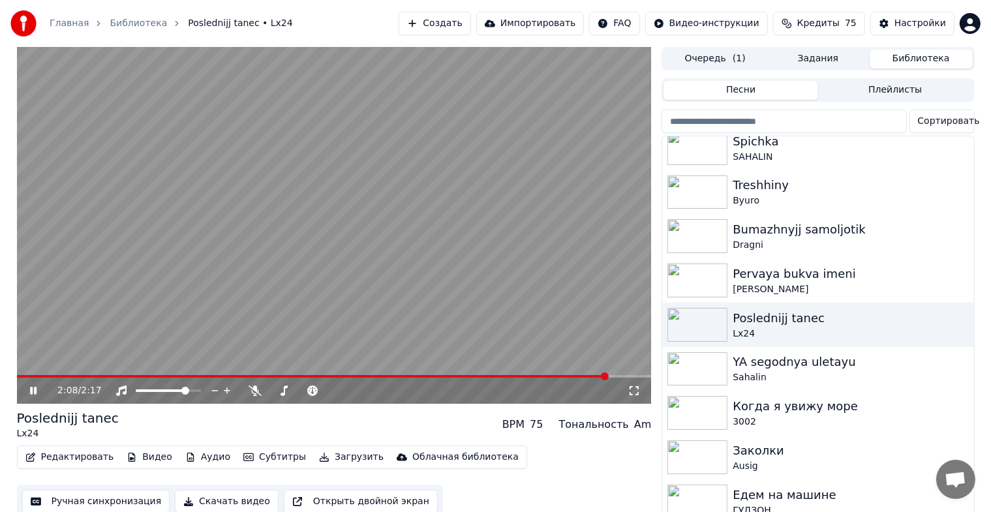
click at [500, 285] on video at bounding box center [334, 225] width 635 height 357
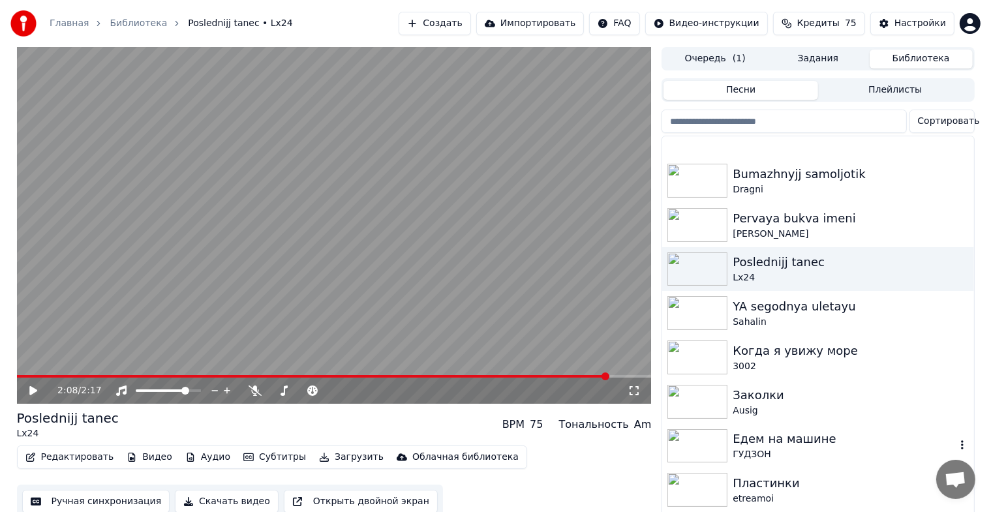
scroll to position [718, 0]
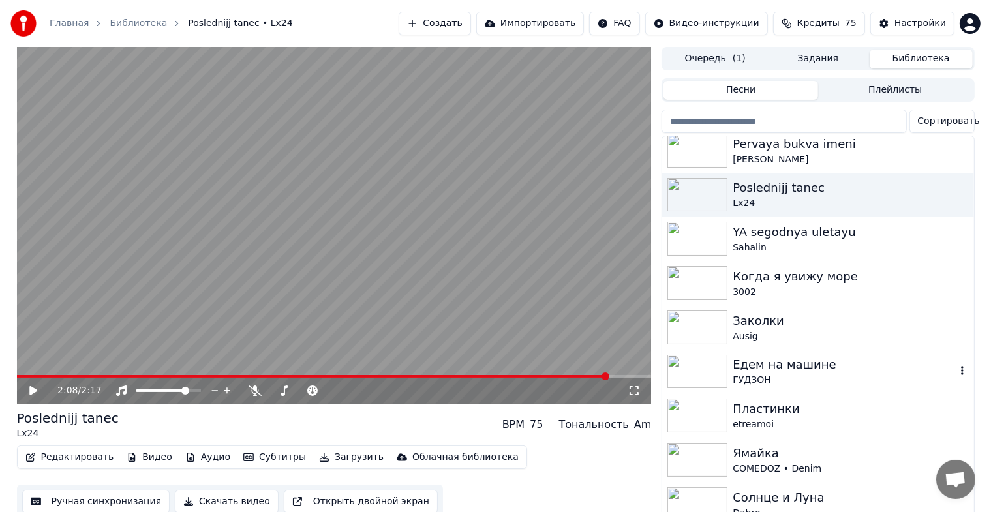
click at [686, 370] on img at bounding box center [697, 372] width 60 height 34
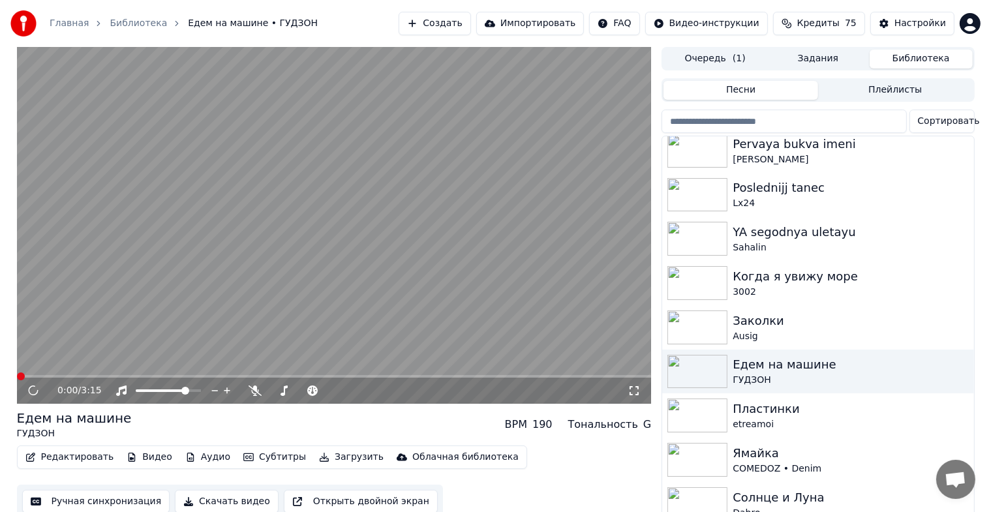
click at [631, 397] on div "0:00 / 3:15" at bounding box center [334, 390] width 624 height 13
click at [635, 387] on icon at bounding box center [633, 390] width 13 height 10
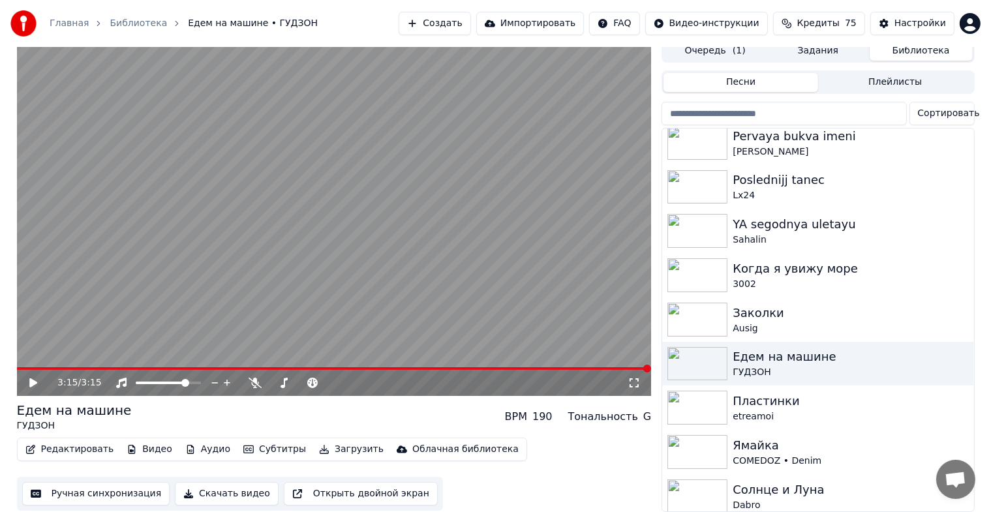
scroll to position [16, 0]
click at [695, 400] on img at bounding box center [697, 408] width 60 height 34
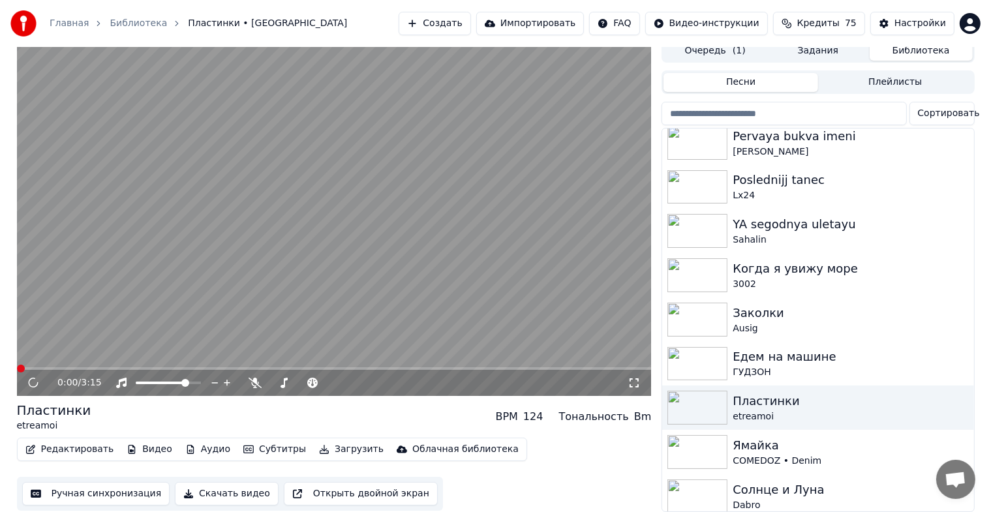
click at [641, 378] on icon at bounding box center [633, 383] width 13 height 10
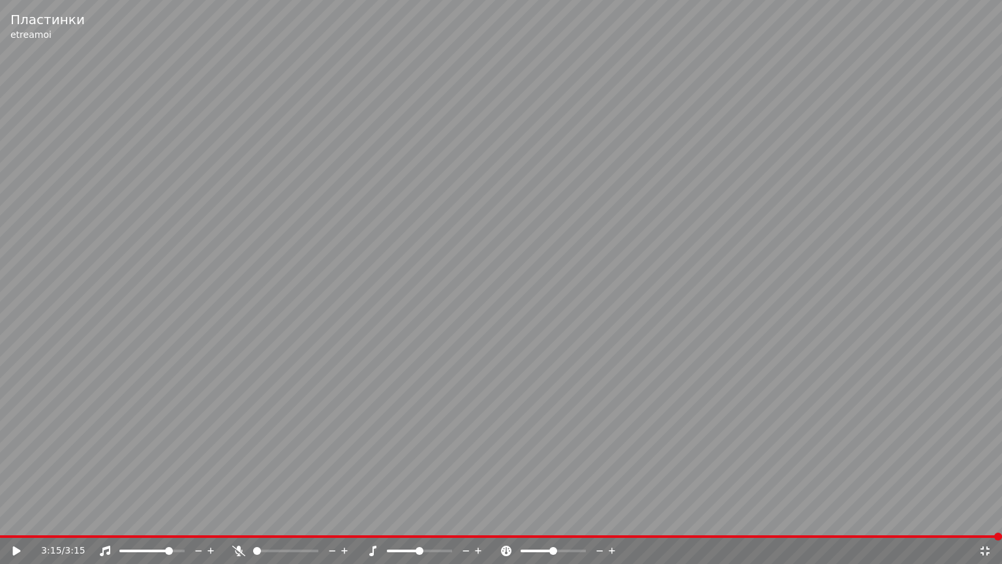
click at [986, 522] on icon at bounding box center [984, 550] width 13 height 10
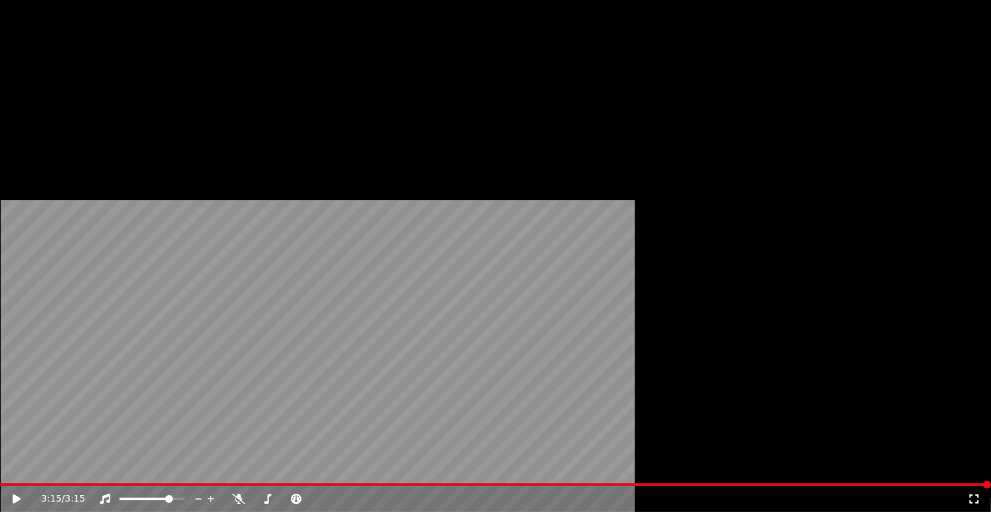
scroll to position [913, 0]
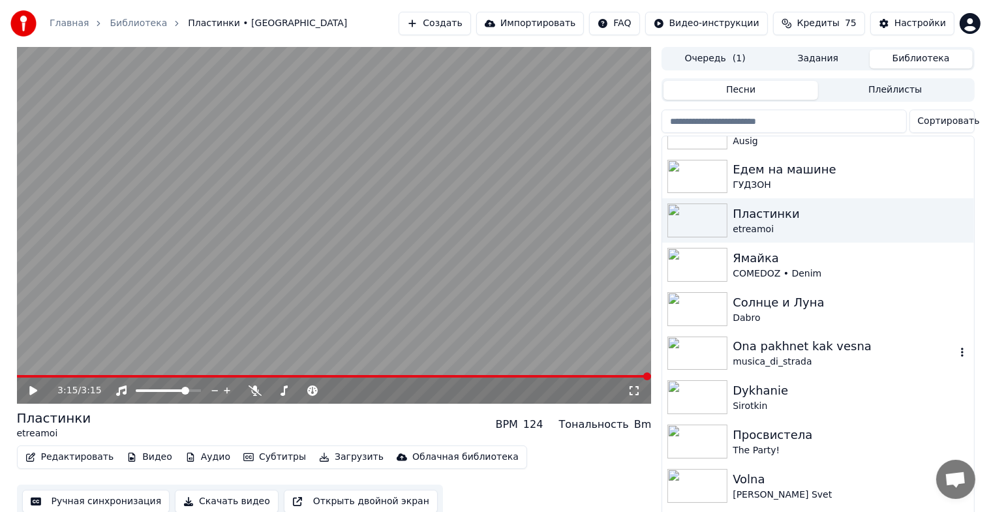
click at [708, 351] on img at bounding box center [697, 354] width 60 height 34
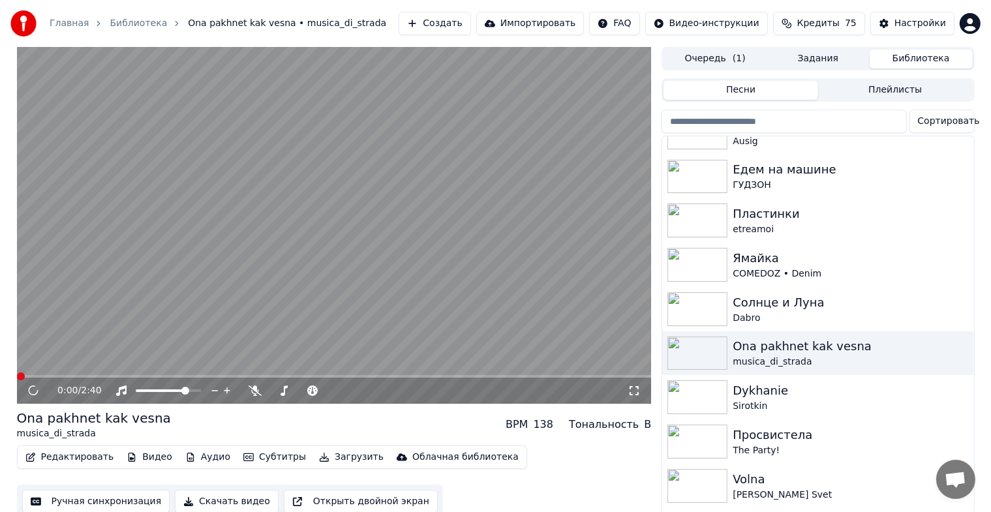
click at [634, 399] on div "0:00 / 2:40" at bounding box center [334, 391] width 635 height 26
drag, startPoint x: 634, startPoint y: 394, endPoint x: 637, endPoint y: 407, distance: 13.3
click at [635, 393] on icon at bounding box center [633, 390] width 13 height 10
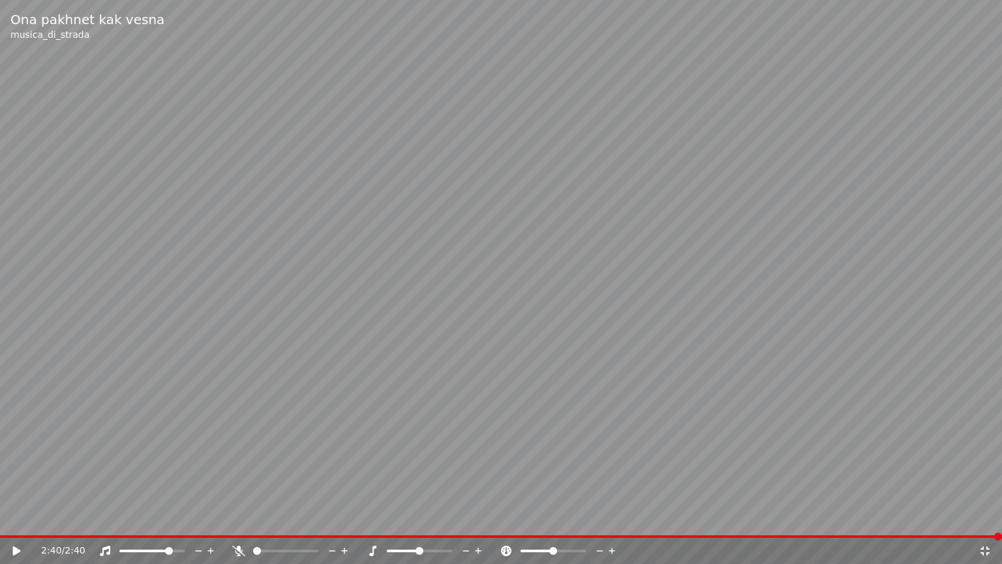
click at [909, 522] on div "2:40 / 2:40" at bounding box center [501, 550] width 1002 height 26
click at [982, 522] on icon at bounding box center [984, 550] width 9 height 9
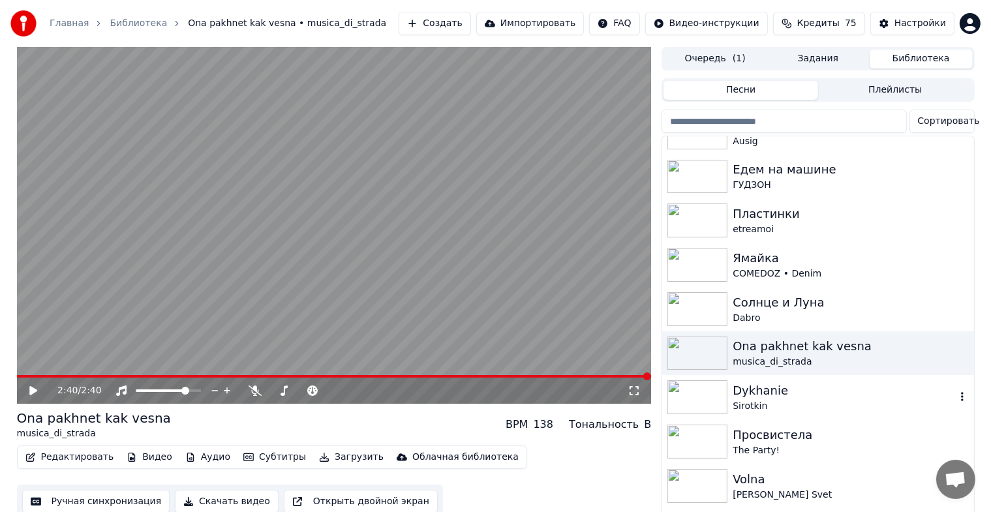
click at [762, 411] on div "Sirotkin" at bounding box center [844, 406] width 222 height 13
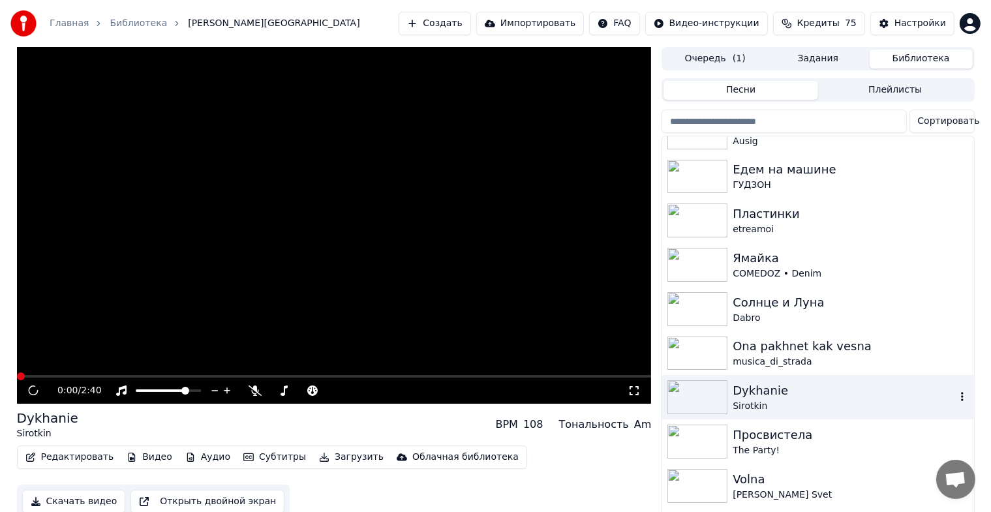
click at [762, 411] on div "Sirotkin" at bounding box center [844, 406] width 222 height 13
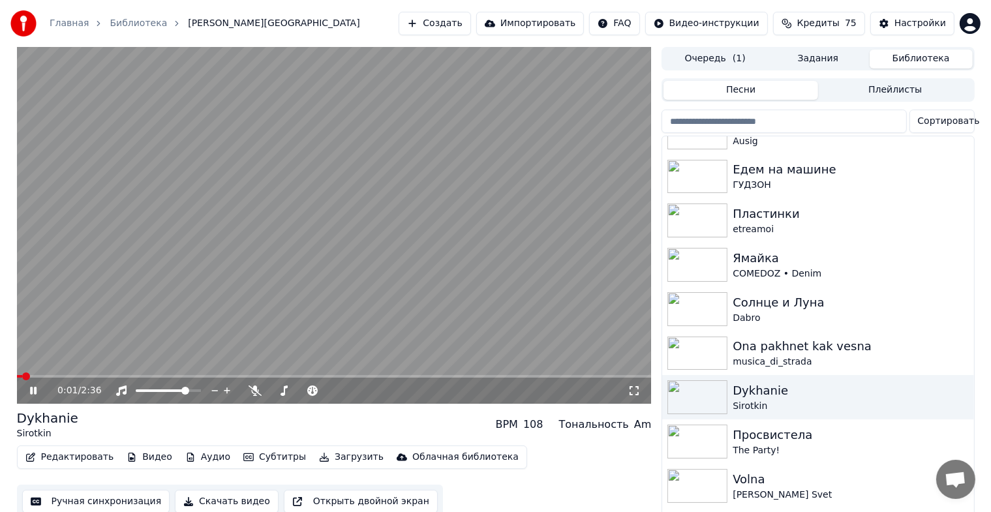
click at [629, 392] on icon at bounding box center [633, 390] width 13 height 10
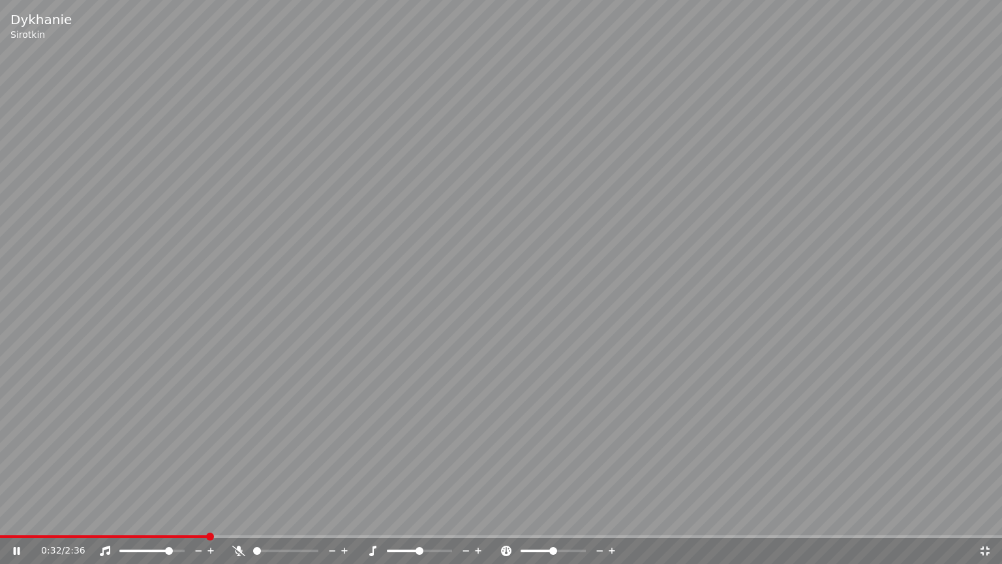
click at [159, 522] on div at bounding box center [164, 550] width 105 height 13
click at [157, 522] on div at bounding box center [164, 550] width 105 height 13
click at [156, 522] on span at bounding box center [137, 550] width 37 height 3
click at [157, 522] on span at bounding box center [155, 551] width 8 height 8
click at [162, 522] on span at bounding box center [160, 551] width 8 height 8
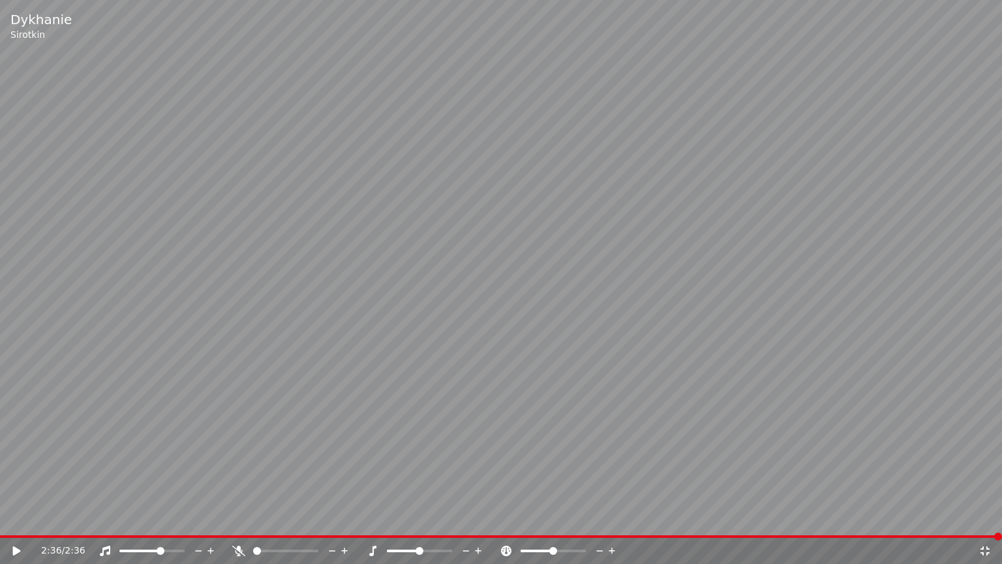
click at [988, 522] on div "2:36 / 2:36" at bounding box center [500, 550] width 991 height 13
click at [980, 522] on icon at bounding box center [984, 550] width 13 height 10
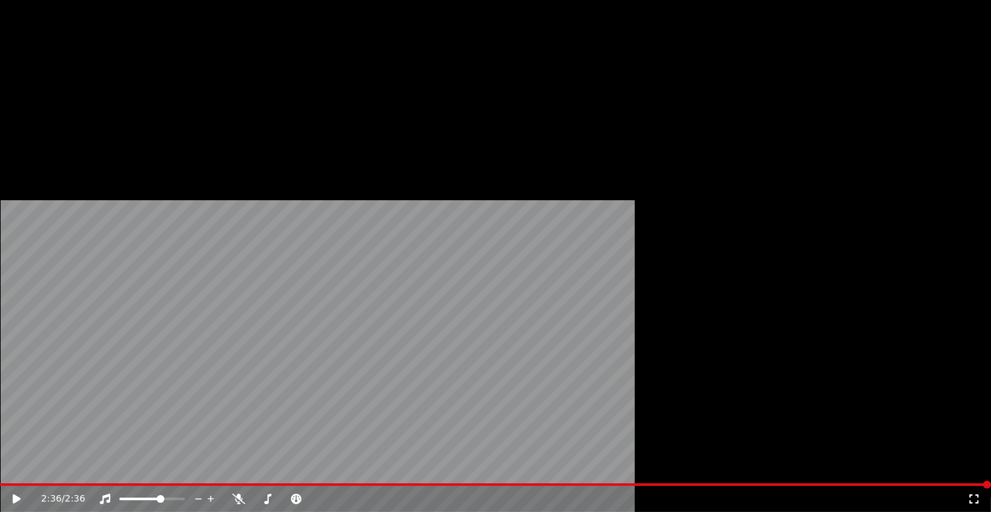
scroll to position [1305, 0]
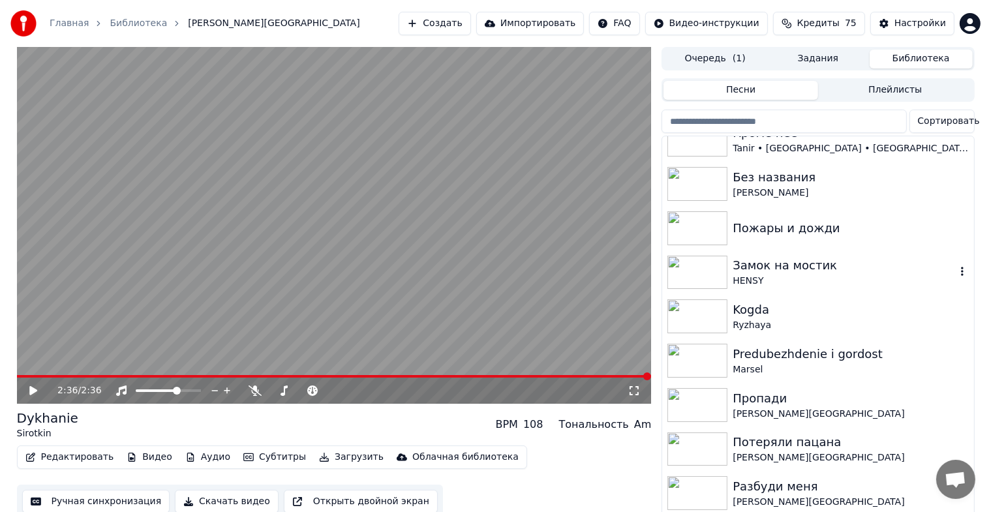
click at [757, 261] on div "Замок на мостик" at bounding box center [844, 265] width 222 height 18
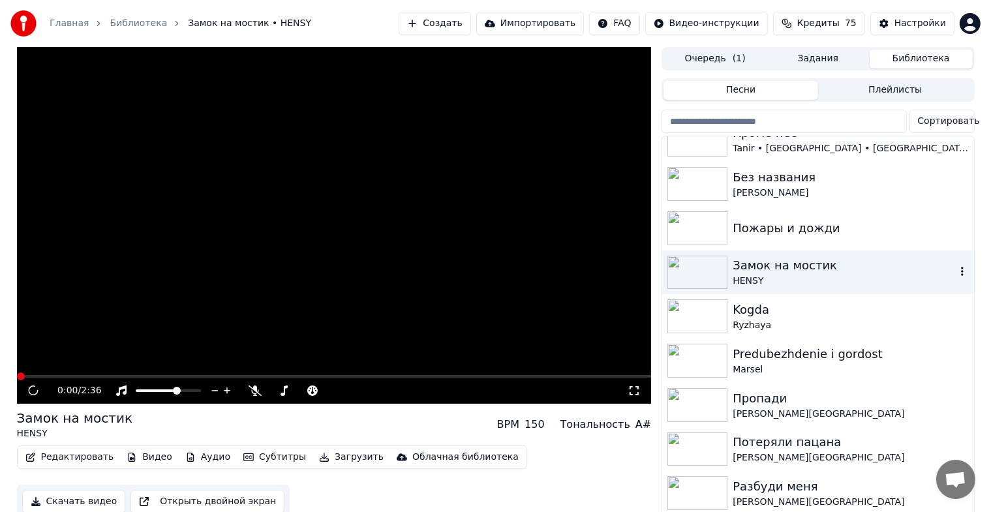
click at [757, 261] on div "Замок на мостик" at bounding box center [844, 265] width 222 height 18
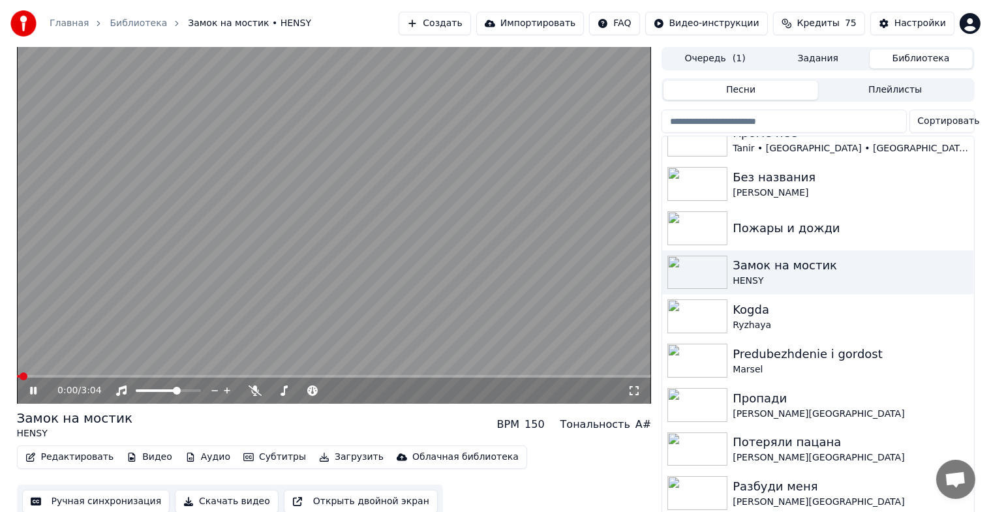
click at [639, 392] on icon at bounding box center [633, 390] width 13 height 10
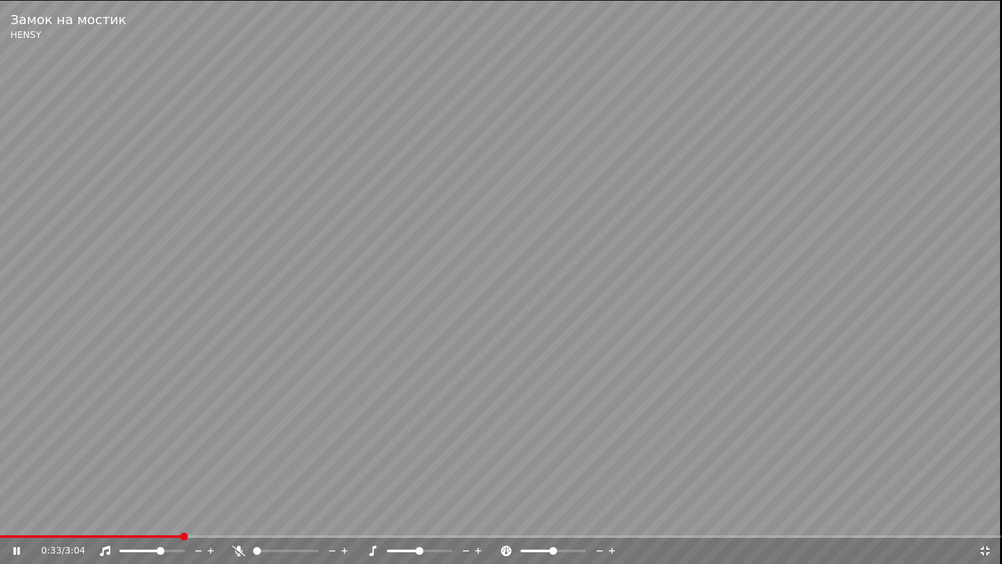
click at [643, 392] on video at bounding box center [501, 282] width 1002 height 564
click at [9, 522] on span at bounding box center [91, 536] width 182 height 3
click at [0, 522] on span at bounding box center [501, 536] width 1002 height 3
click at [767, 123] on video at bounding box center [501, 282] width 1002 height 564
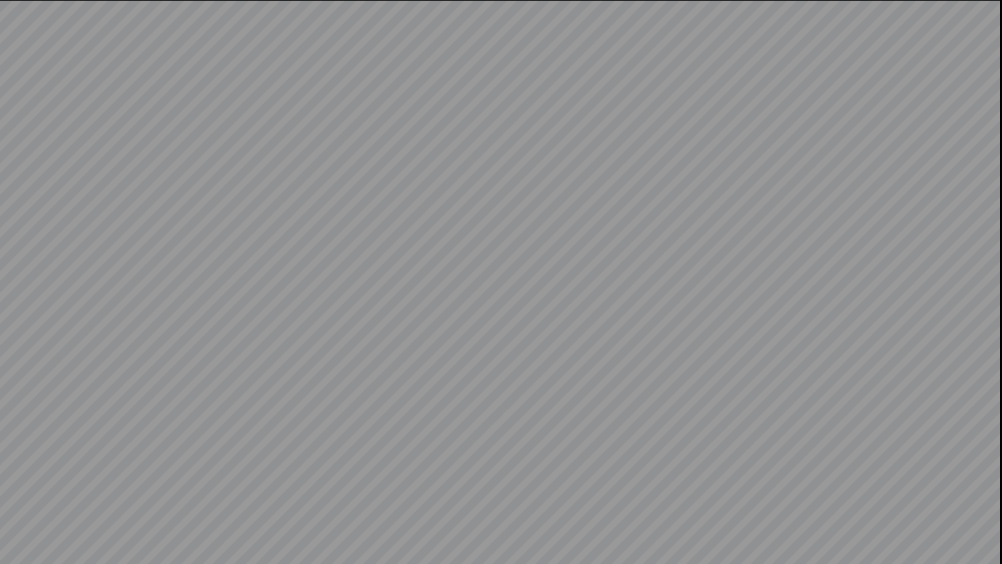
click at [767, 123] on video at bounding box center [501, 282] width 1002 height 564
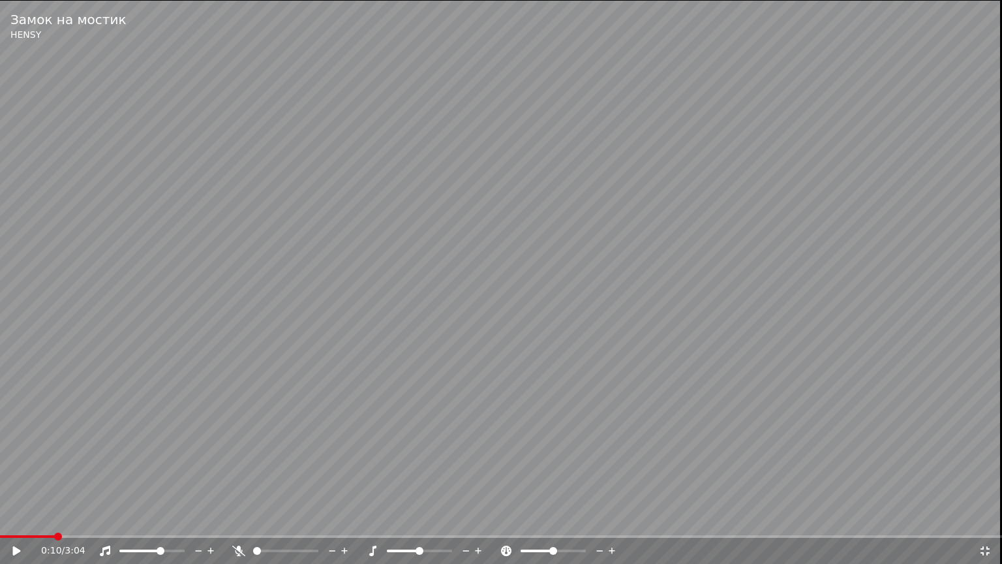
click at [768, 120] on video at bounding box center [501, 282] width 1002 height 564
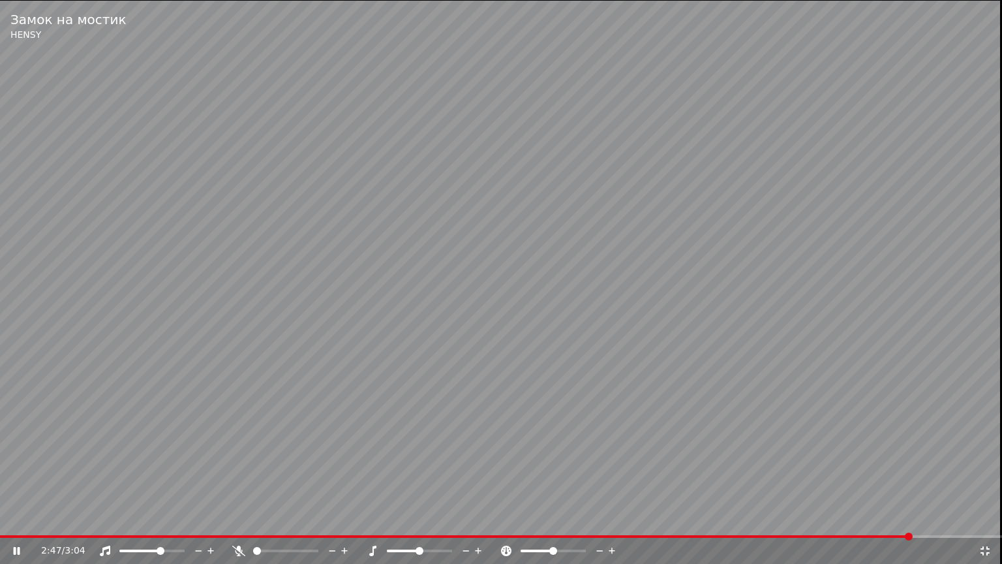
click at [770, 117] on video at bounding box center [501, 282] width 1002 height 564
click at [989, 522] on icon at bounding box center [984, 550] width 13 height 10
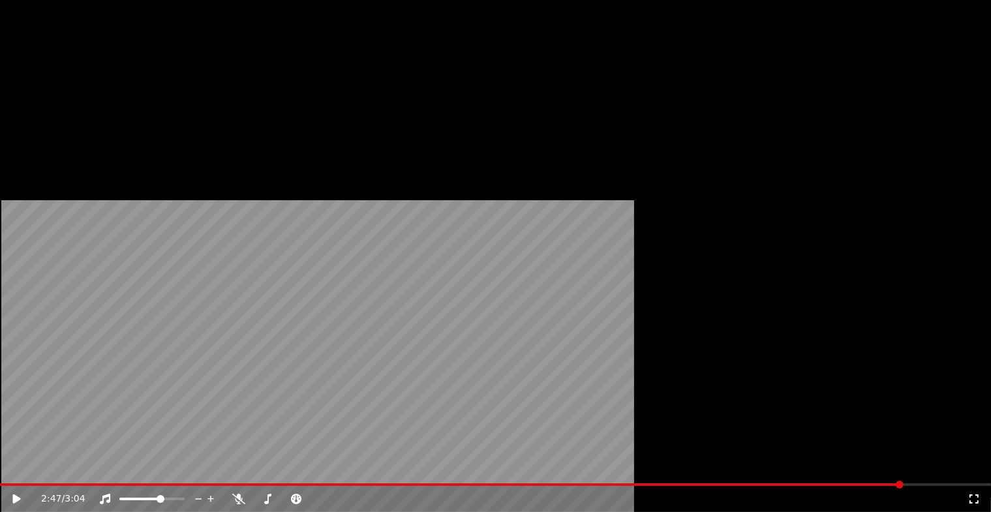
scroll to position [1565, 0]
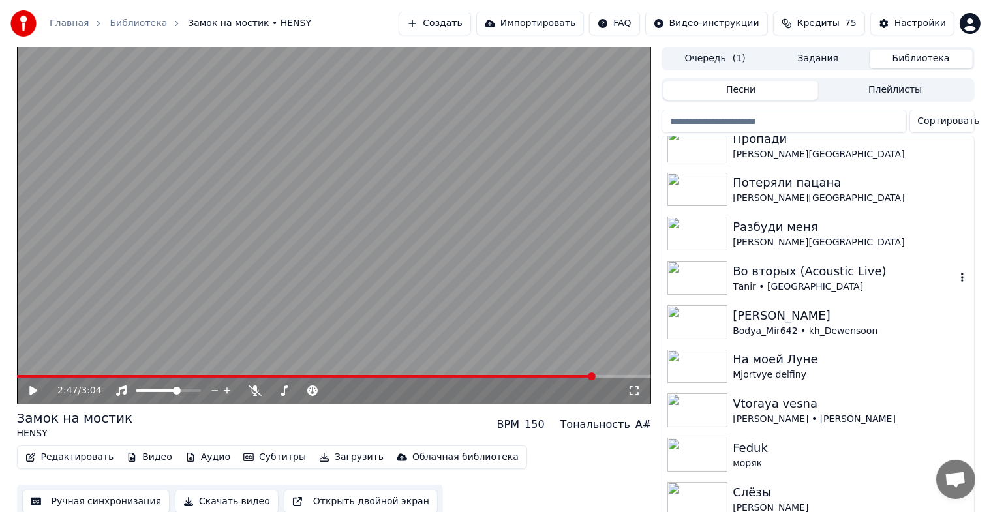
click at [804, 289] on div "Тanir • [GEOGRAPHIC_DATA]" at bounding box center [844, 286] width 222 height 13
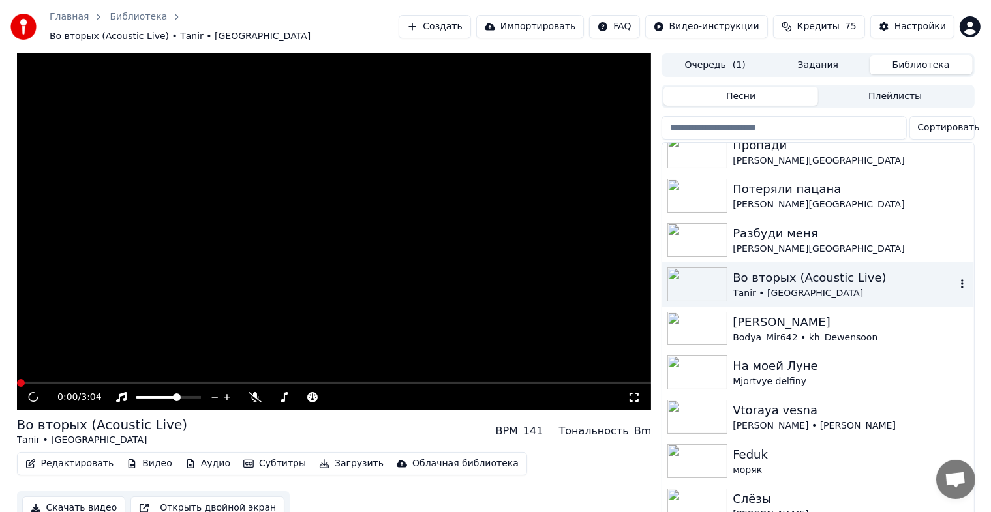
click at [804, 289] on div "Тanir • [GEOGRAPHIC_DATA]" at bounding box center [844, 293] width 222 height 13
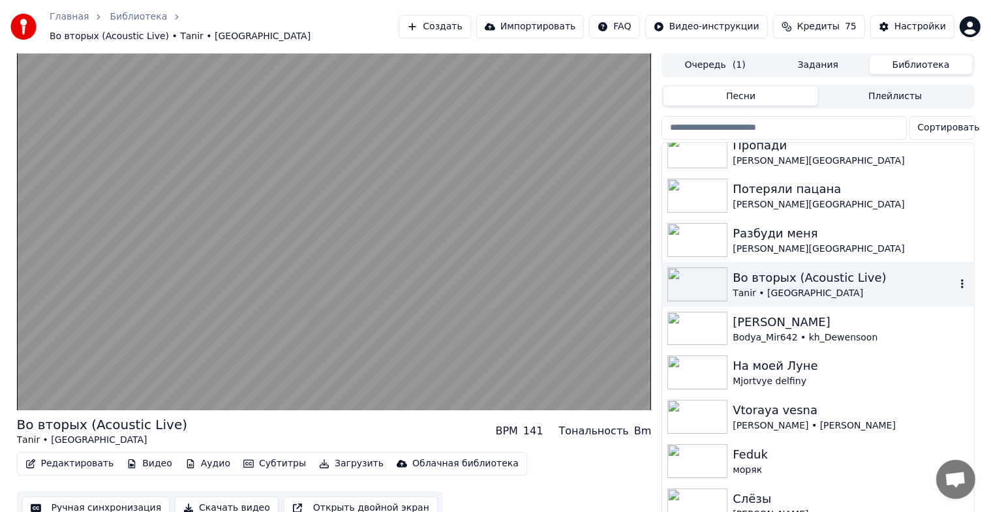
click at [802, 287] on div "Тanir • [GEOGRAPHIC_DATA]" at bounding box center [844, 293] width 222 height 13
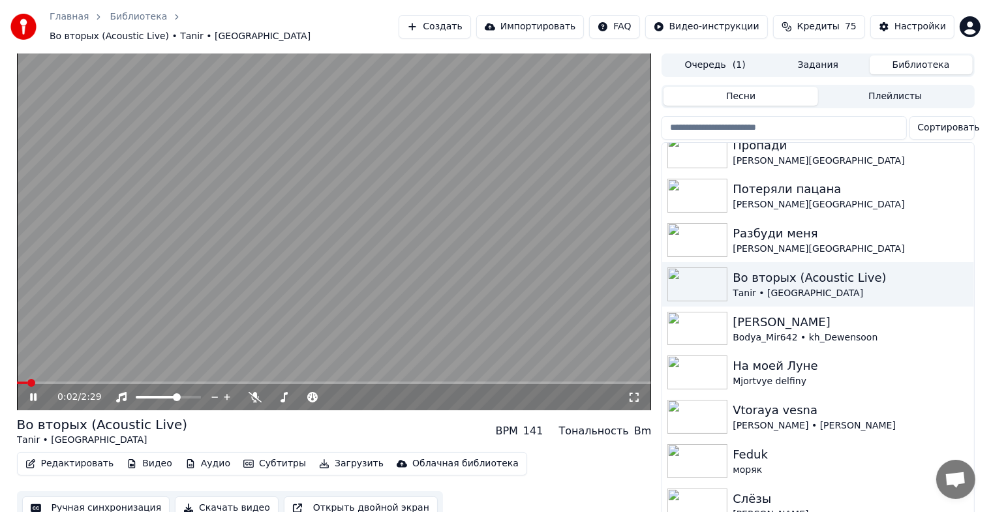
click at [630, 392] on icon at bounding box center [633, 397] width 13 height 10
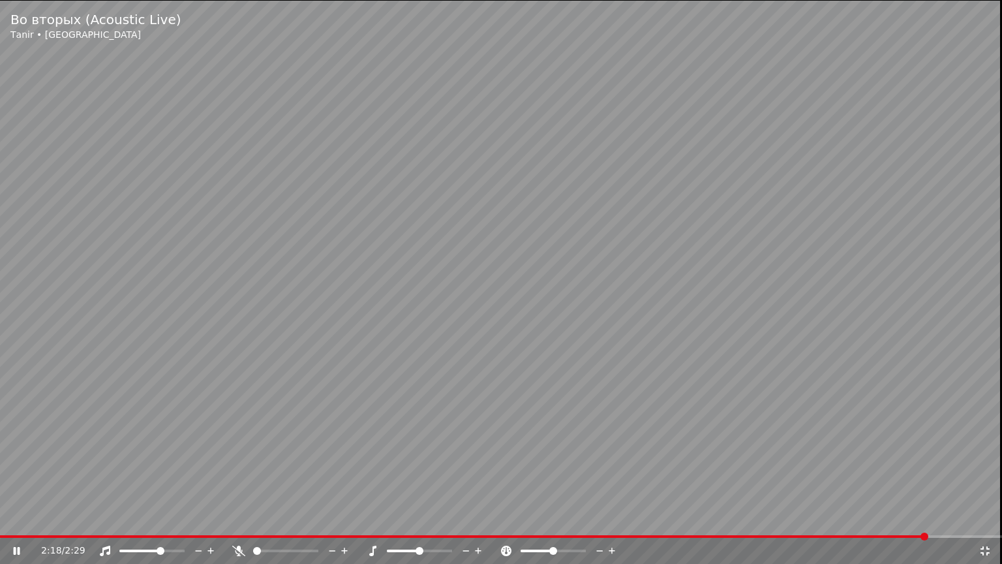
click at [981, 522] on div "2:18 / 2:29" at bounding box center [500, 550] width 991 height 13
click at [986, 522] on icon at bounding box center [984, 550] width 13 height 10
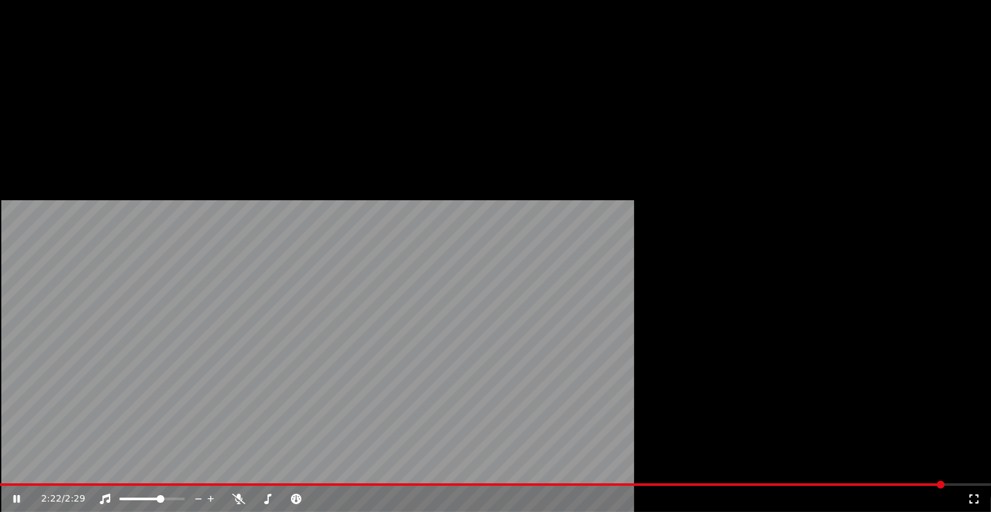
scroll to position [1761, 0]
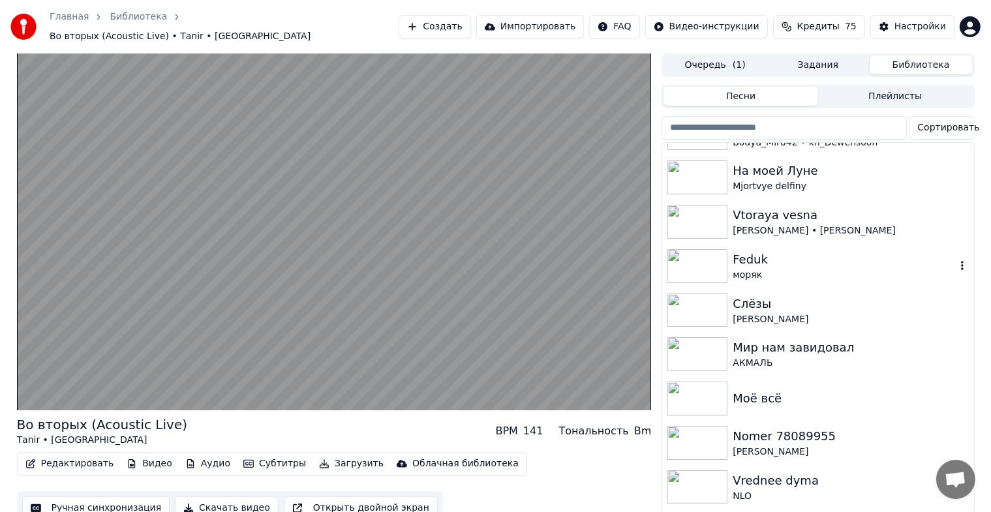
click at [738, 258] on div "Feduk" at bounding box center [844, 259] width 222 height 18
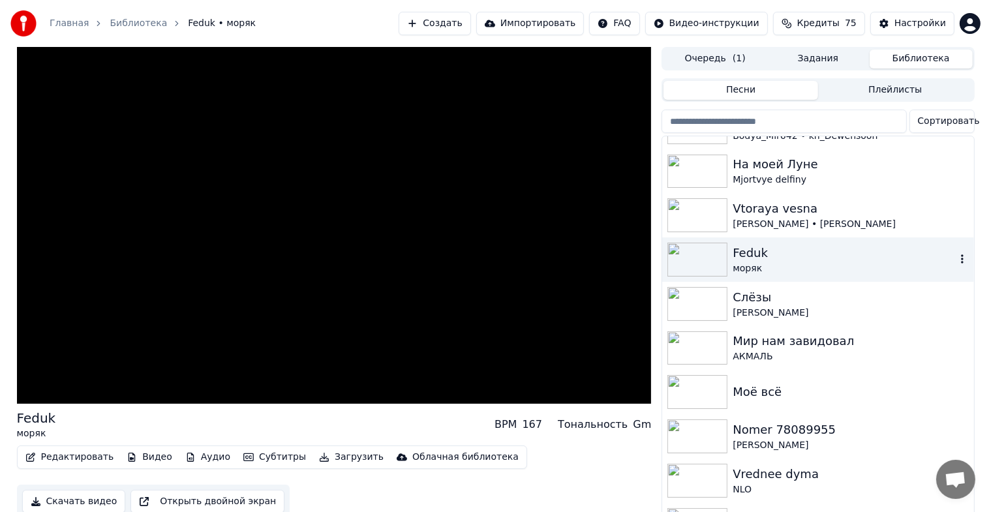
click at [738, 258] on div "Feduk" at bounding box center [844, 253] width 222 height 18
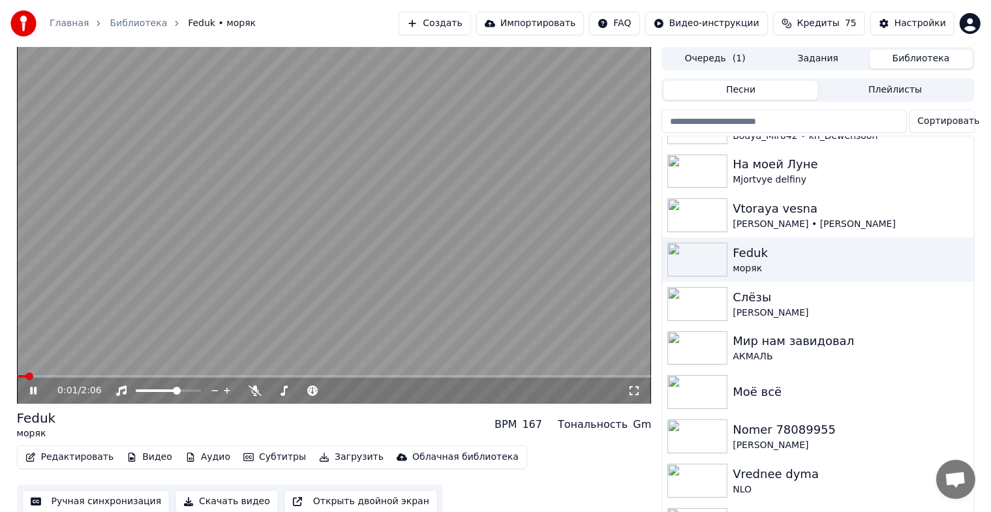
click at [633, 392] on icon at bounding box center [633, 390] width 13 height 10
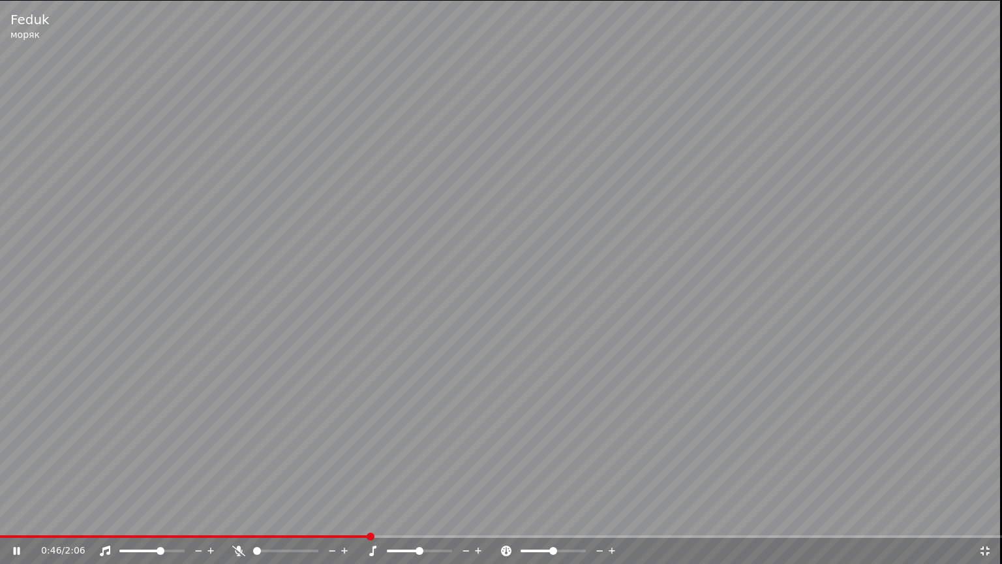
click at [170, 522] on span at bounding box center [151, 550] width 65 height 3
click at [177, 522] on span at bounding box center [151, 550] width 65 height 3
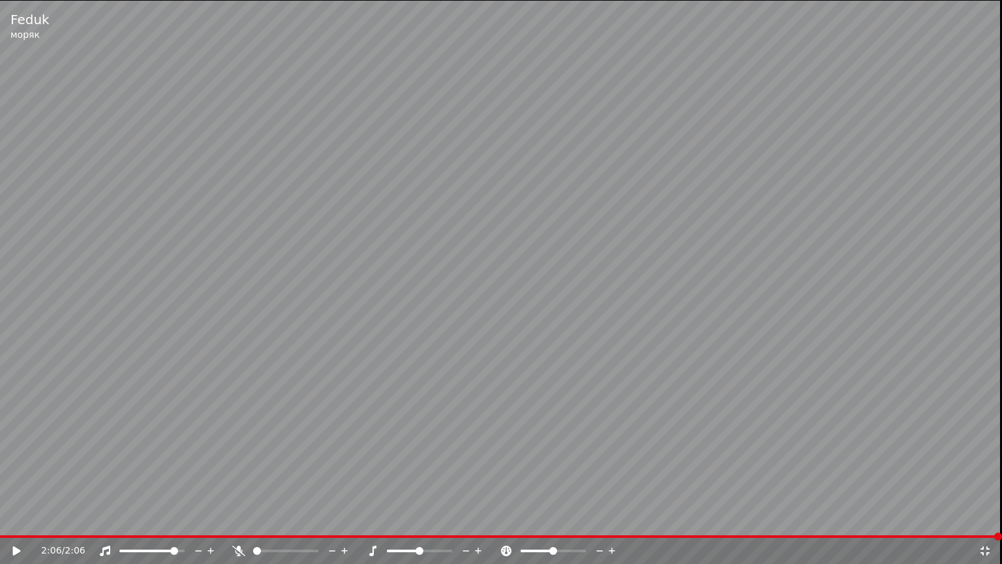
click at [984, 522] on icon at bounding box center [984, 550] width 13 height 10
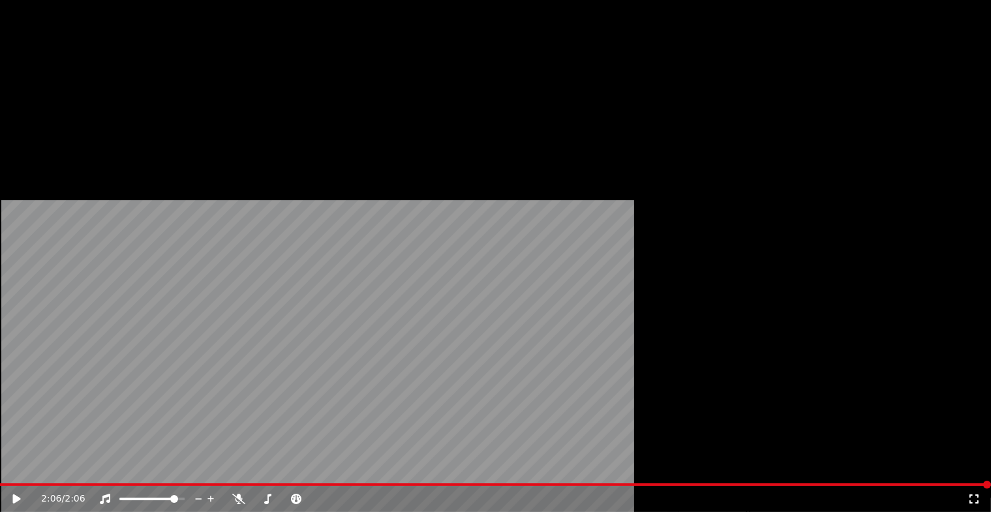
scroll to position [1826, 0]
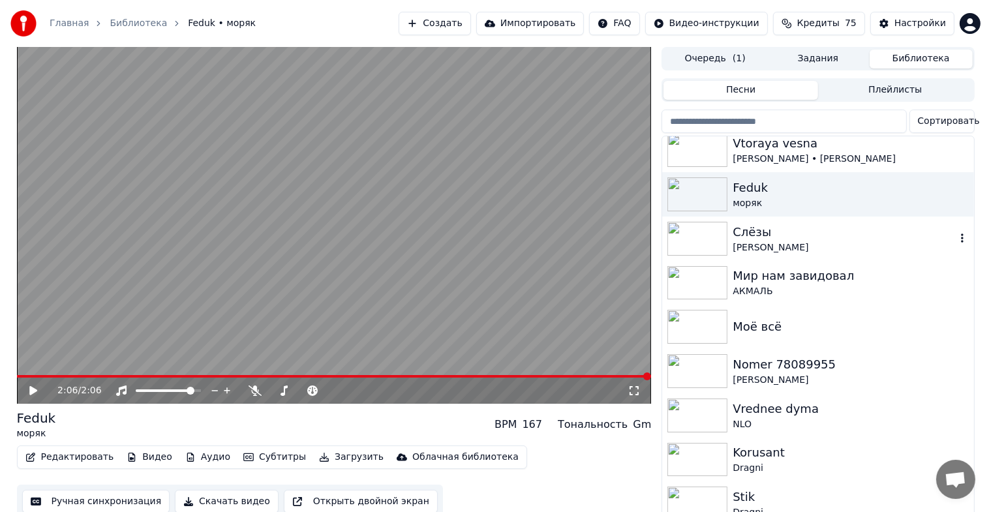
click at [789, 237] on div "Слёзы" at bounding box center [844, 232] width 222 height 18
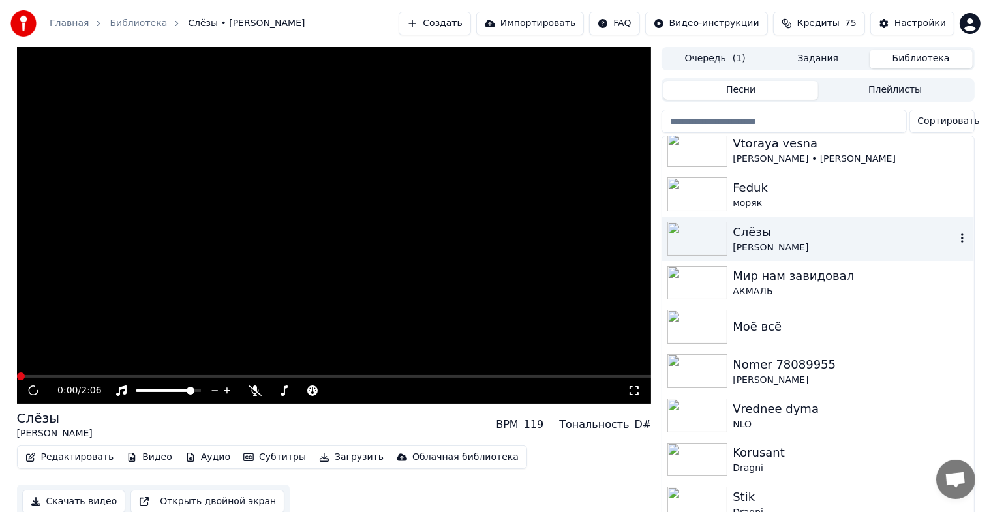
click at [789, 237] on div "Слёзы" at bounding box center [844, 232] width 222 height 18
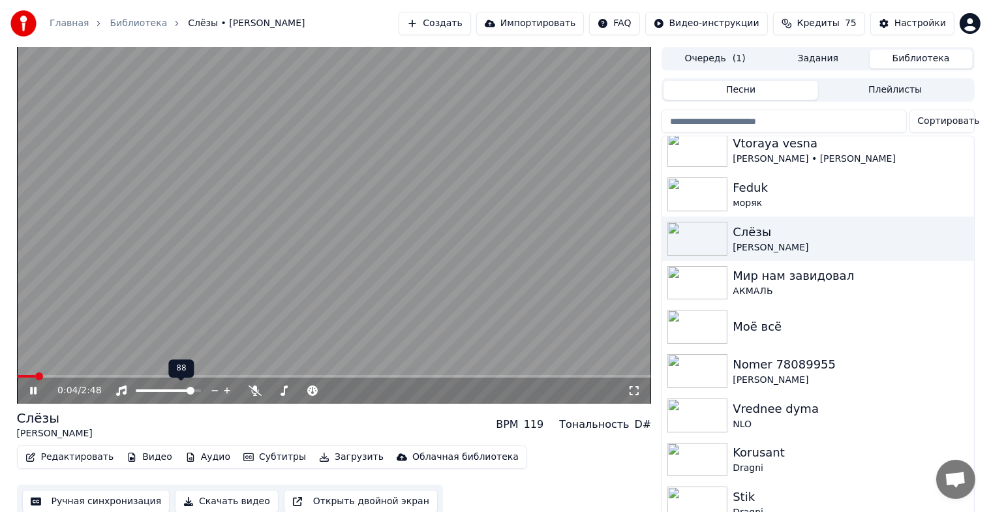
click at [180, 387] on div at bounding box center [180, 390] width 105 height 13
drag, startPoint x: 180, startPoint y: 387, endPoint x: 163, endPoint y: 386, distance: 17.0
click at [163, 386] on div at bounding box center [180, 390] width 105 height 13
click at [175, 395] on span at bounding box center [174, 391] width 8 height 8
click at [633, 391] on icon at bounding box center [633, 390] width 13 height 10
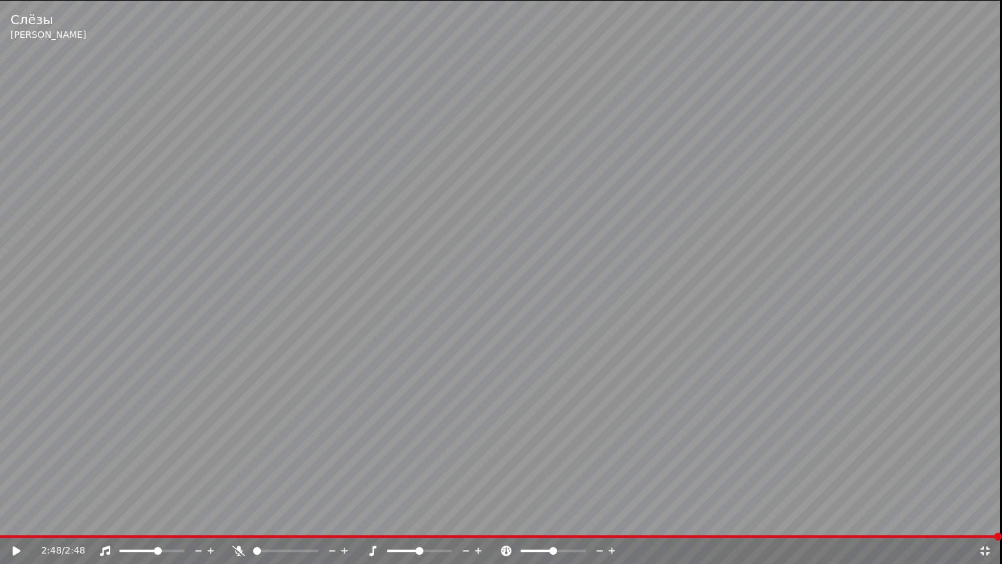
drag, startPoint x: 993, startPoint y: 551, endPoint x: 976, endPoint y: 548, distance: 16.5
click at [991, 522] on div "2:48 / 2:48" at bounding box center [500, 550] width 991 height 13
click at [990, 522] on icon at bounding box center [984, 550] width 13 height 10
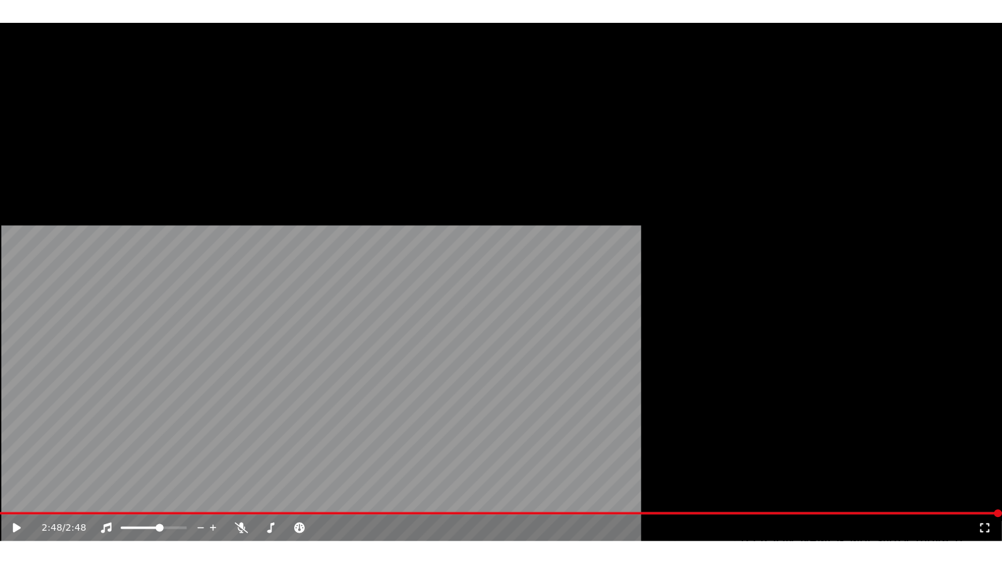
scroll to position [1914, 0]
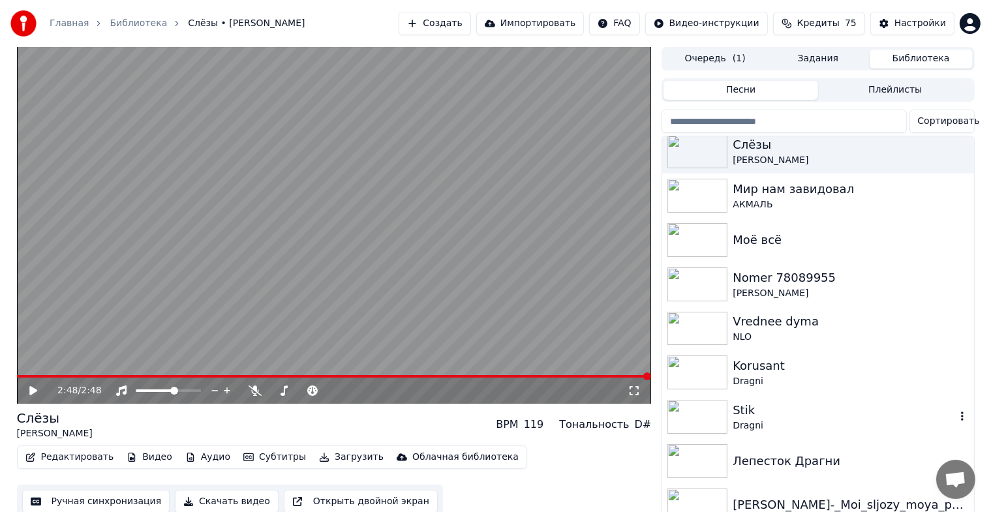
click at [742, 417] on div "Stik" at bounding box center [844, 410] width 222 height 18
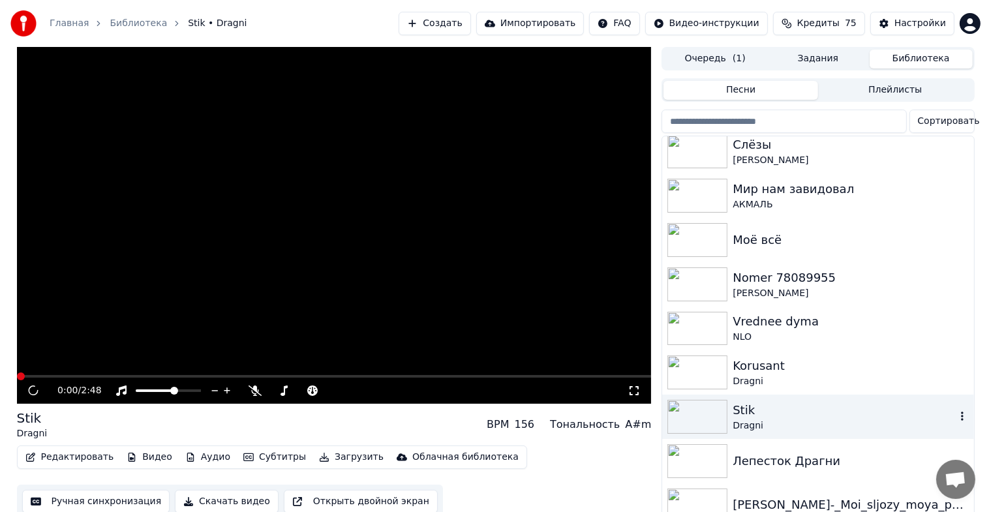
click at [742, 417] on div "Stik" at bounding box center [844, 410] width 222 height 18
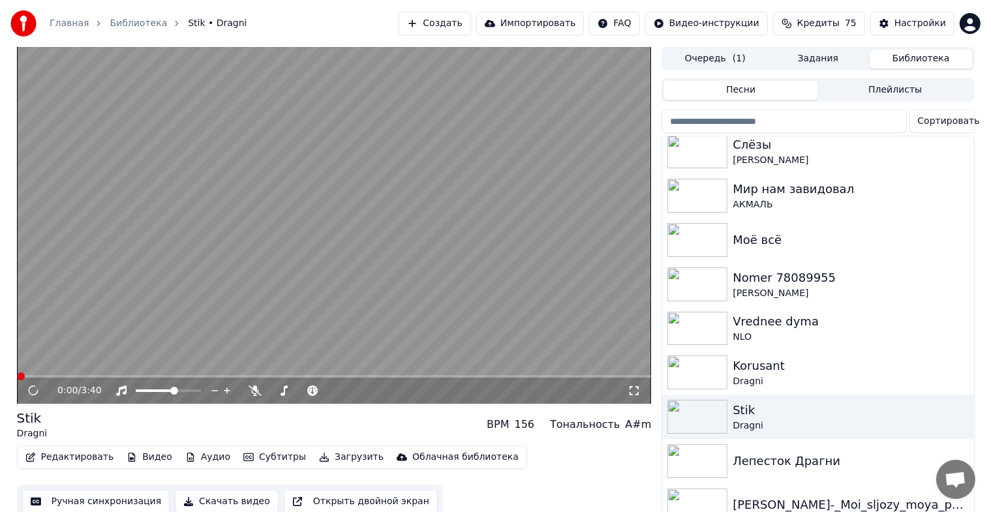
click at [635, 391] on icon at bounding box center [633, 390] width 13 height 10
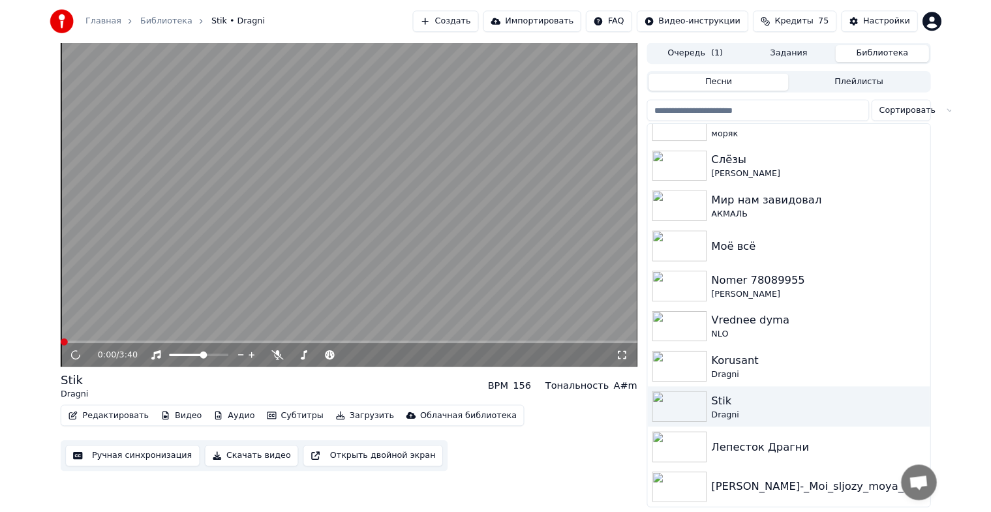
scroll to position [1883, 0]
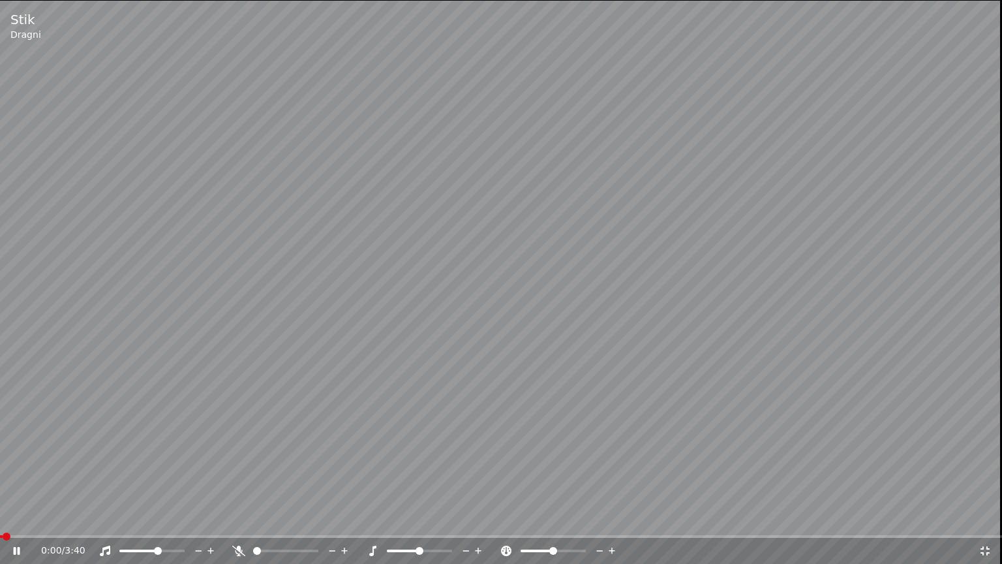
click at [624, 363] on video at bounding box center [501, 282] width 1002 height 564
click at [987, 522] on icon at bounding box center [984, 550] width 9 height 9
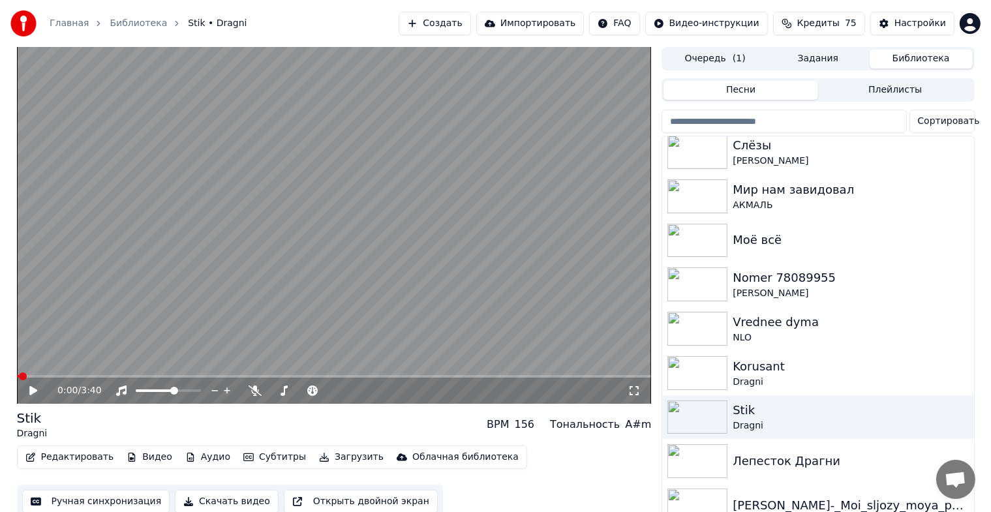
click at [639, 391] on icon at bounding box center [633, 390] width 13 height 10
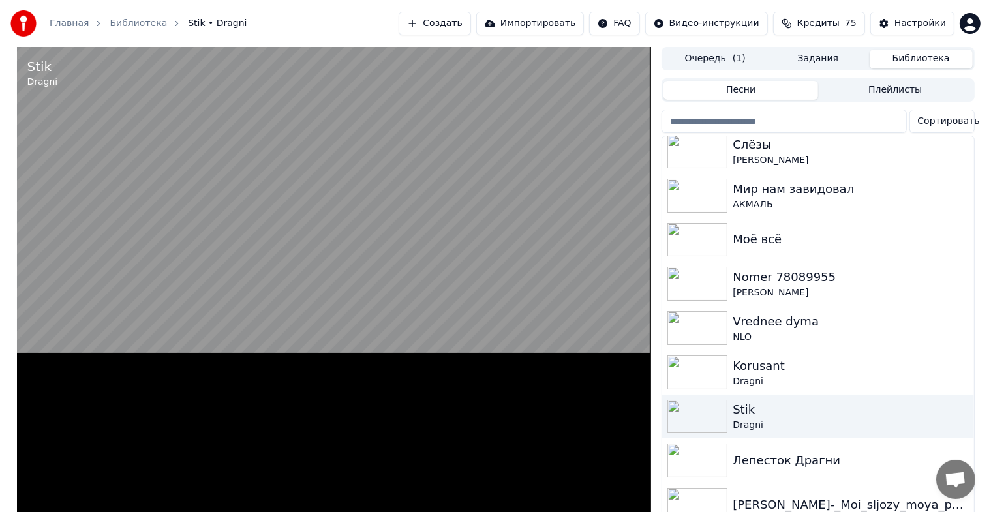
scroll to position [1882, 0]
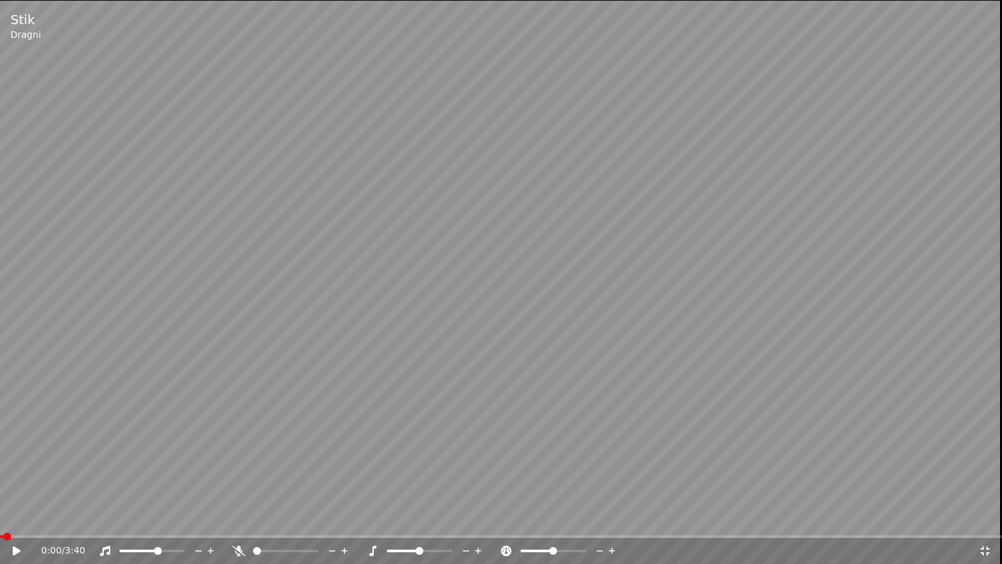
click at [646, 362] on video at bounding box center [501, 282] width 1002 height 564
click at [153, 522] on span at bounding box center [153, 551] width 8 height 8
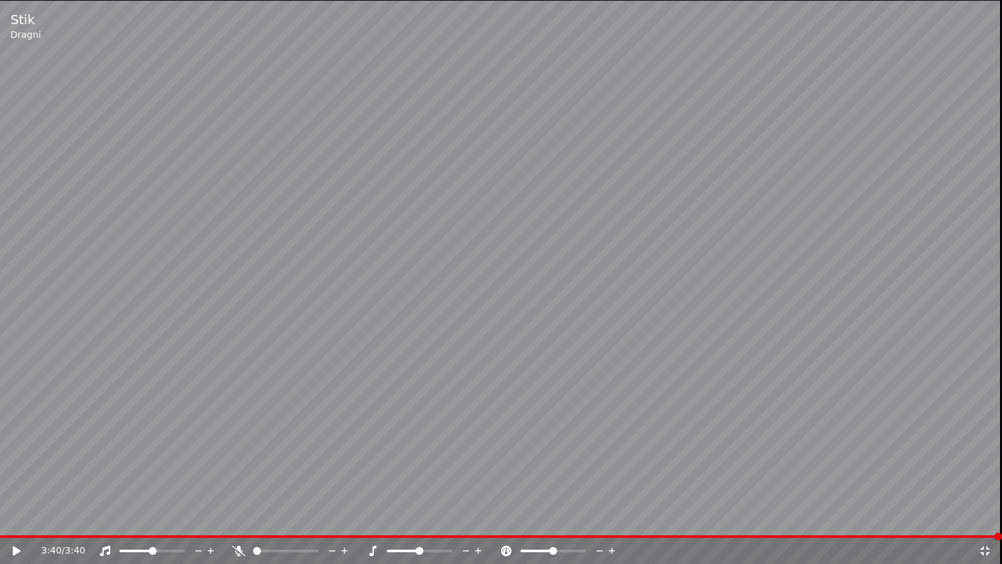
click at [993, 522] on div "3:40 / 3:40" at bounding box center [500, 550] width 991 height 13
click at [981, 522] on icon at bounding box center [984, 550] width 13 height 10
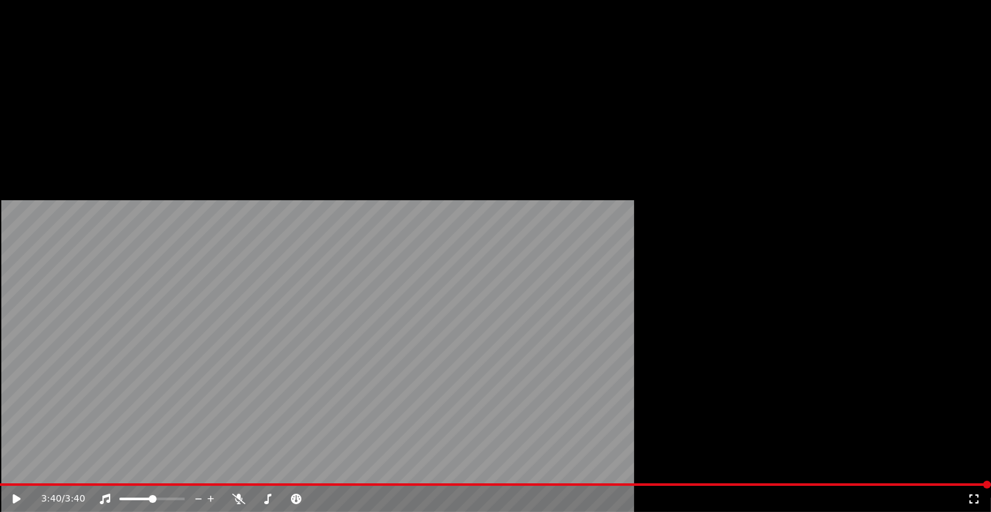
scroll to position [217, 0]
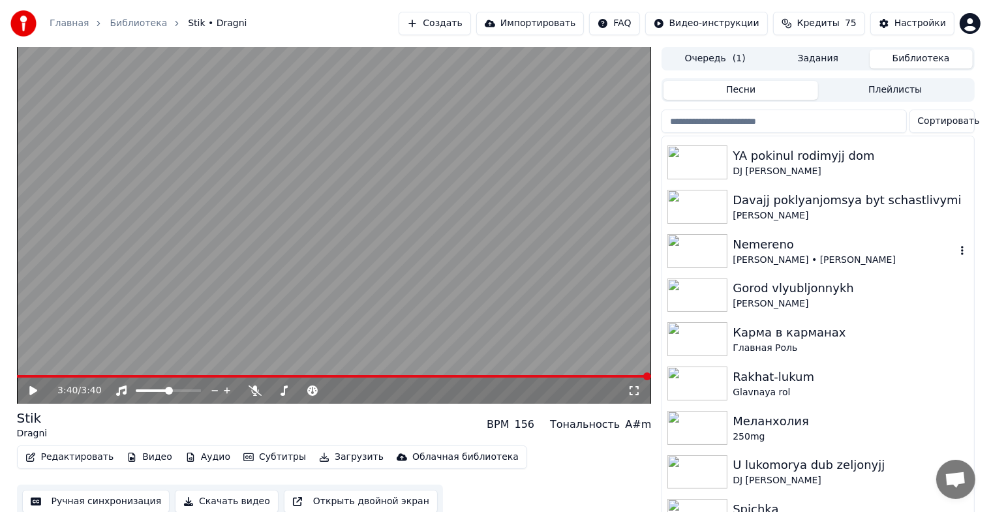
click at [749, 247] on div "Nemereno" at bounding box center [844, 244] width 222 height 18
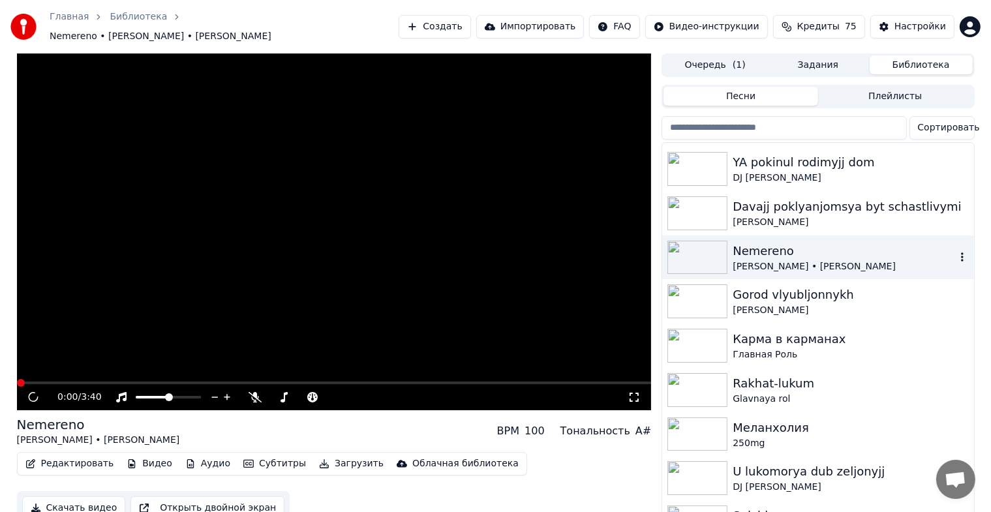
click at [749, 247] on div "Nemereno" at bounding box center [844, 251] width 222 height 18
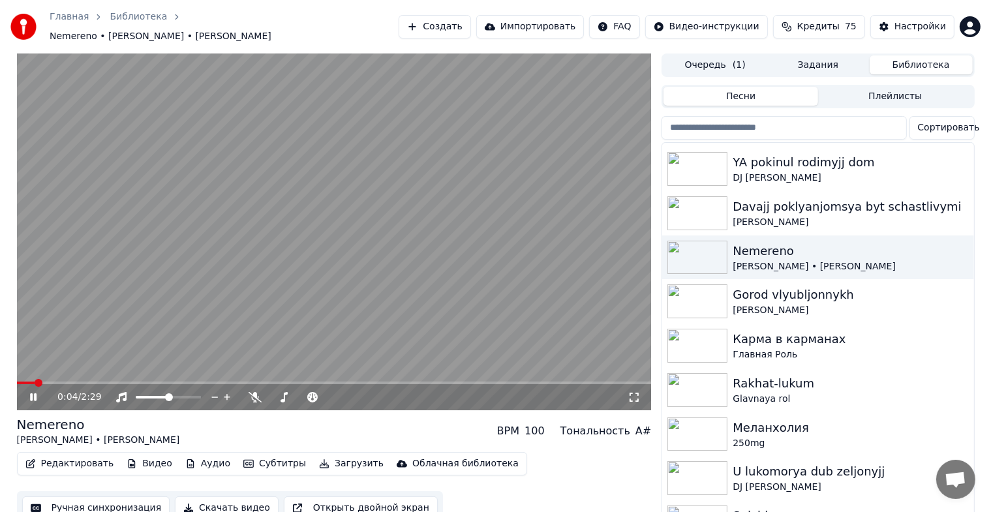
click at [635, 398] on div "0:04 / 2:29" at bounding box center [334, 397] width 635 height 26
click at [637, 392] on icon at bounding box center [633, 397] width 13 height 10
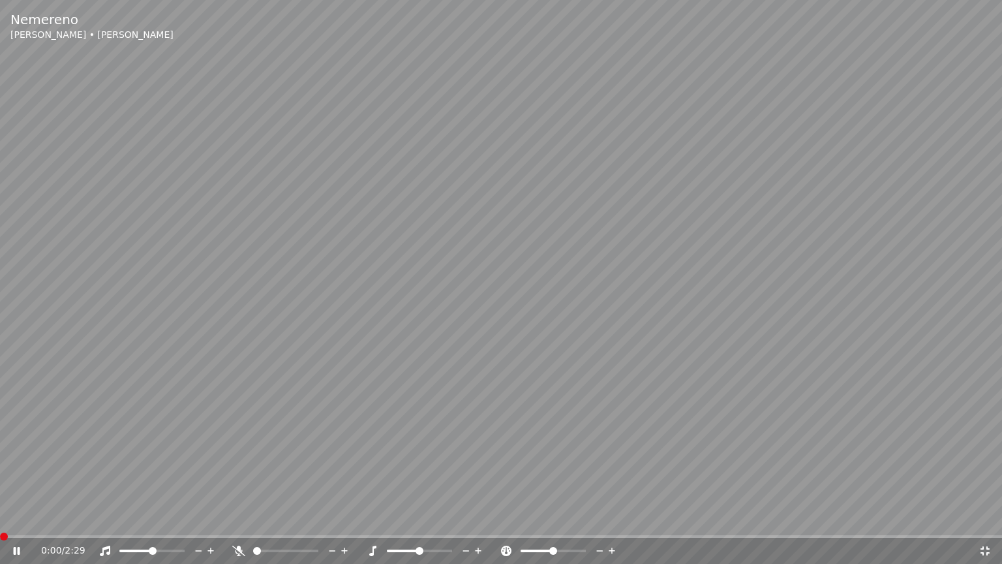
click at [0, 522] on span at bounding box center [4, 536] width 8 height 8
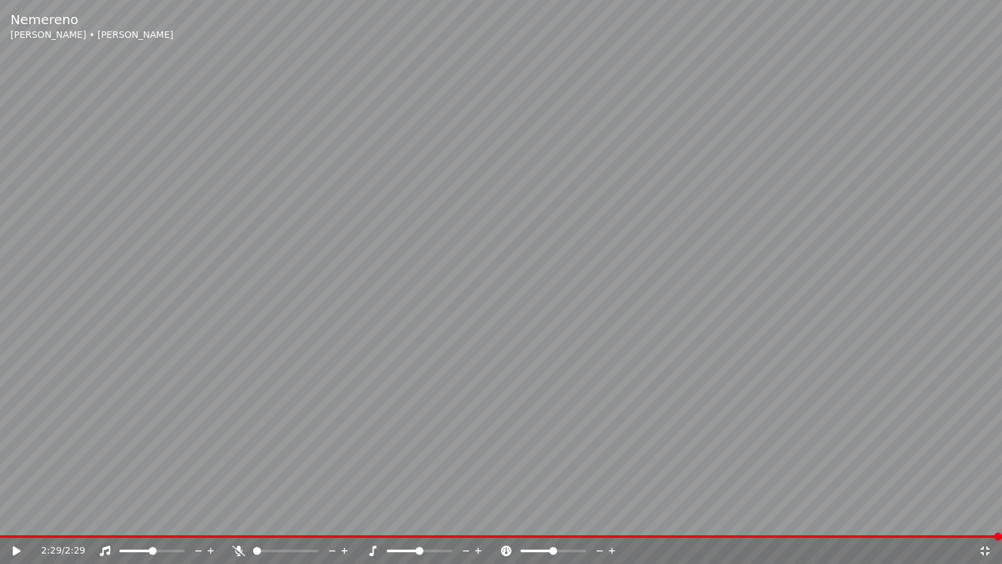
click at [984, 522] on icon at bounding box center [984, 550] width 13 height 10
